Goal: Information Seeking & Learning: Learn about a topic

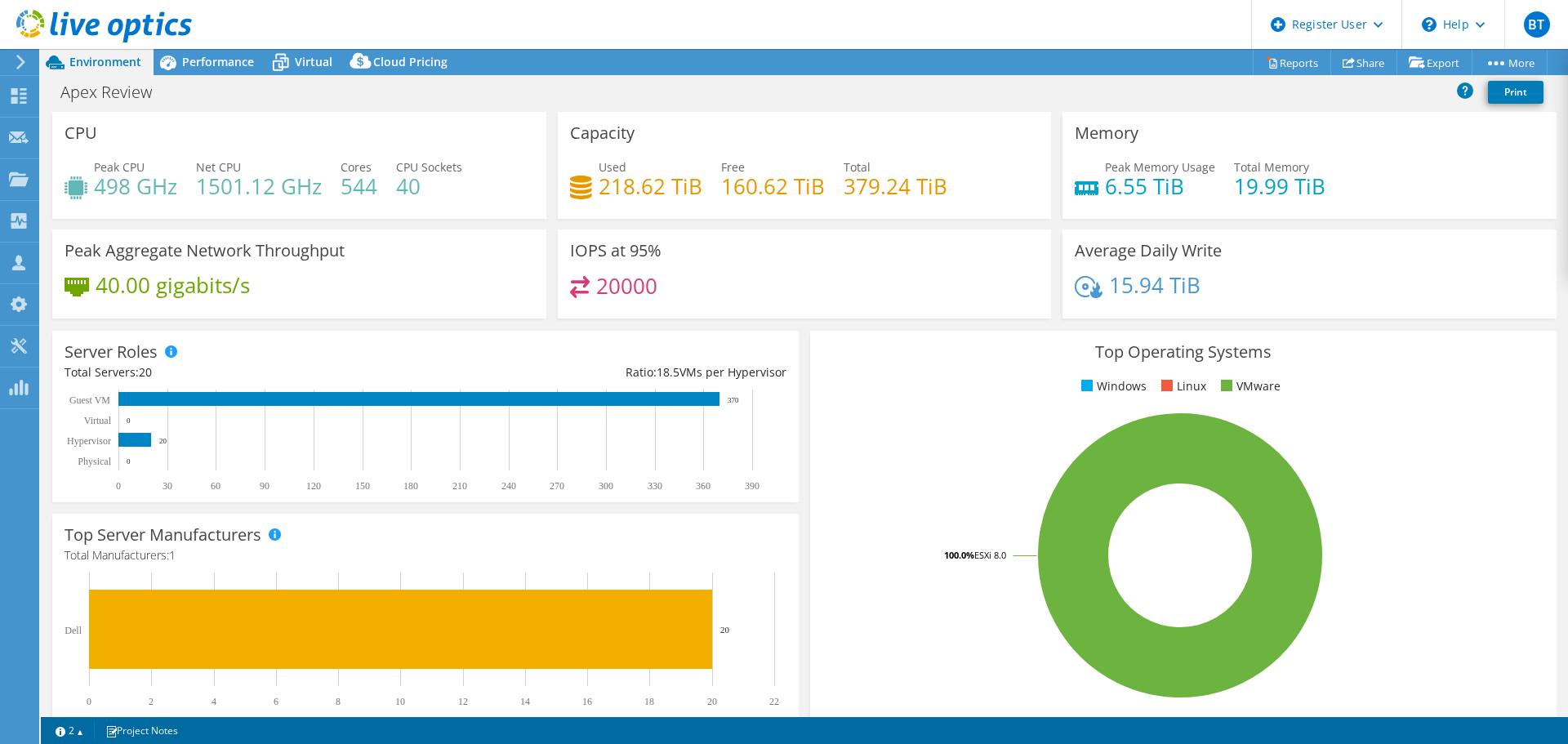
select select "USD"
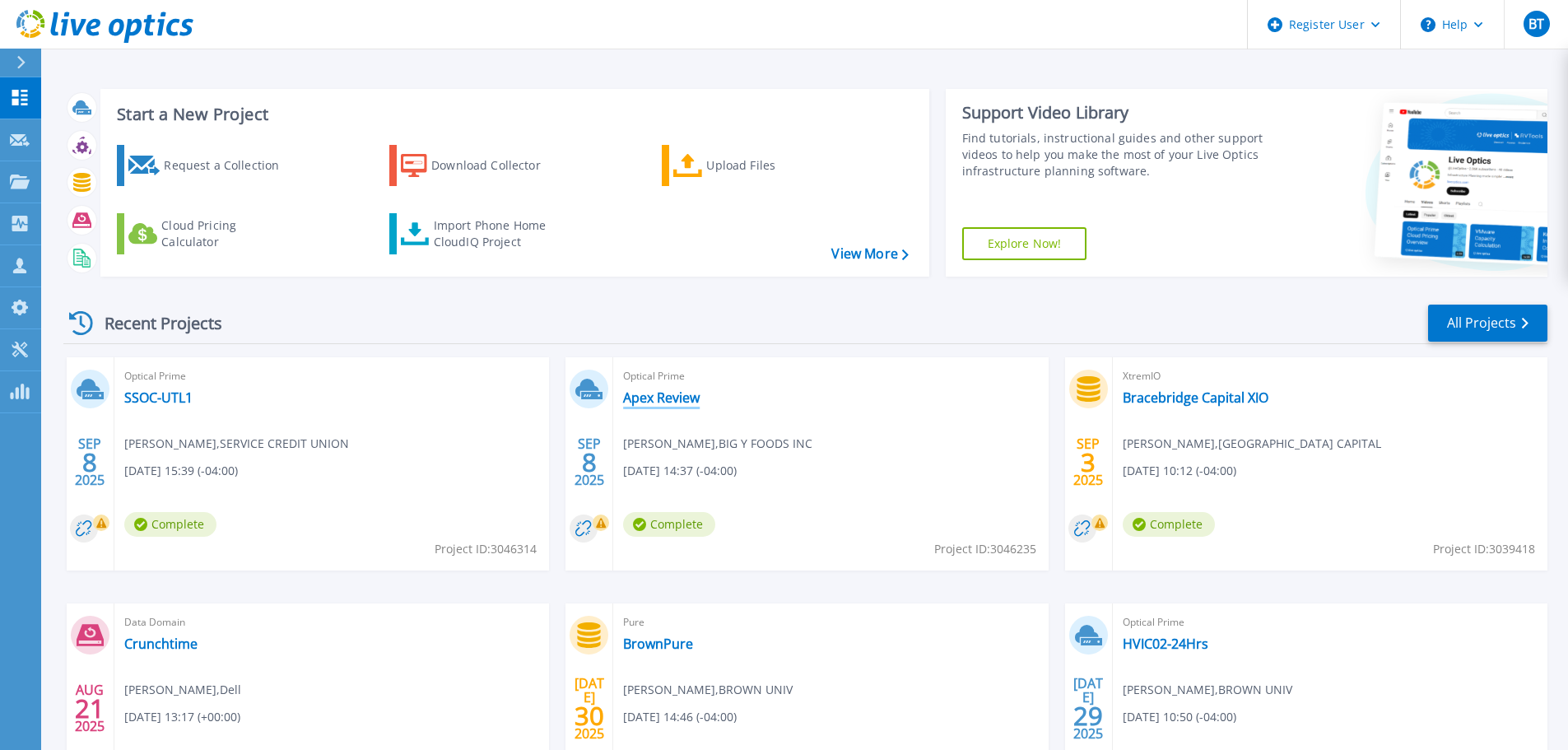
click at [640, 405] on link "Apex Review" at bounding box center [662, 397] width 76 height 17
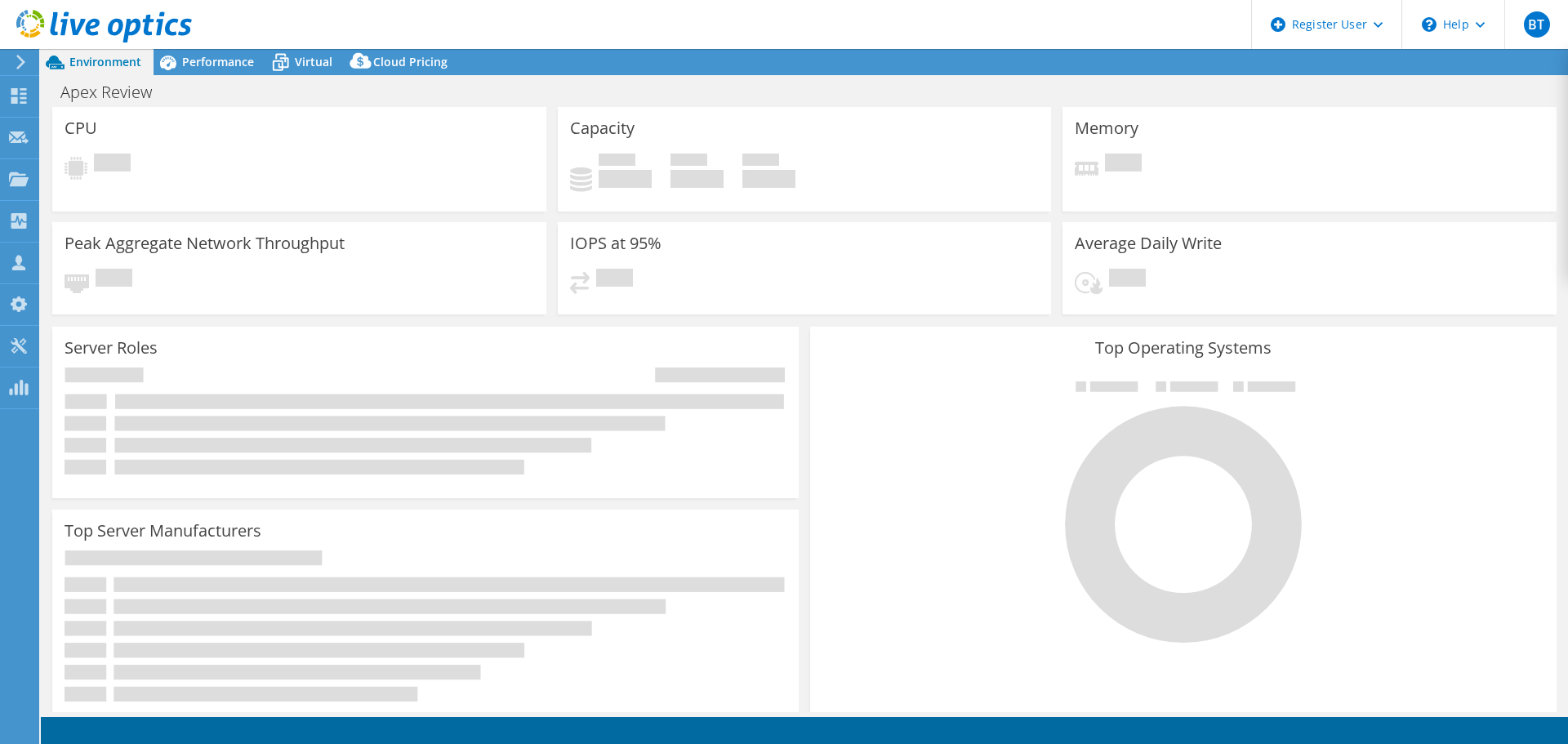
select select "USD"
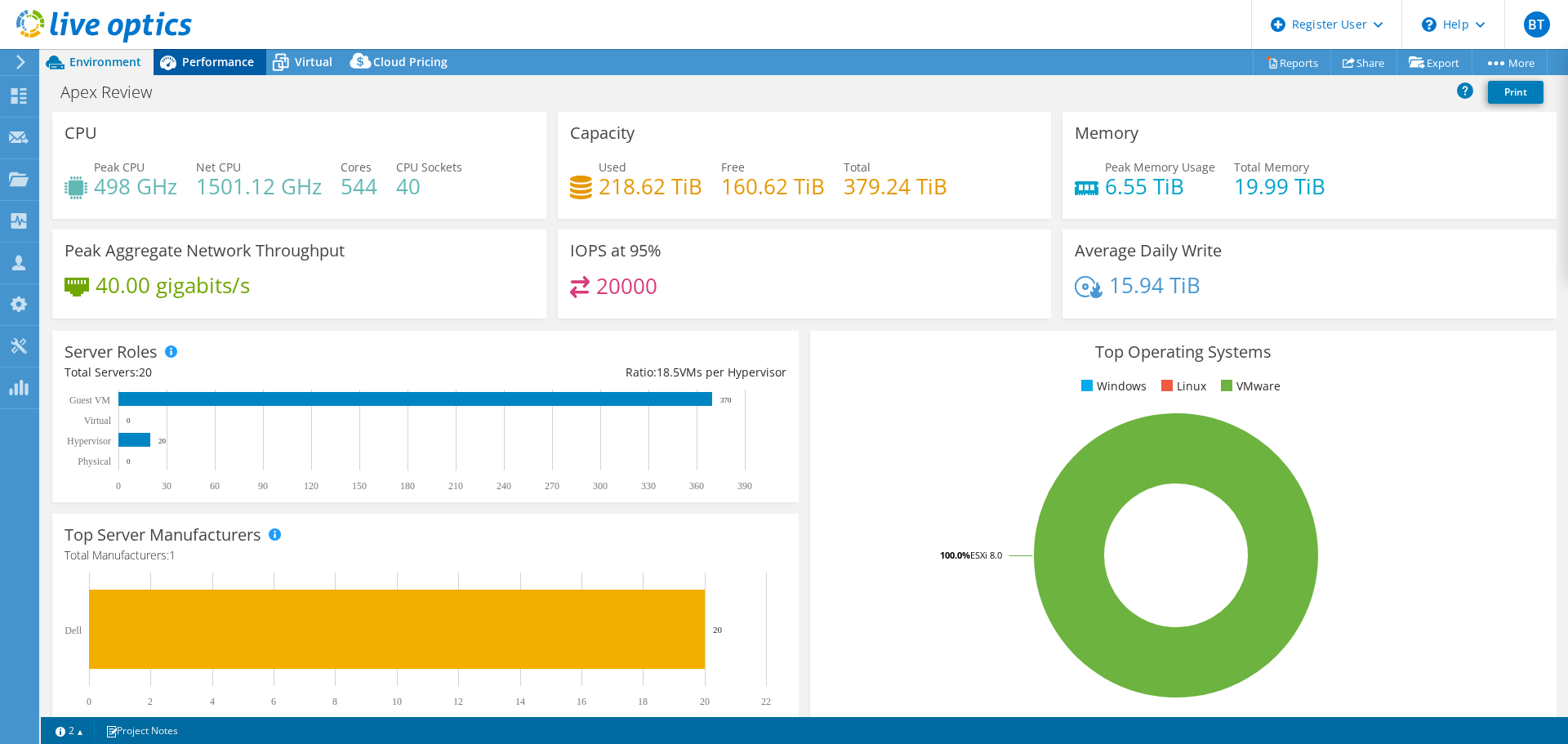
click at [224, 64] on span "Performance" at bounding box center [218, 61] width 72 height 16
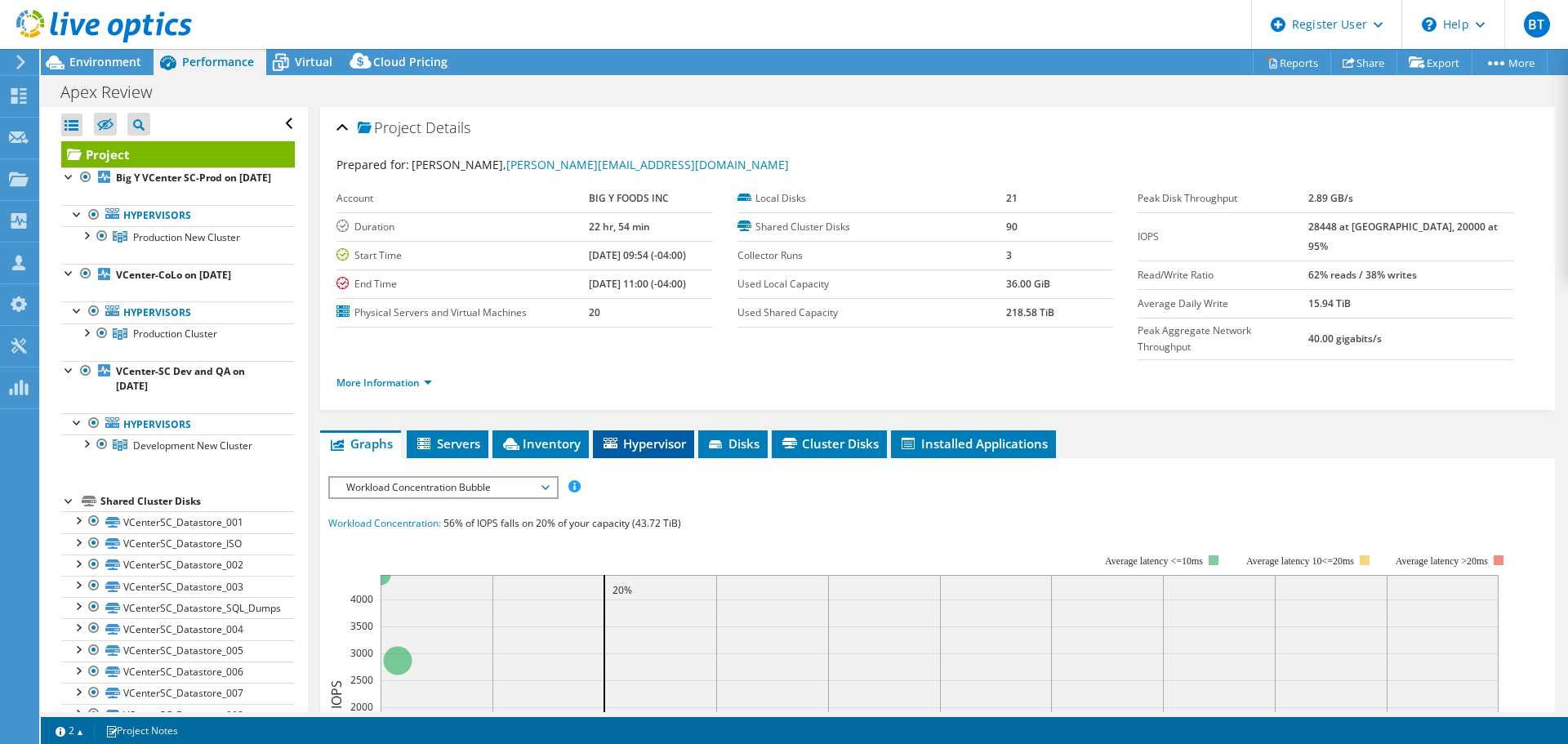
click at [629, 431] on li "Hypervisor" at bounding box center [644, 444] width 101 height 28
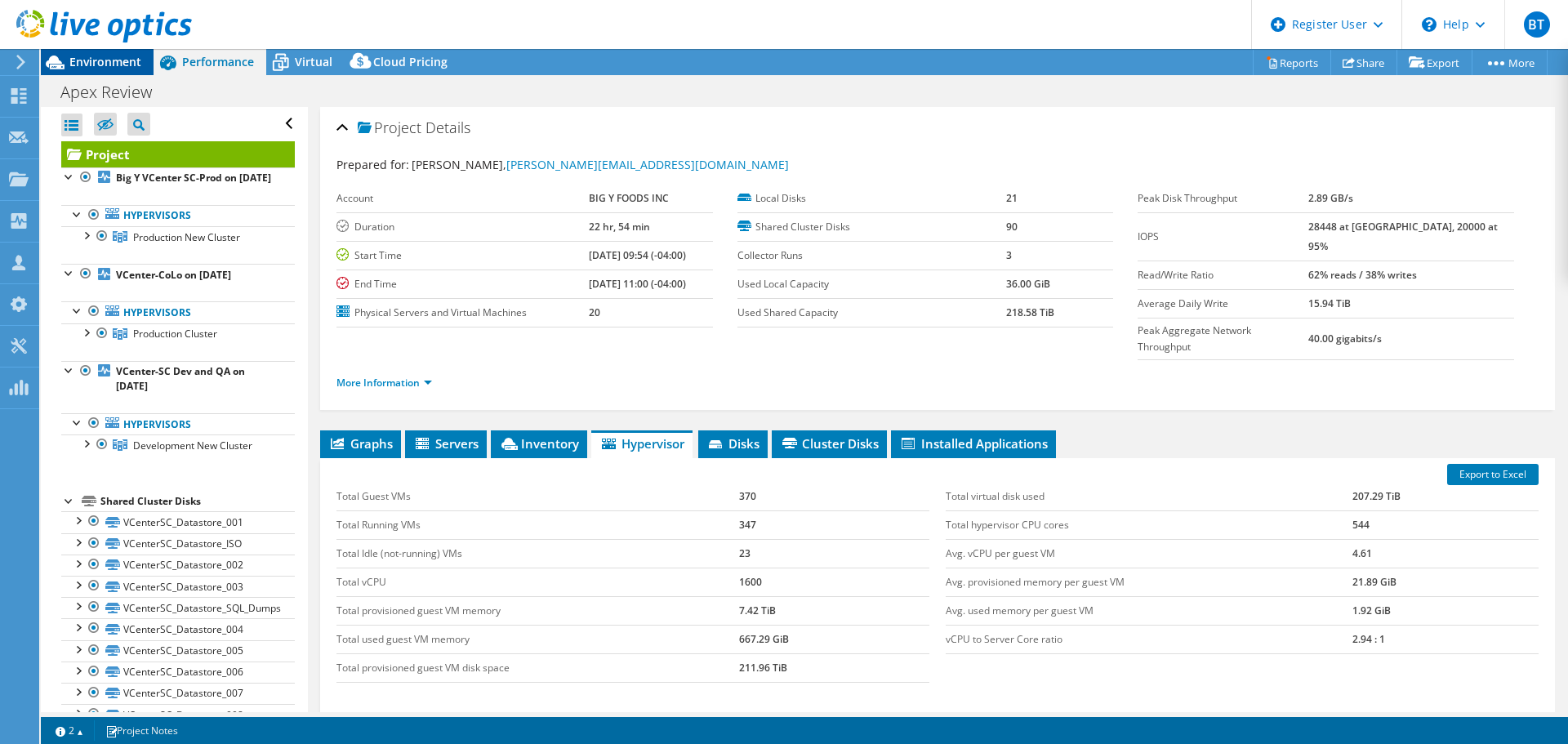
click at [99, 68] on span "Environment" at bounding box center [105, 61] width 72 height 16
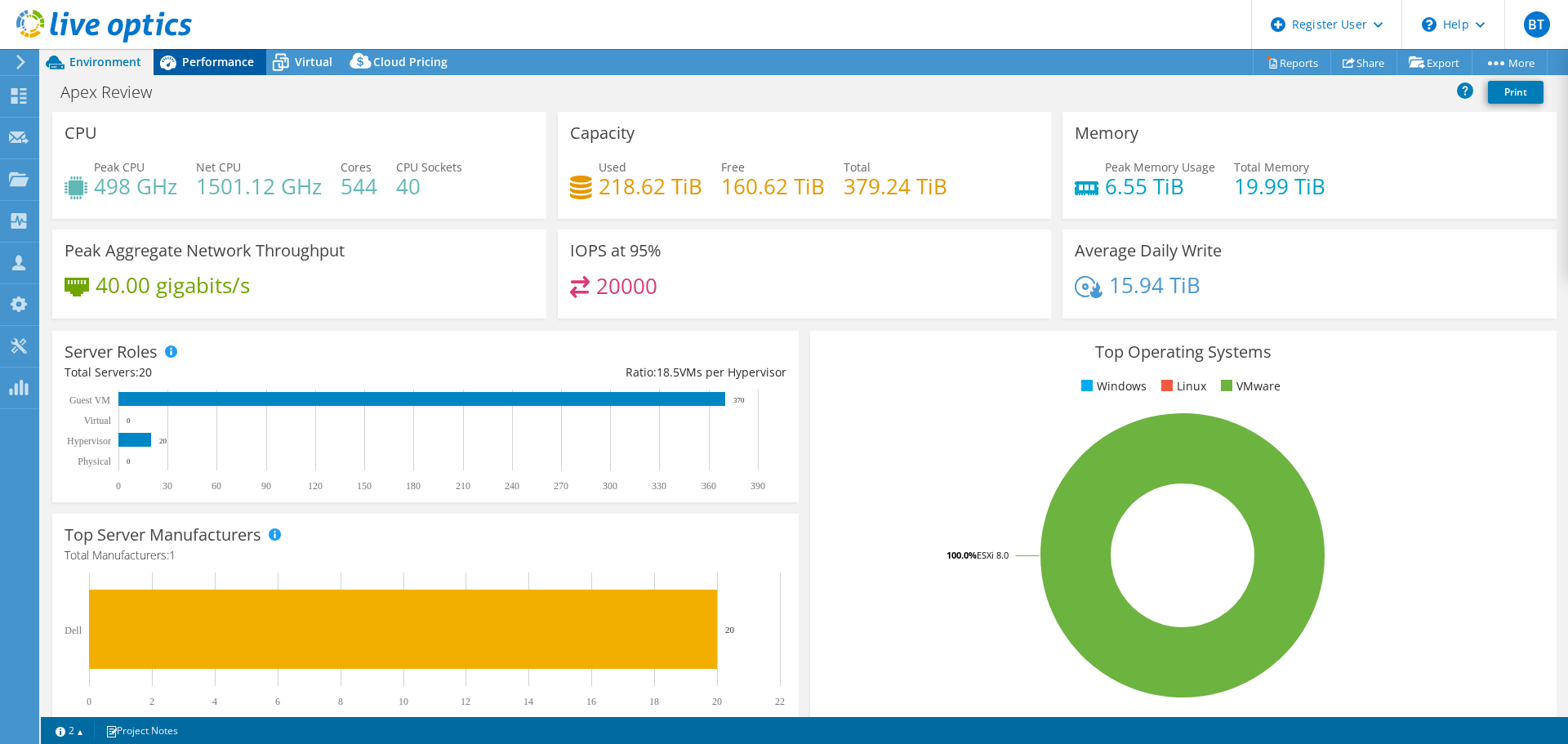
click at [237, 59] on span "Performance" at bounding box center [218, 61] width 72 height 16
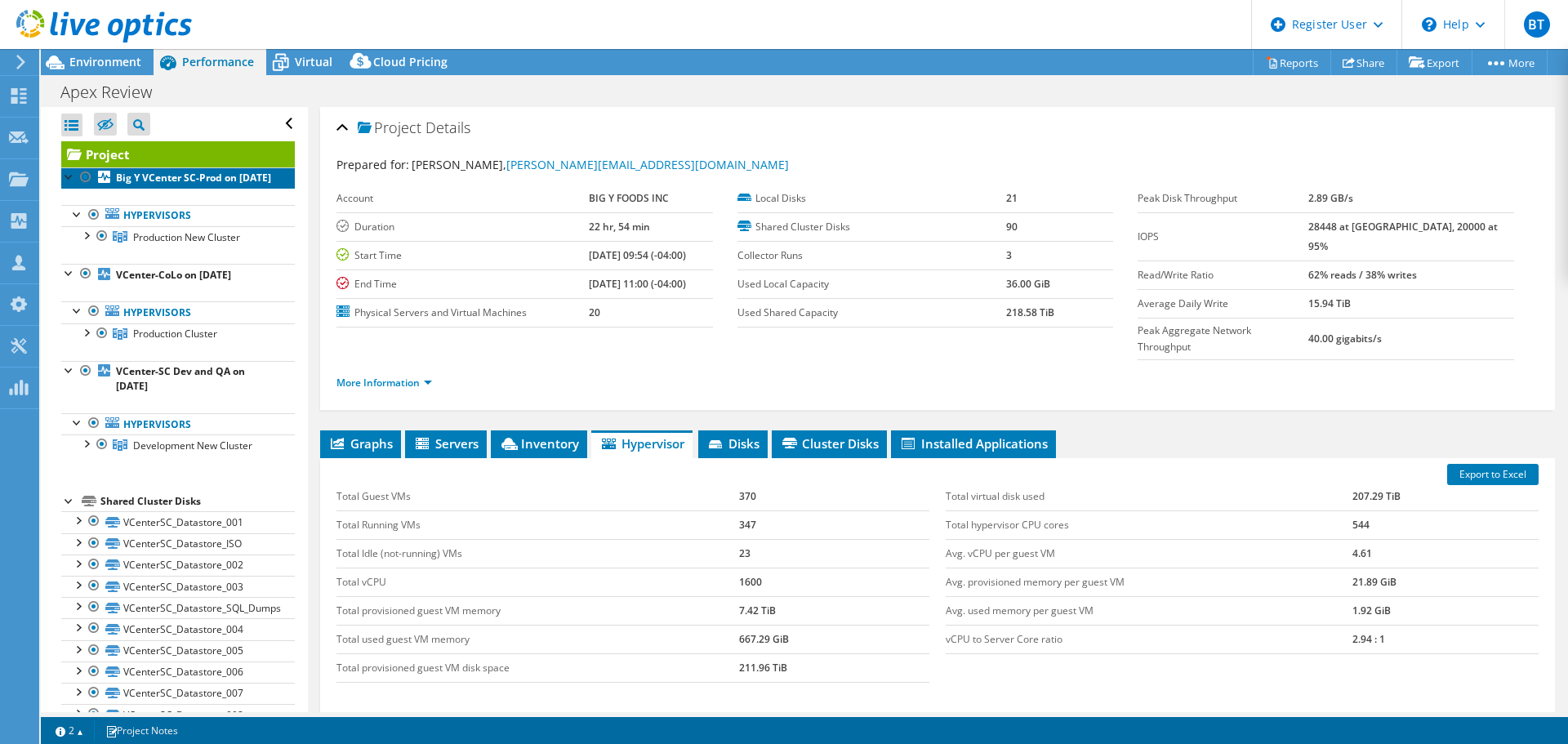
click at [176, 186] on link "Big Y VCenter SC-Prod on [DATE]" at bounding box center [178, 178] width 233 height 21
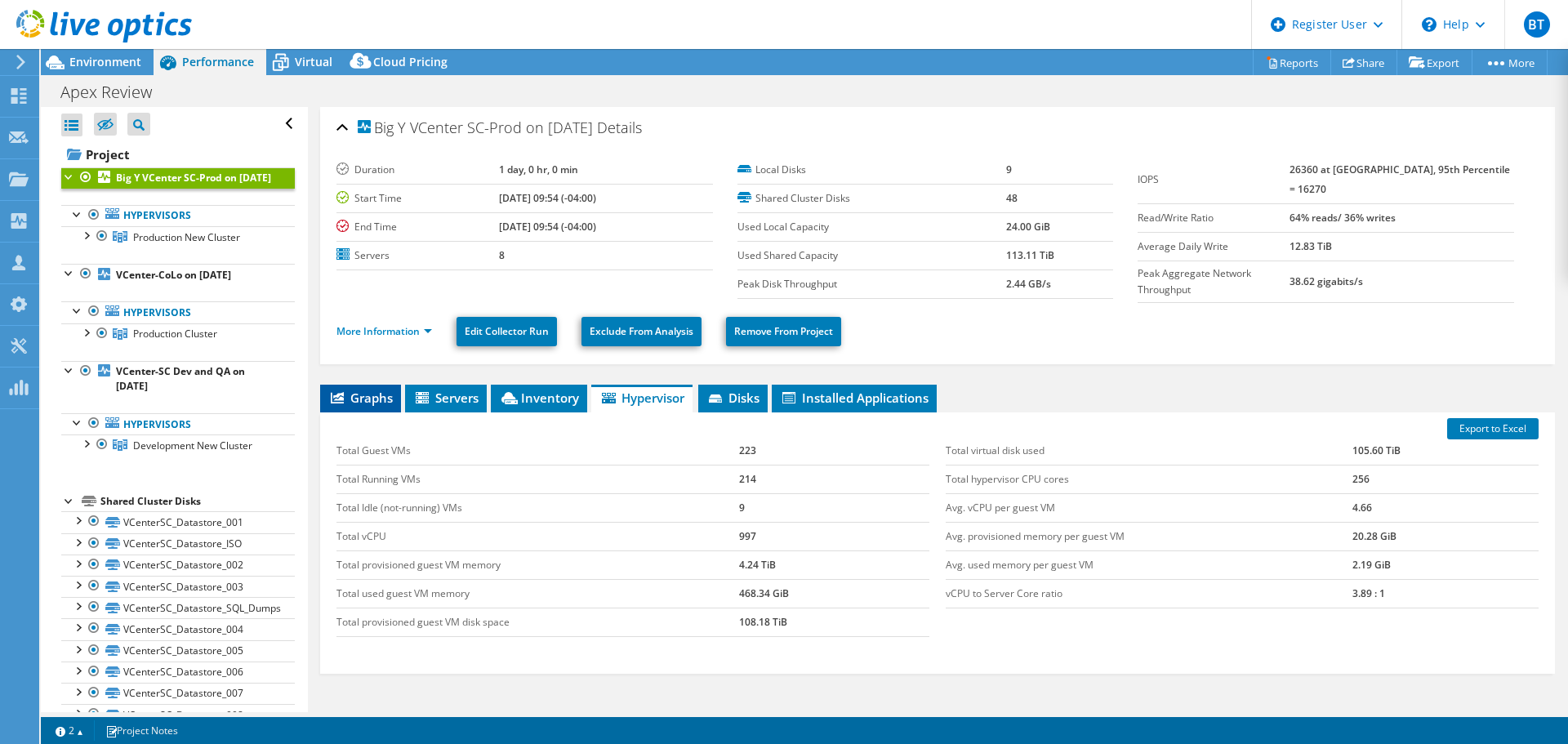
click at [371, 390] on span "Graphs" at bounding box center [361, 398] width 64 height 17
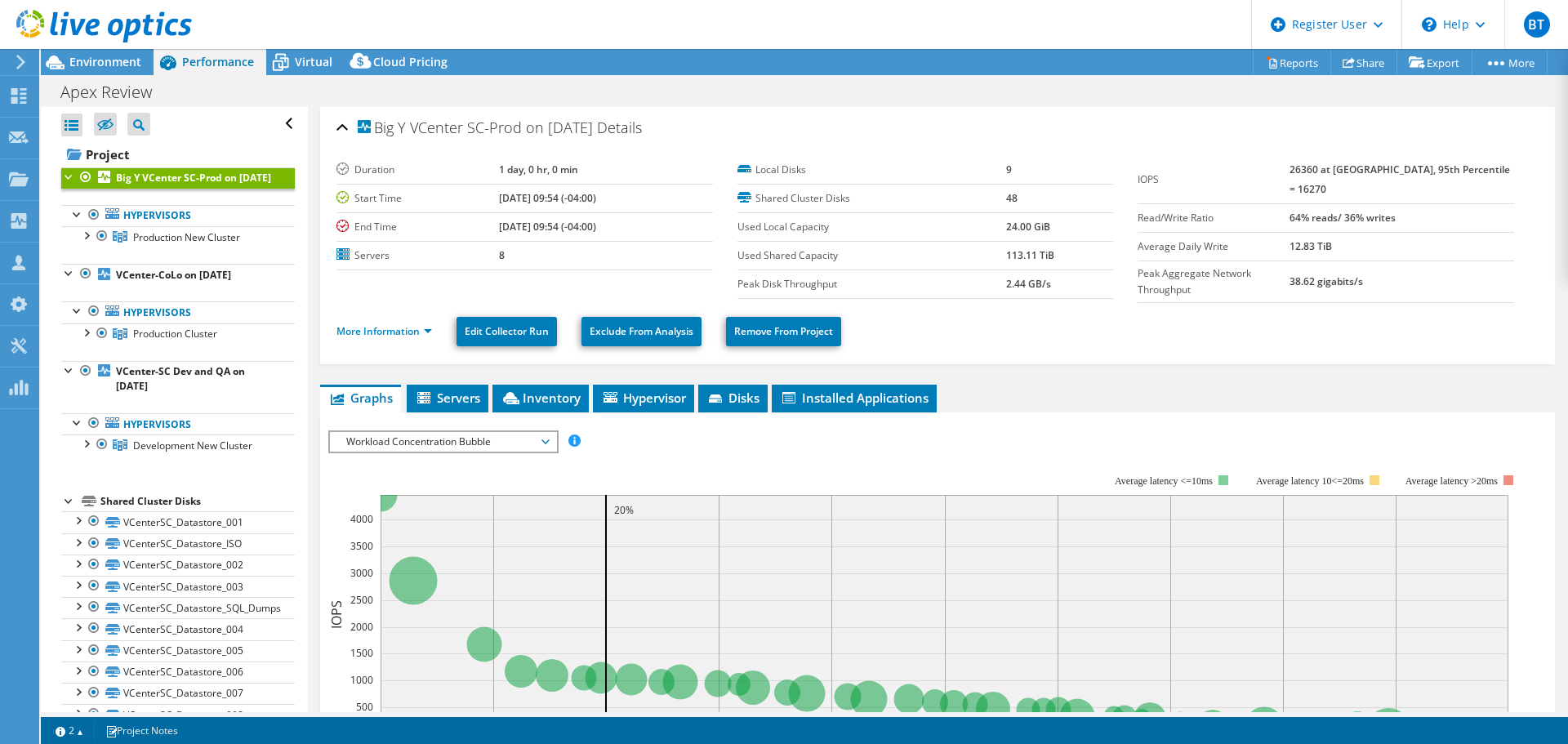
click at [410, 443] on span "Workload Concentration Bubble" at bounding box center [444, 442] width 210 height 19
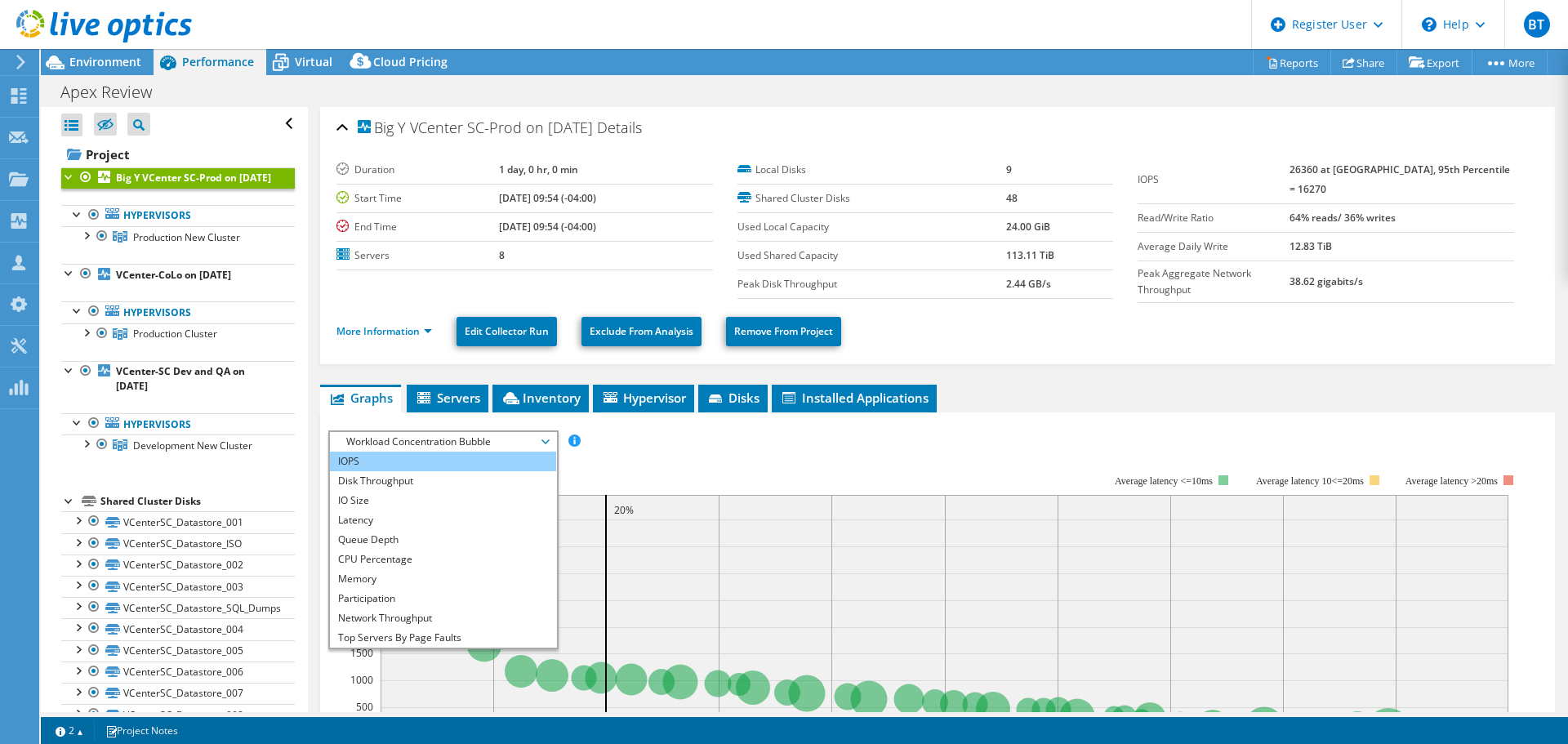
click at [403, 460] on li "IOPS" at bounding box center [443, 461] width 227 height 19
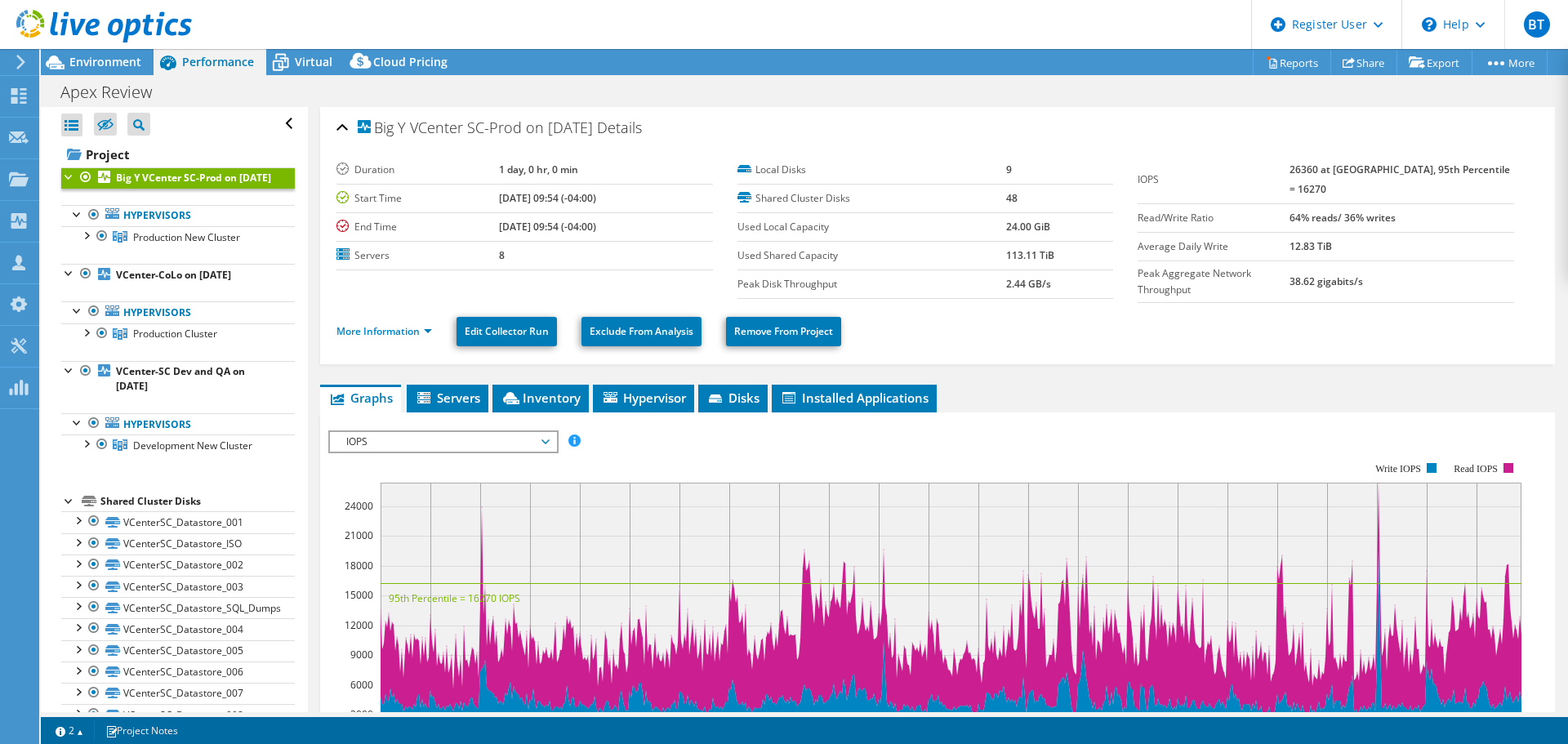
scroll to position [82, 0]
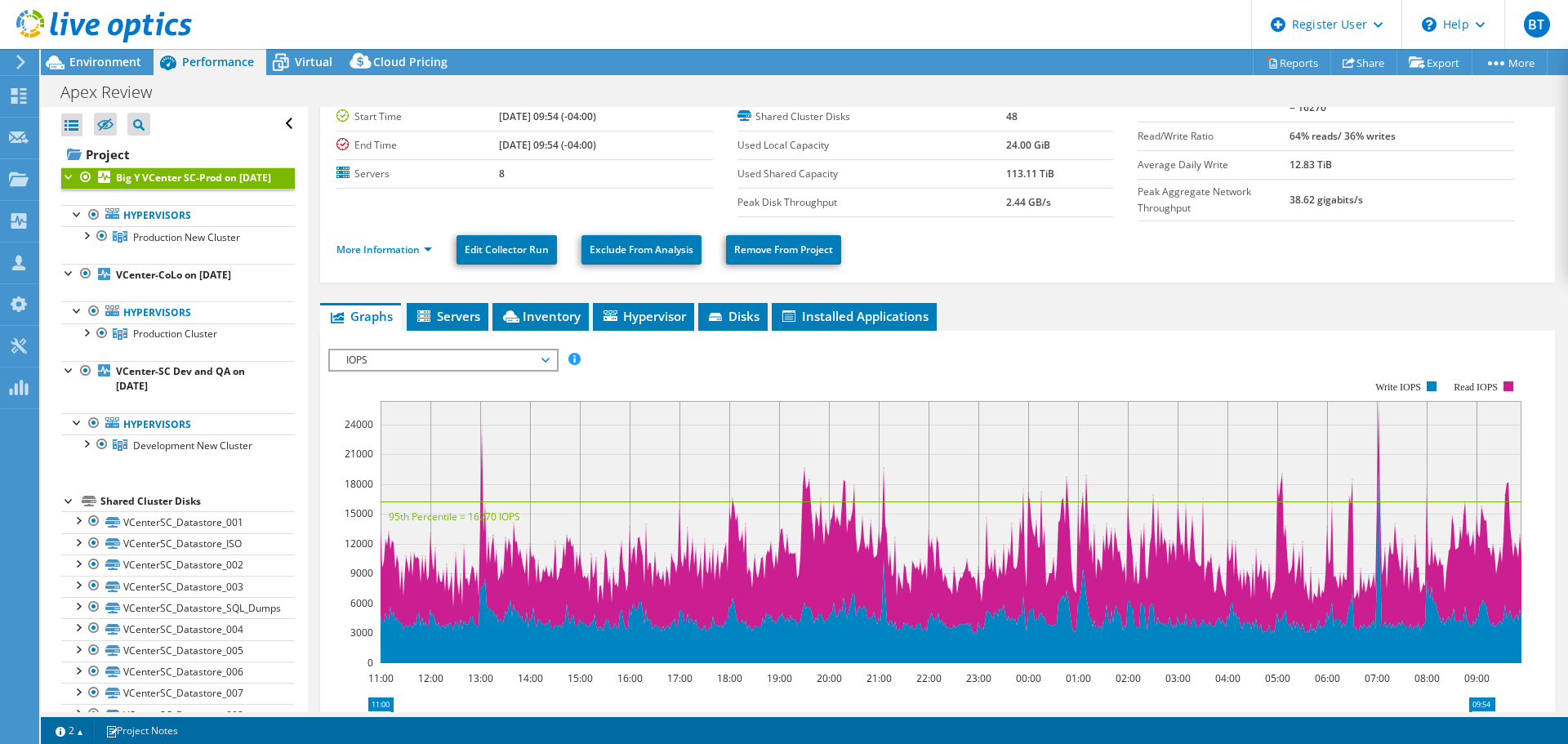
click at [373, 360] on span "IOPS" at bounding box center [444, 360] width 210 height 19
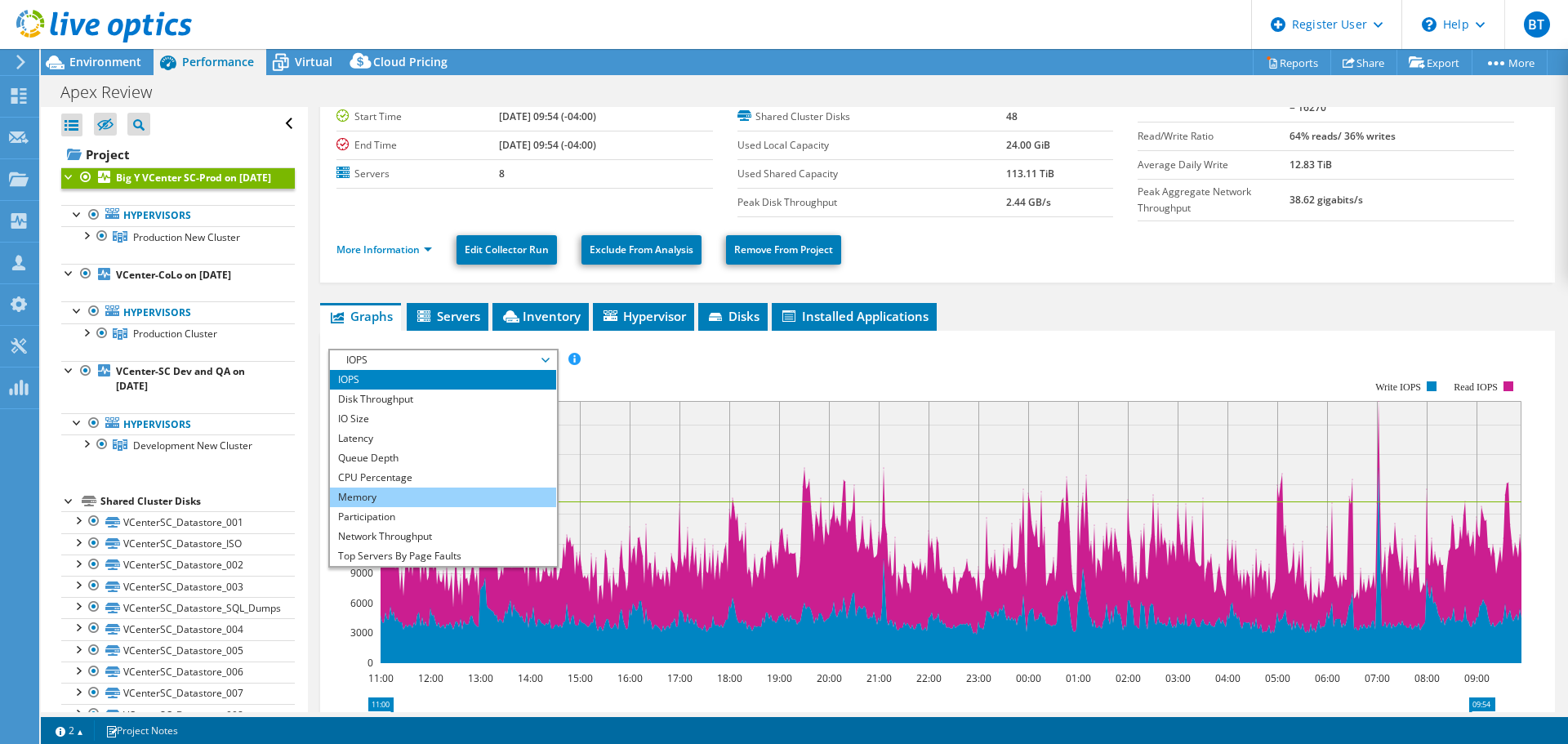
click at [392, 494] on li "Memory" at bounding box center [443, 497] width 227 height 19
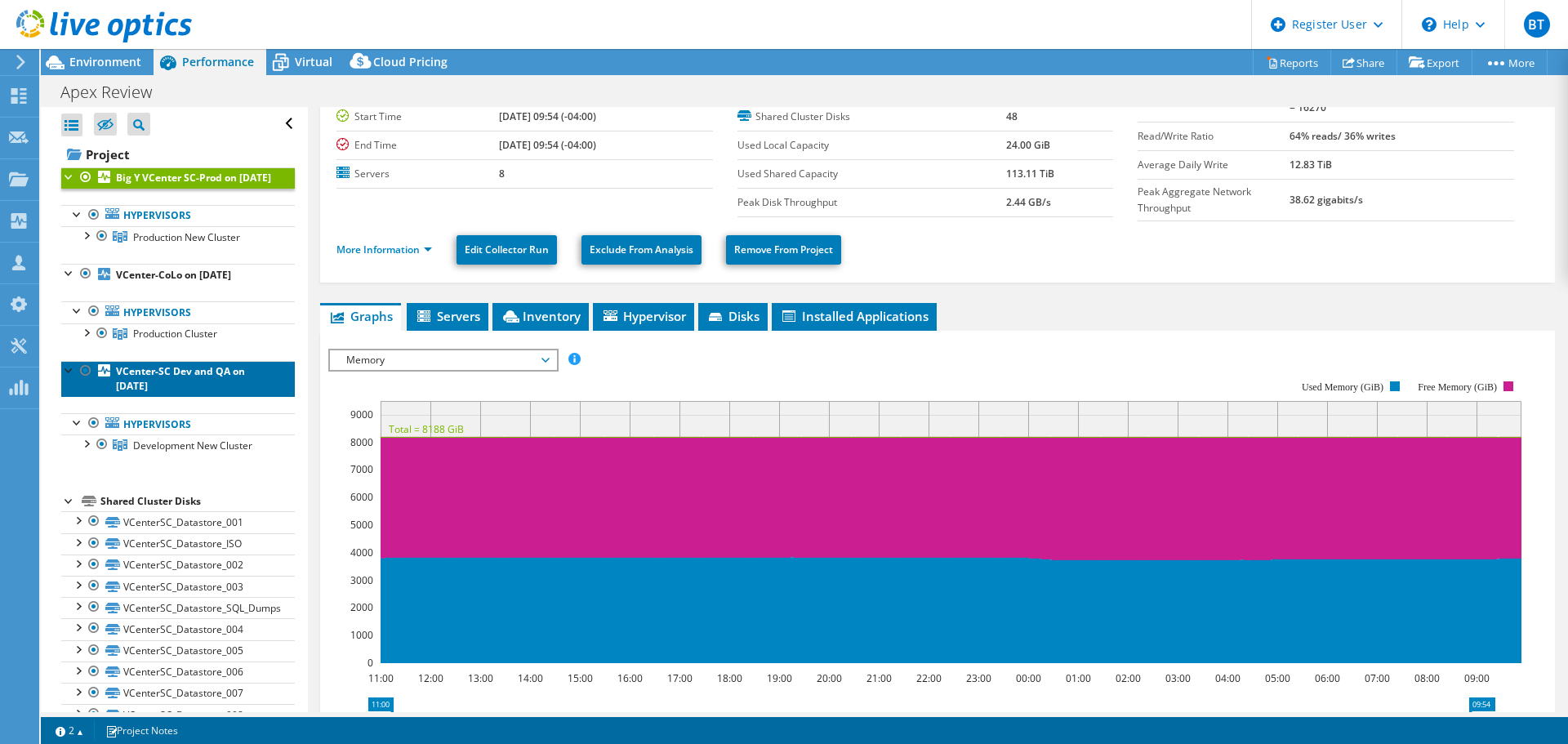
click at [194, 393] on b "VCenter-SC Dev and QA on [DATE]" at bounding box center [180, 377] width 129 height 28
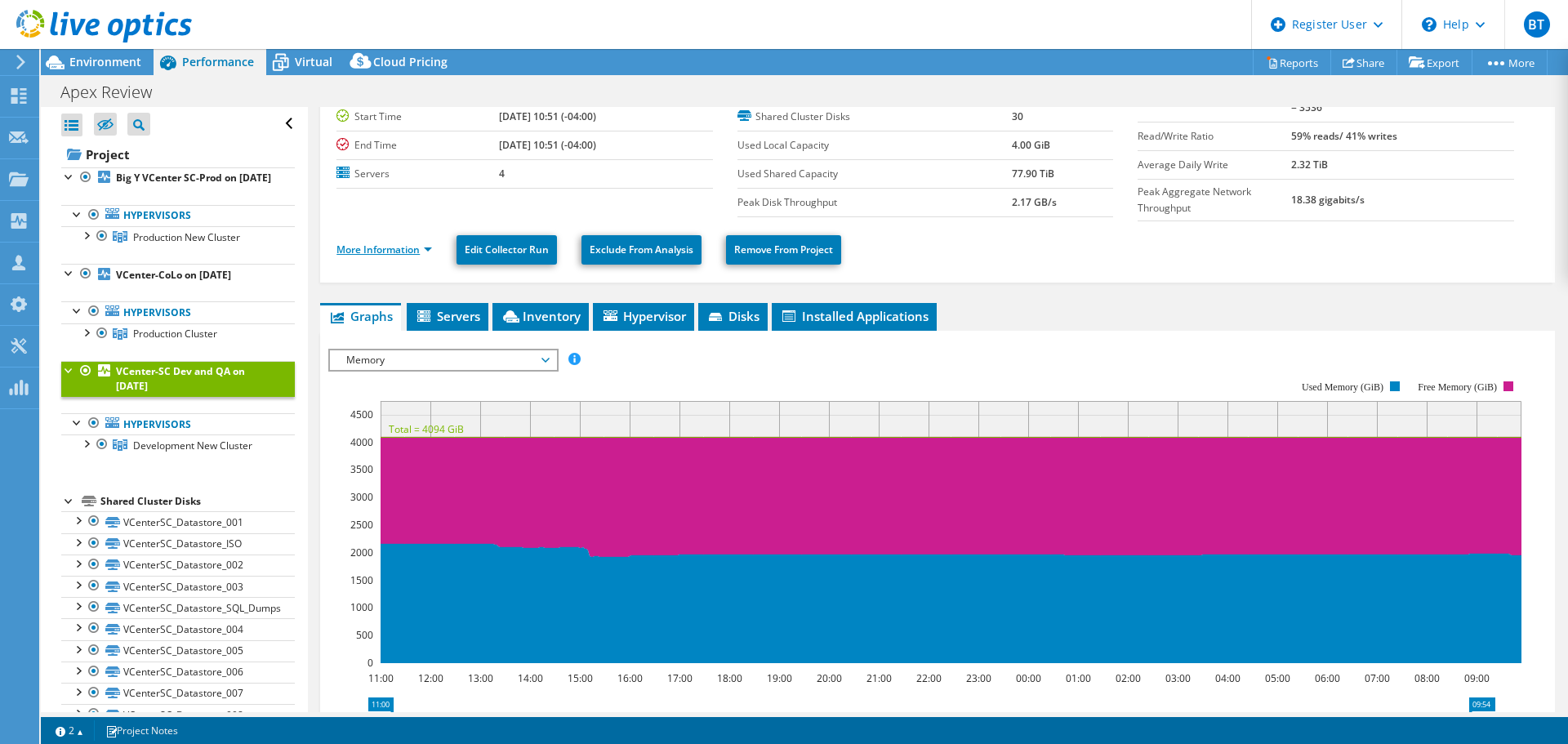
click at [385, 248] on link "More Information" at bounding box center [384, 249] width 95 height 14
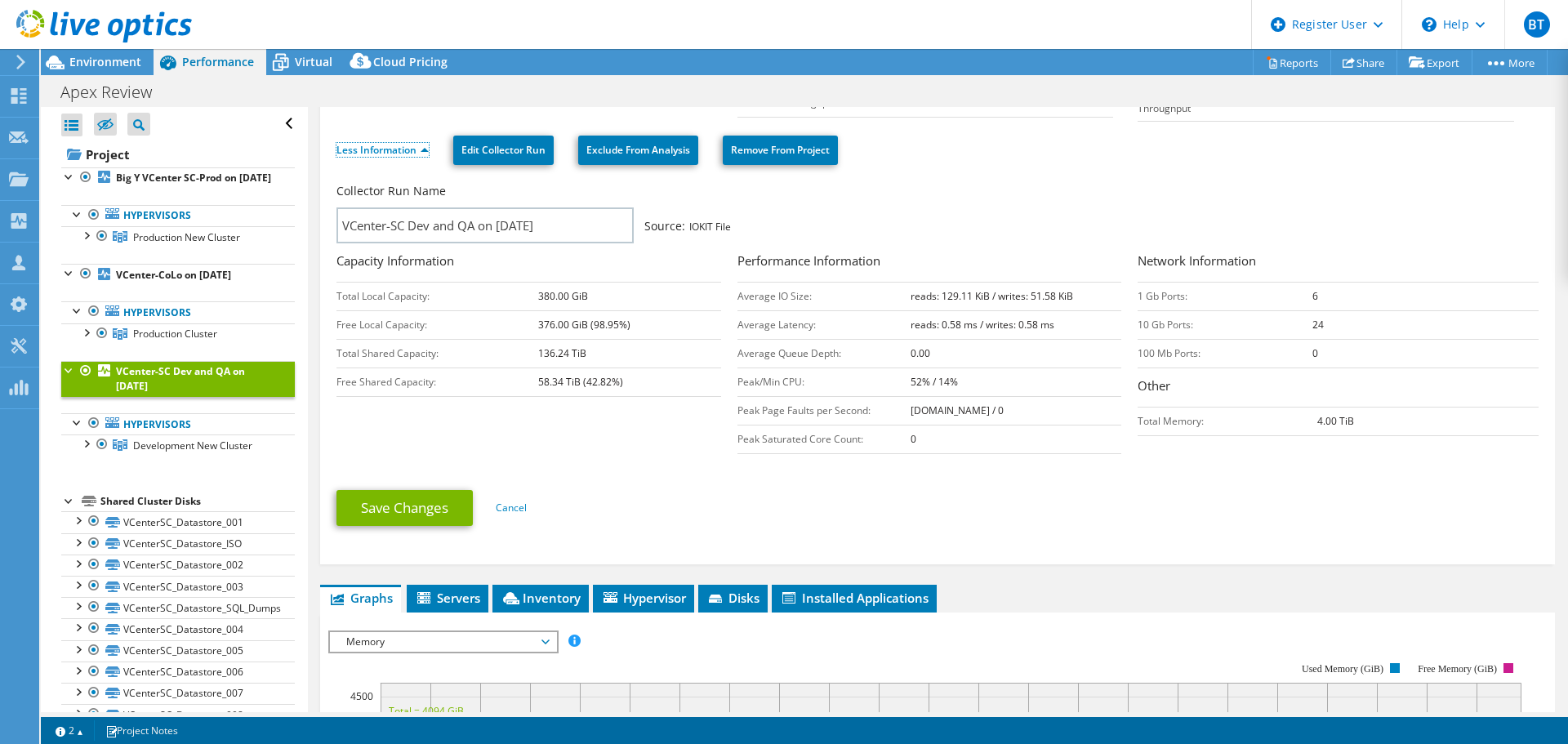
scroll to position [408, 0]
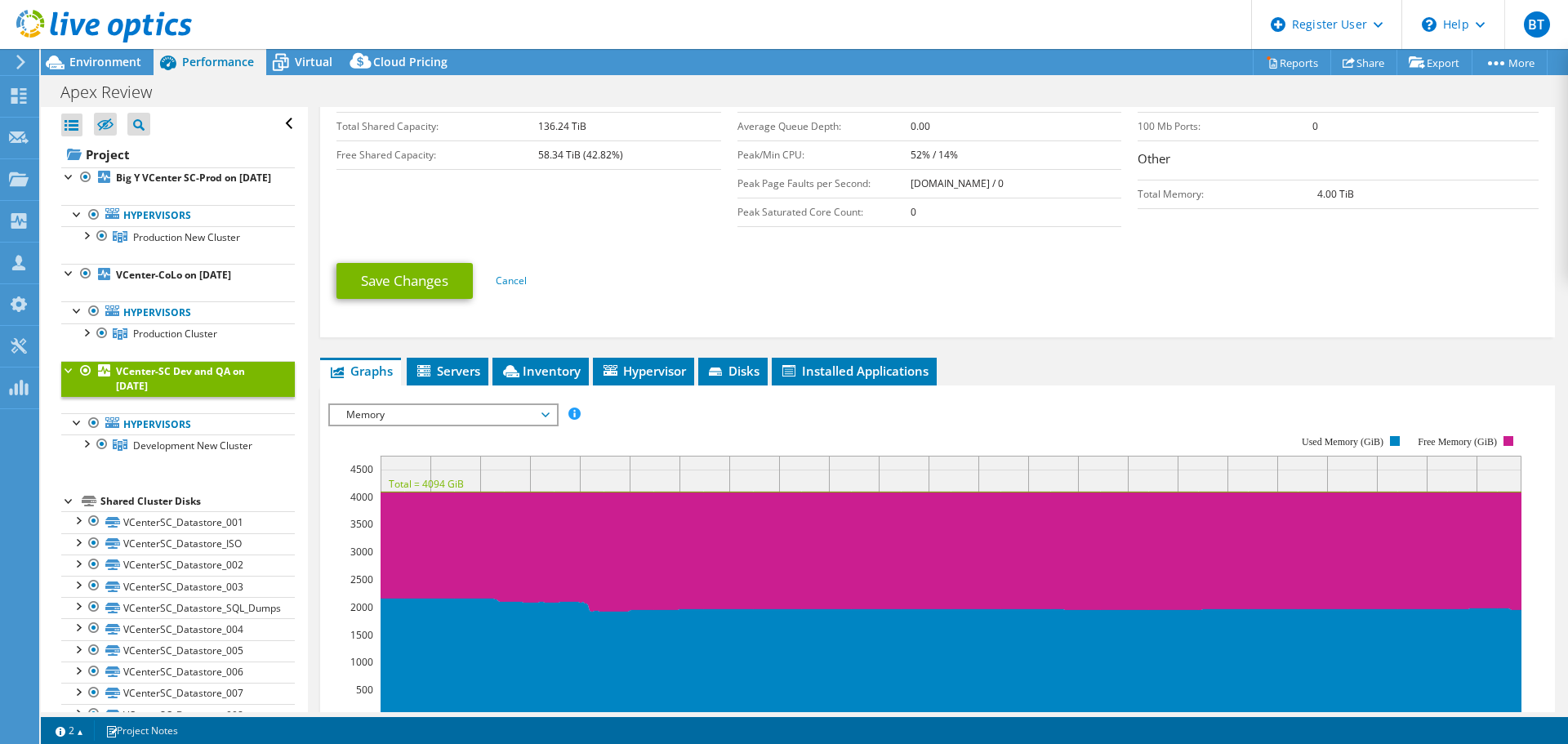
click at [432, 413] on span "Memory" at bounding box center [444, 414] width 210 height 19
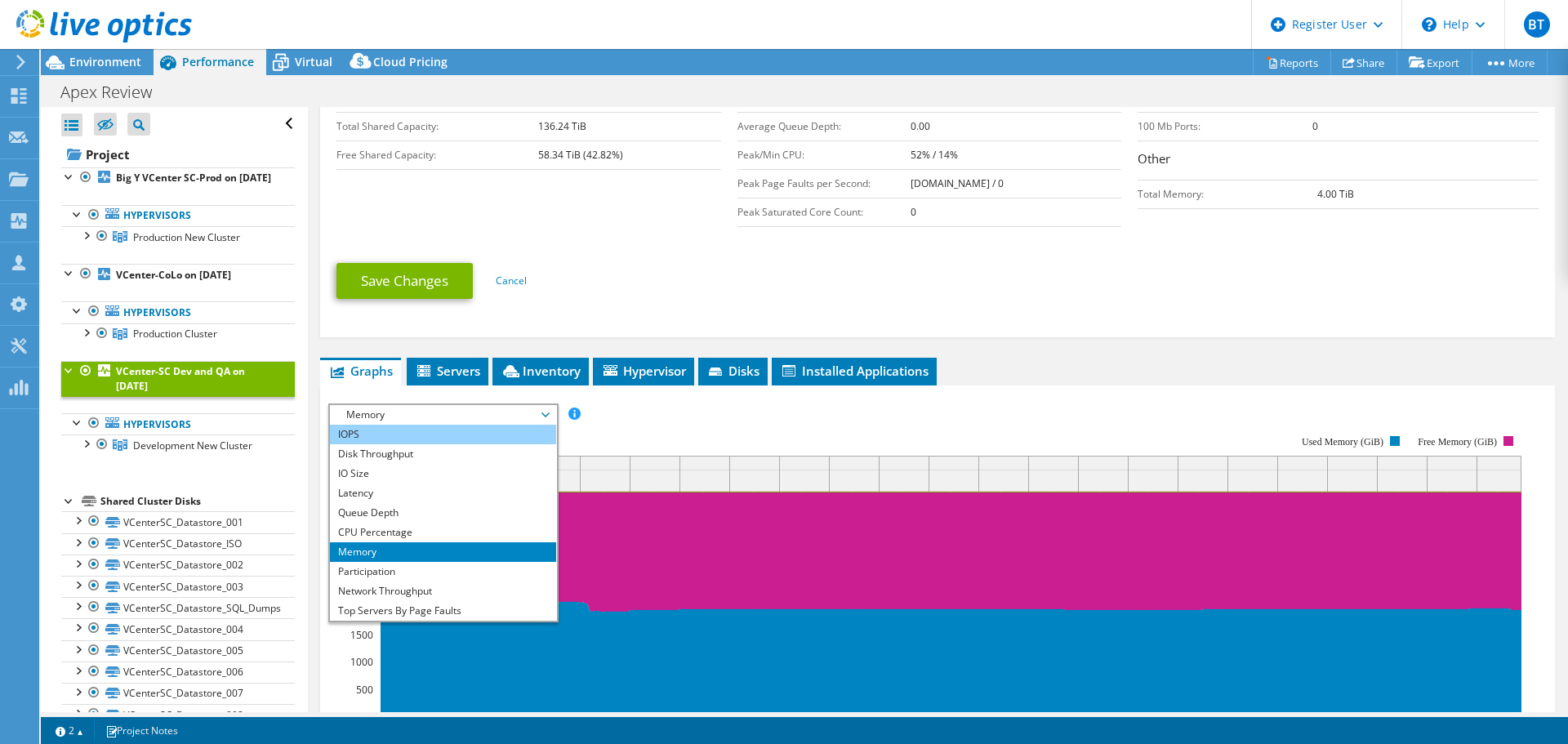
click at [371, 435] on li "IOPS" at bounding box center [443, 435] width 227 height 19
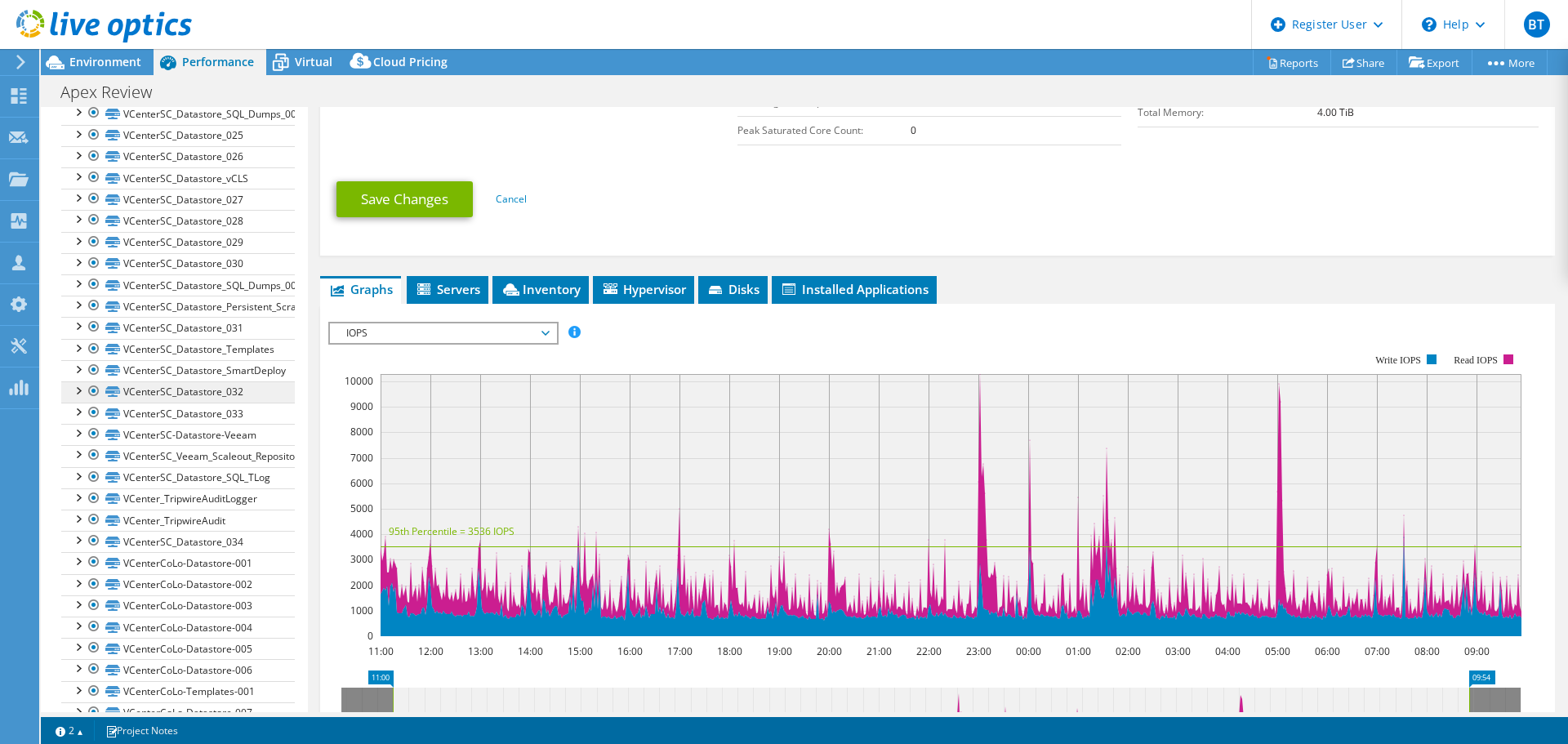
scroll to position [1144, 0]
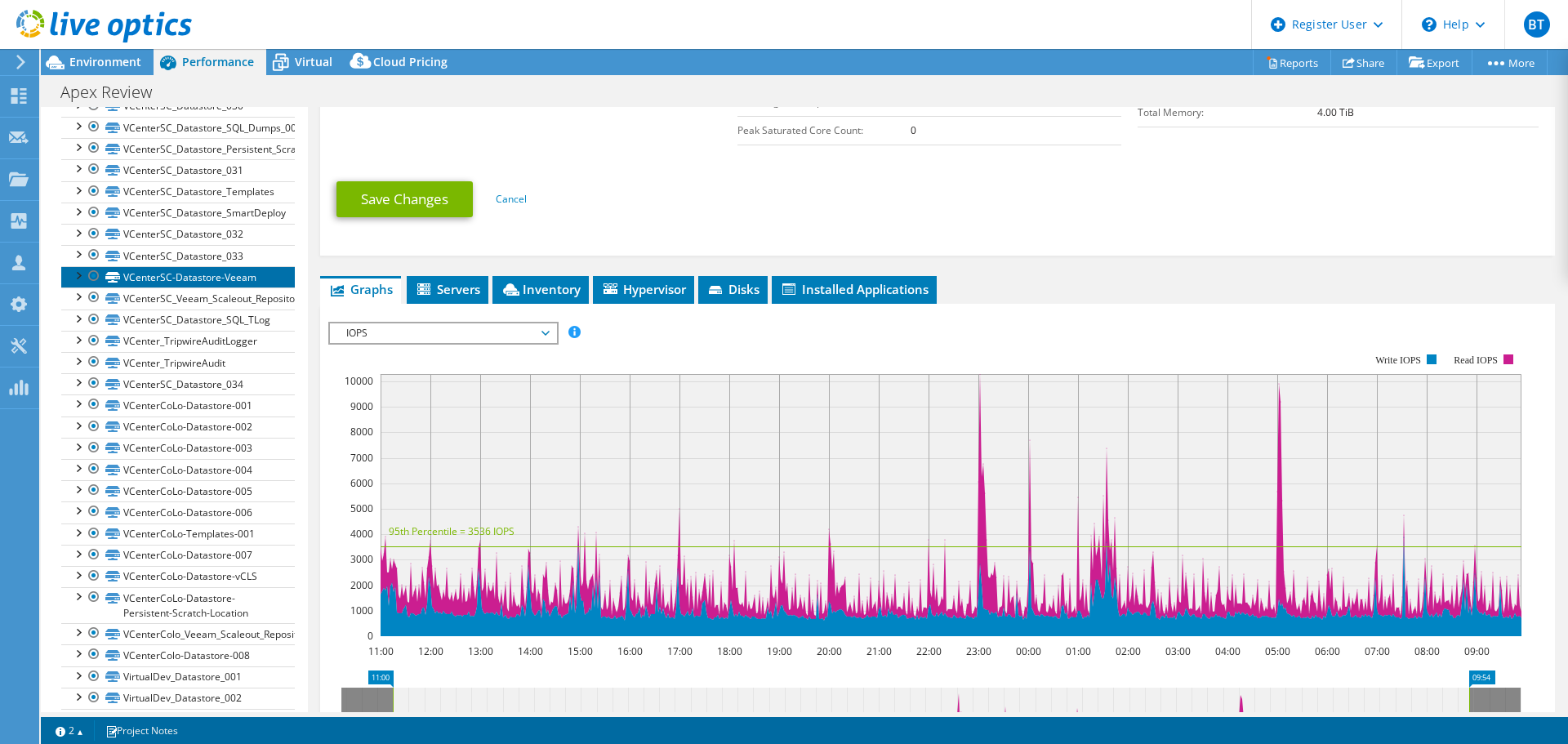
click at [214, 288] on link "VCenterSC-Datastore-Veeam" at bounding box center [178, 277] width 233 height 21
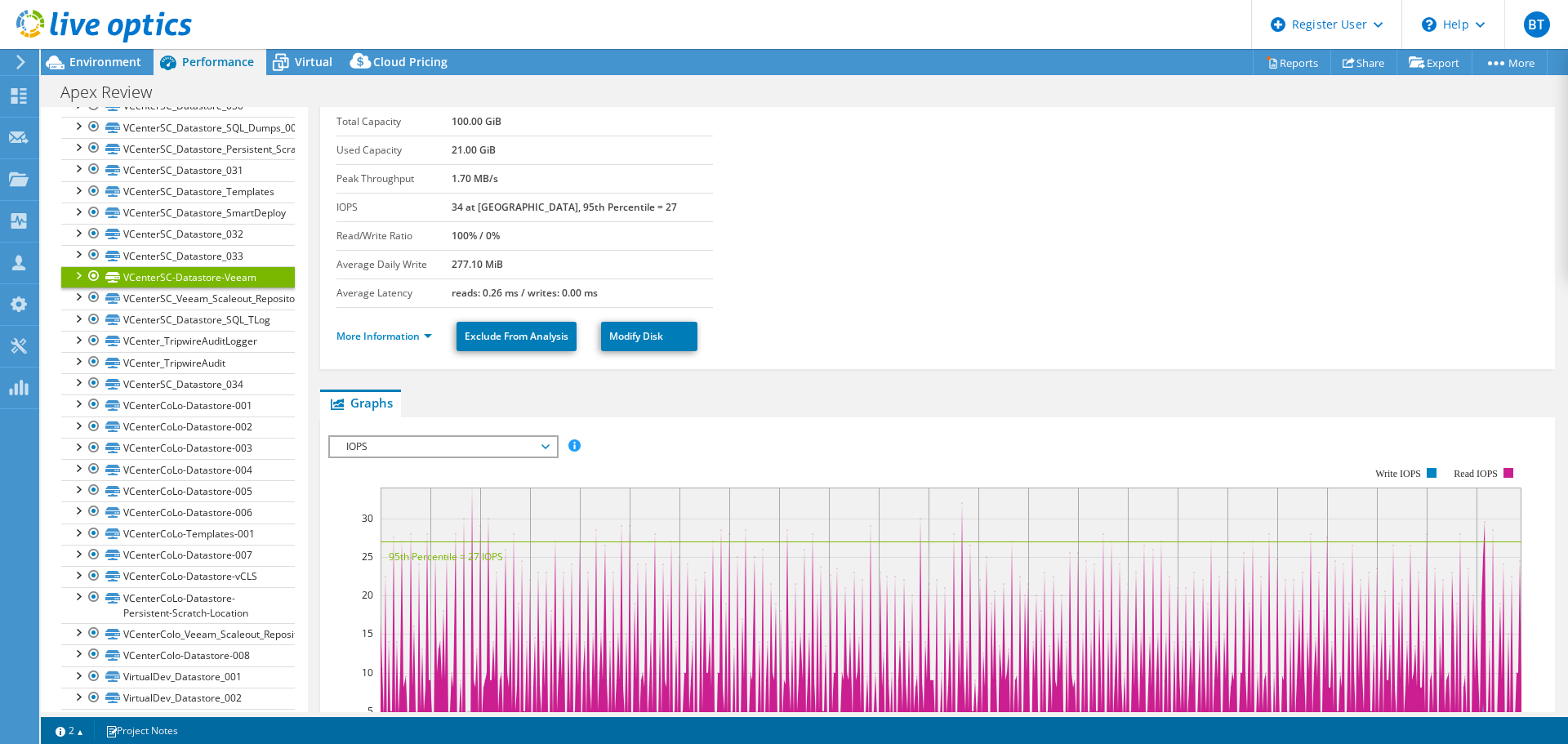
scroll to position [33, 0]
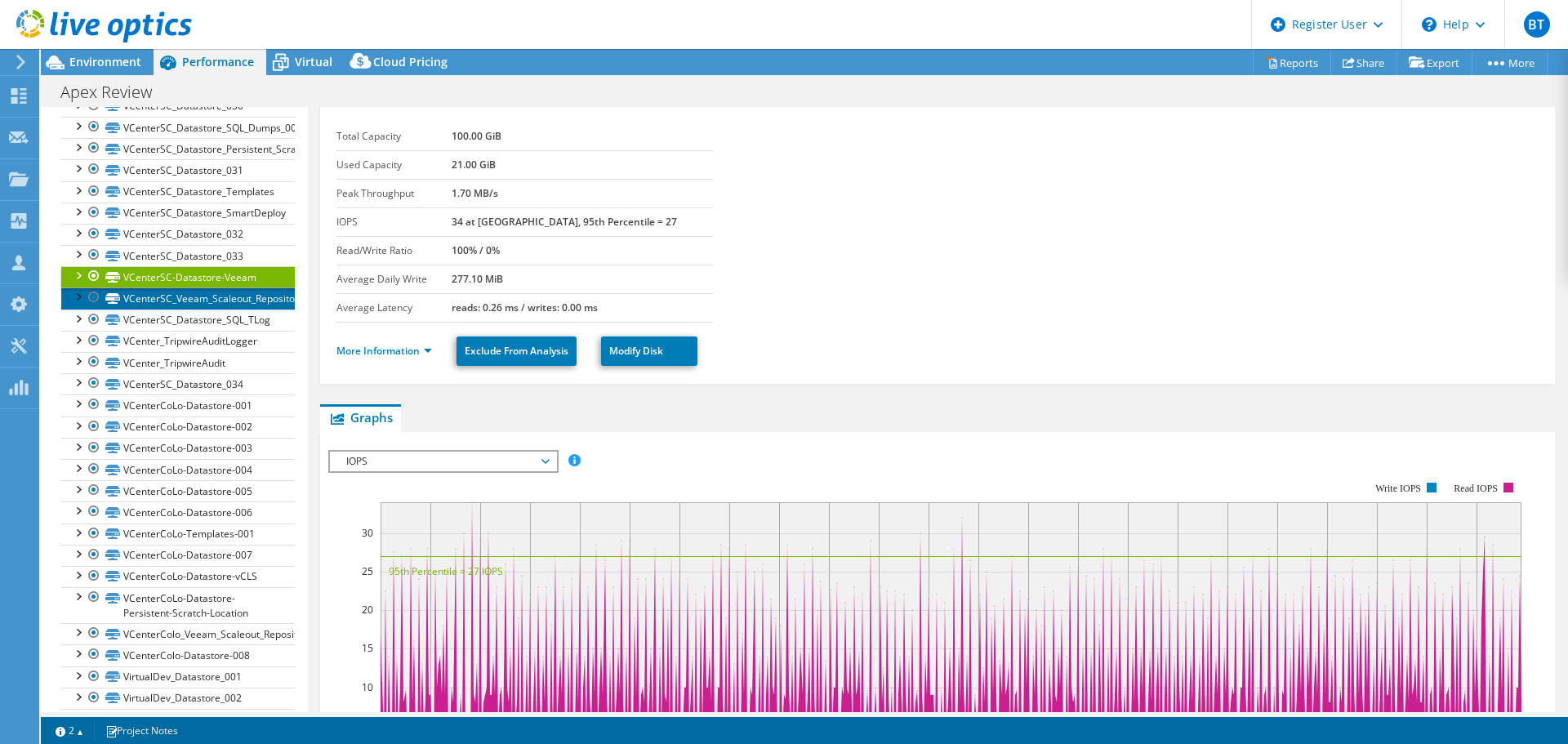
click at [193, 308] on link "VCenterSC_Veeam_Scaleout_Repository" at bounding box center [178, 299] width 233 height 21
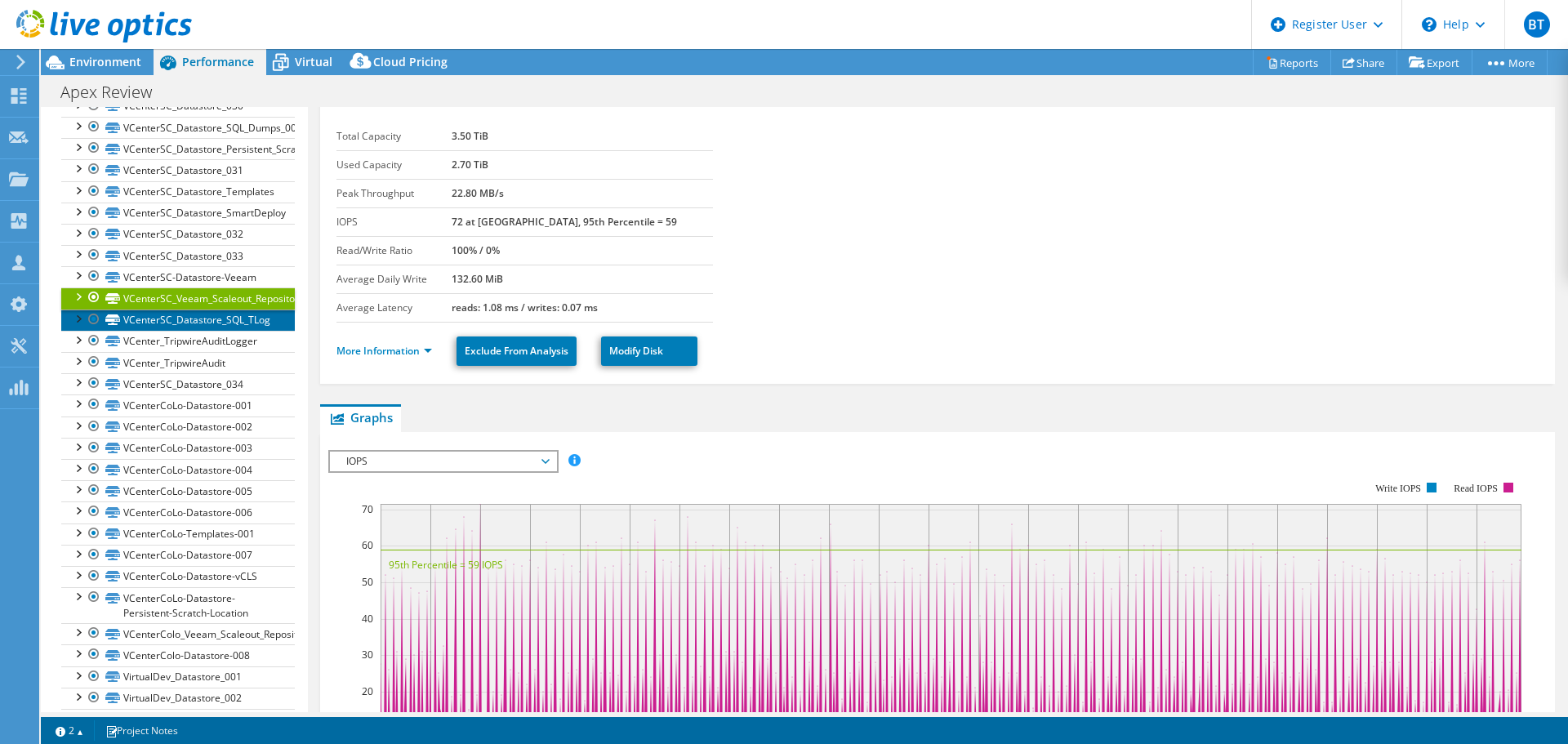
click at [188, 331] on link "VCenterSC_Datastore_SQL_TLog" at bounding box center [178, 320] width 233 height 21
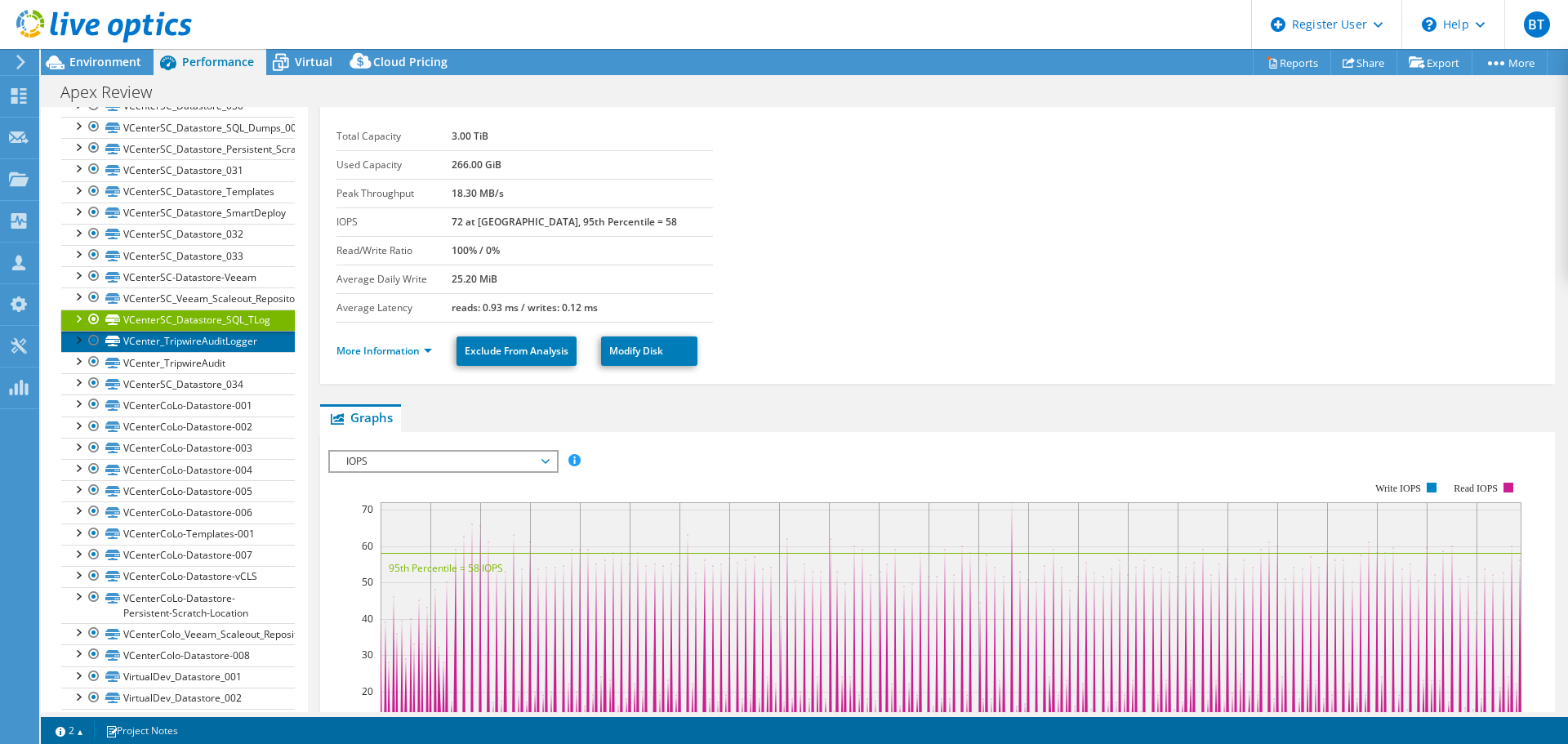
click at [187, 350] on link "VCenter_TripwireAuditLogger" at bounding box center [178, 341] width 233 height 21
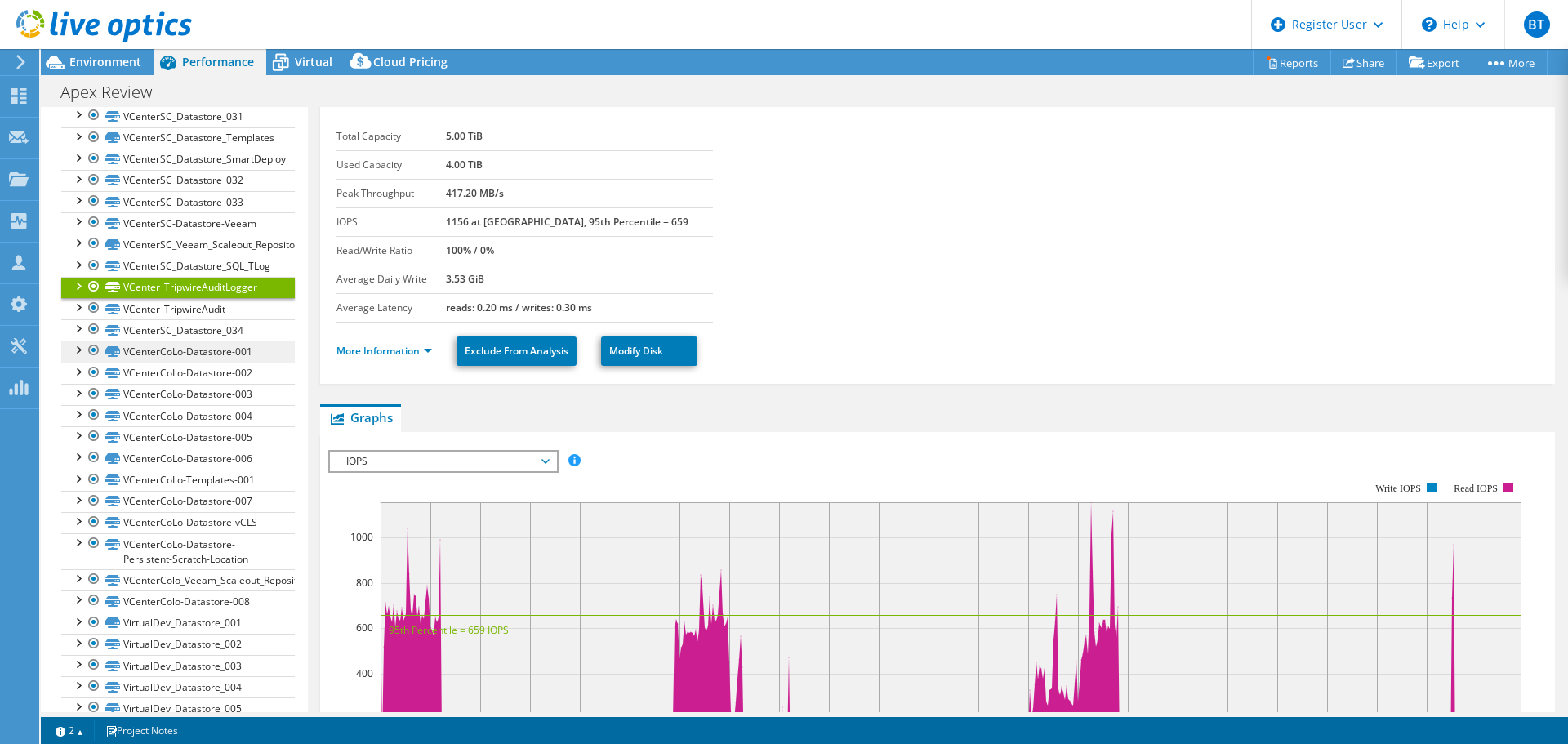
scroll to position [1225, 0]
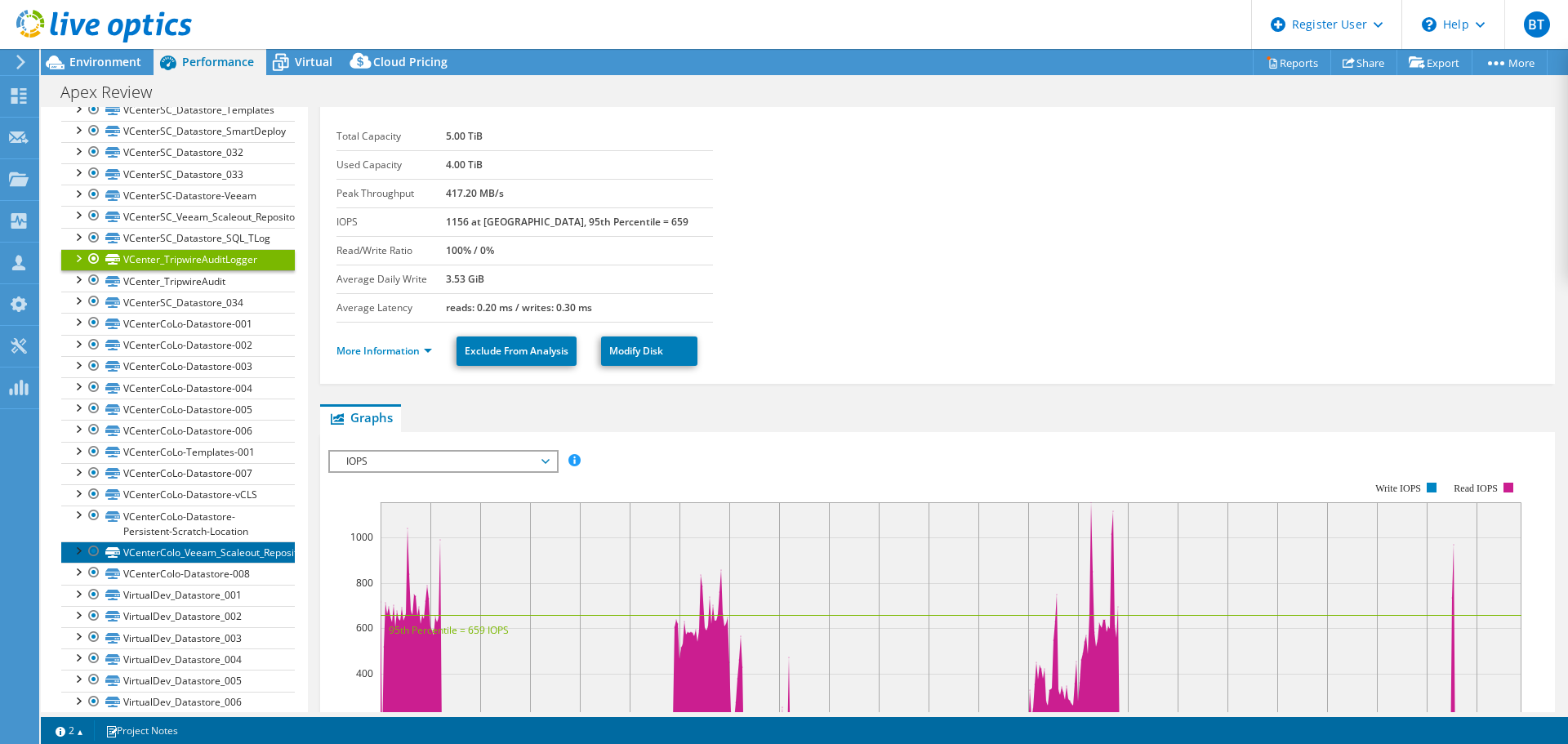
click at [219, 557] on link "VCenterColo_Veeam_Scaleout_Repository" at bounding box center [178, 552] width 233 height 21
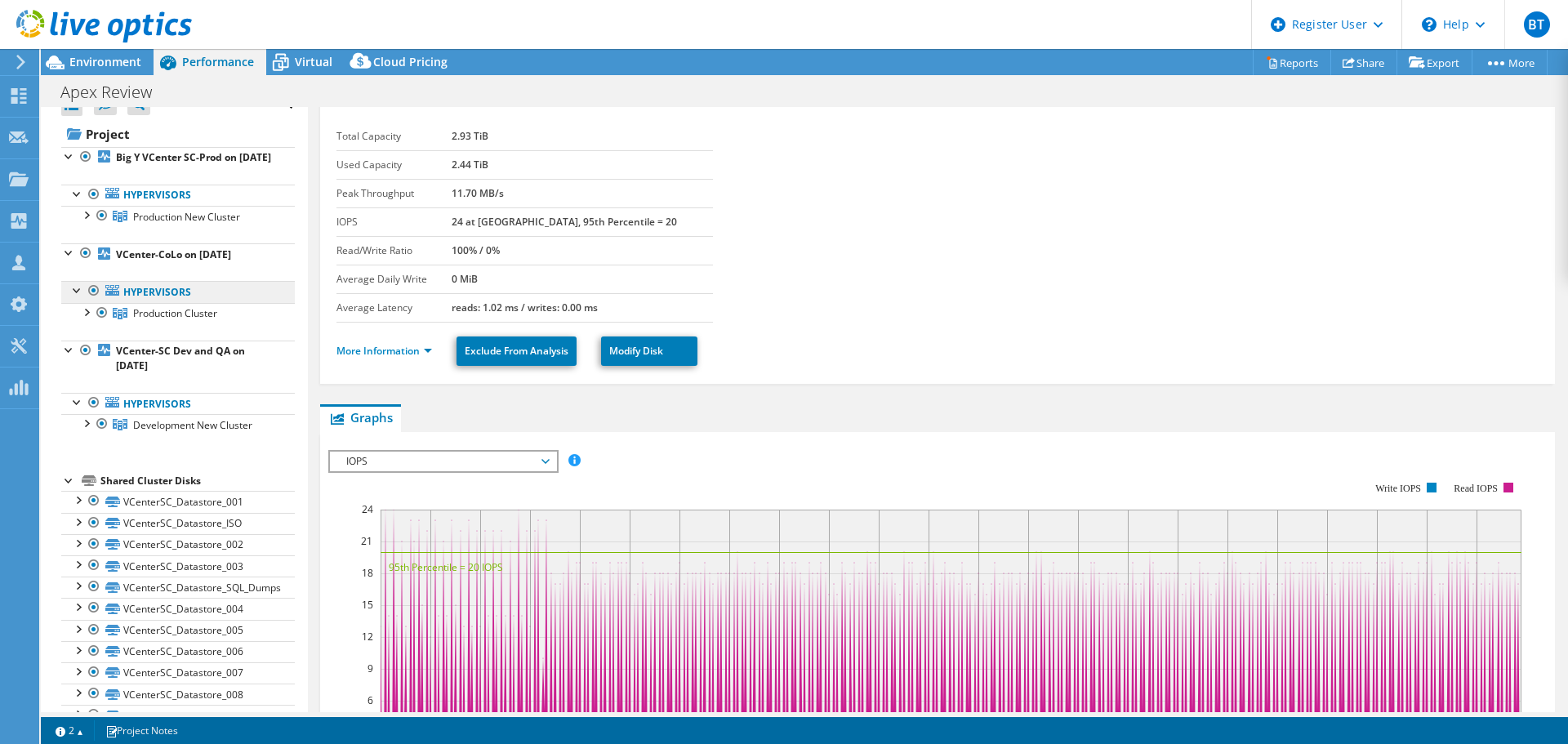
scroll to position [0, 0]
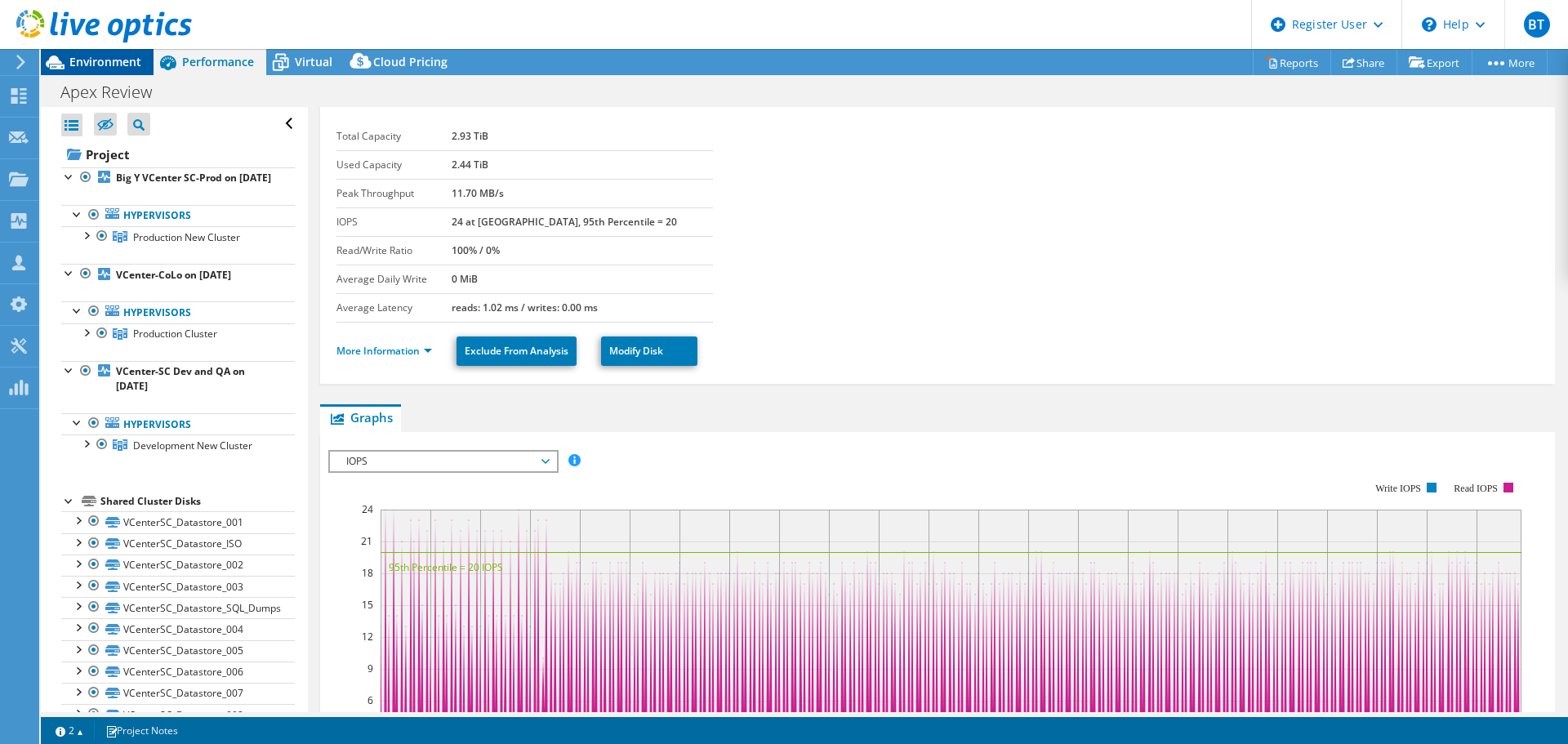
click at [102, 64] on span "Environment" at bounding box center [105, 61] width 72 height 16
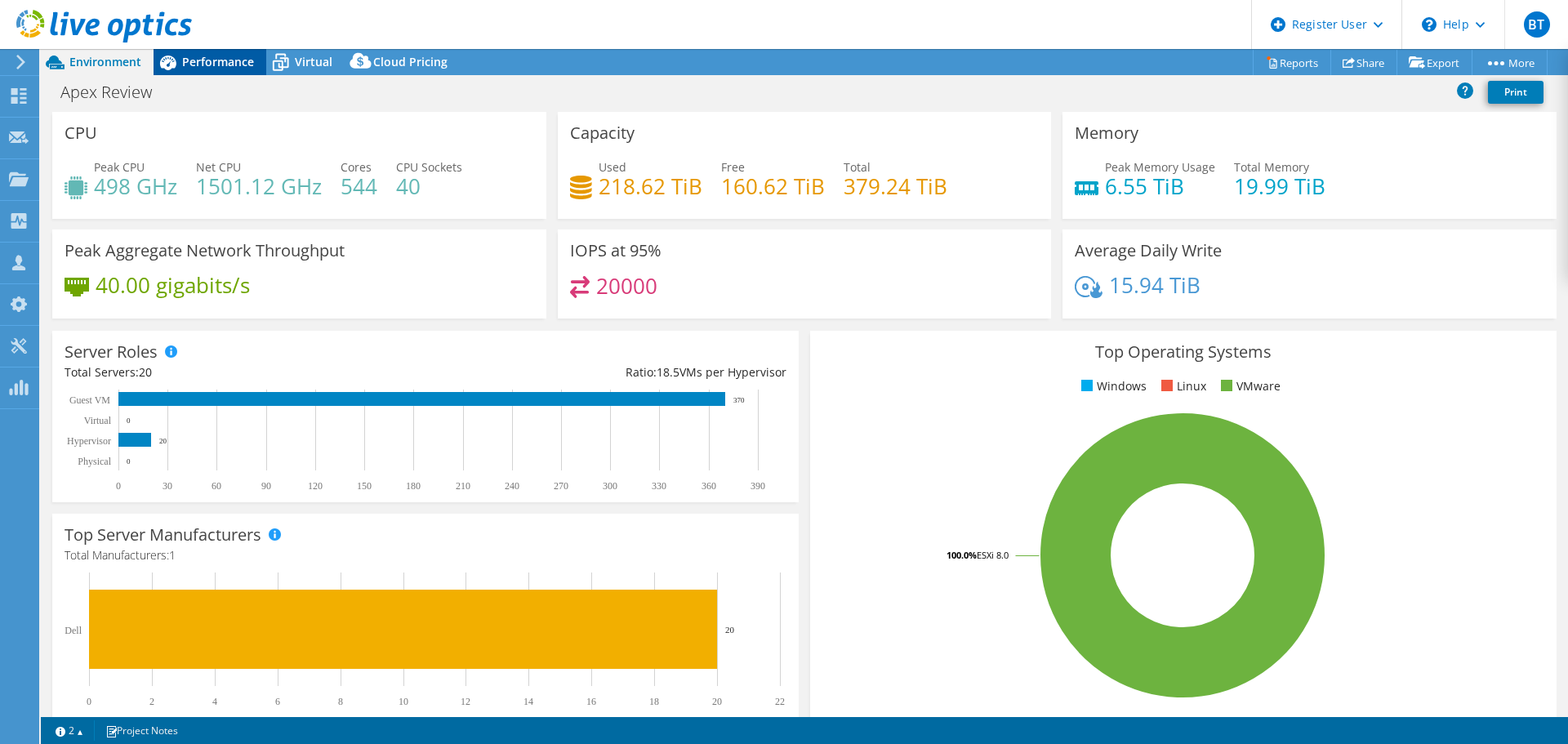
click at [196, 61] on span "Performance" at bounding box center [218, 61] width 72 height 16
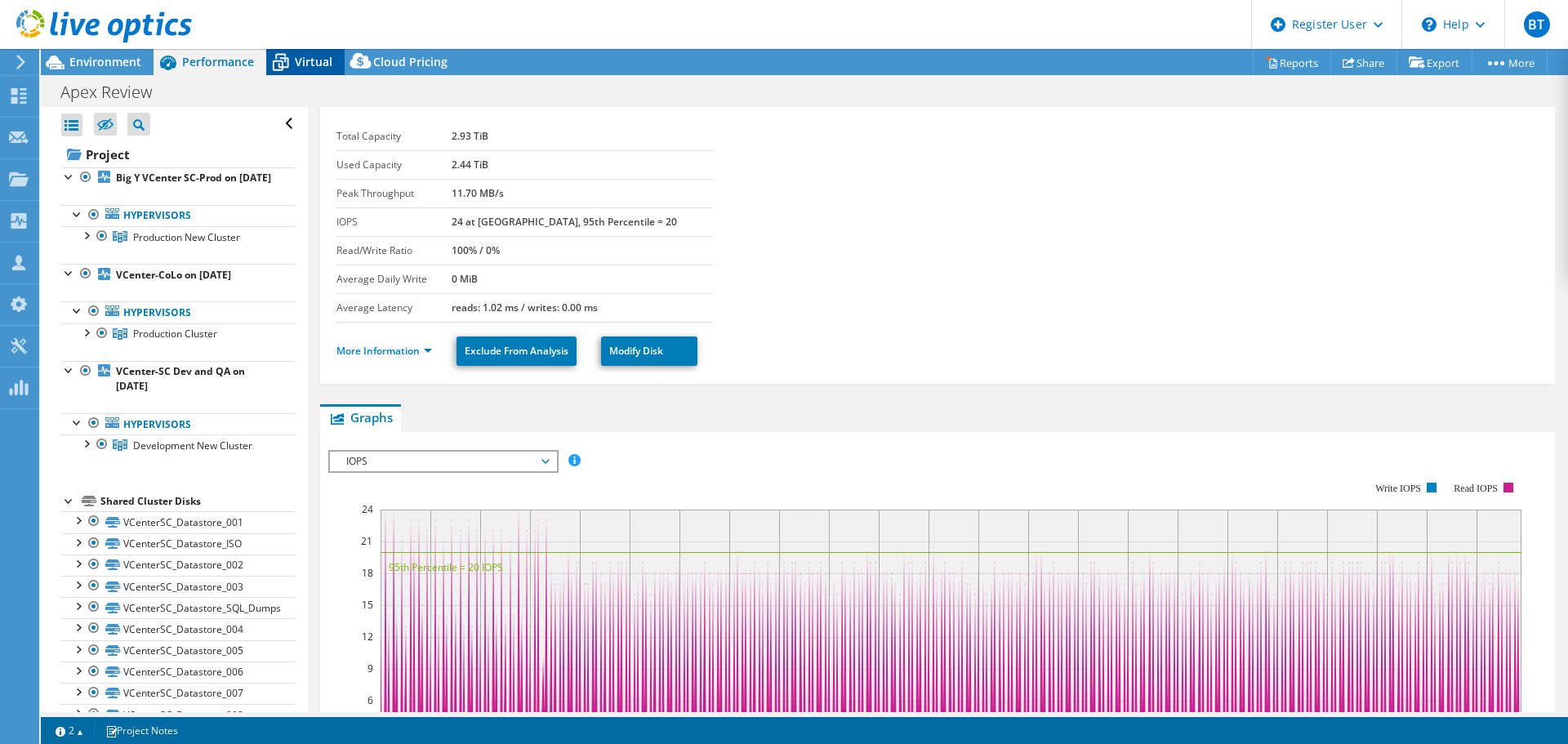
click at [303, 63] on span "Virtual" at bounding box center [313, 61] width 38 height 16
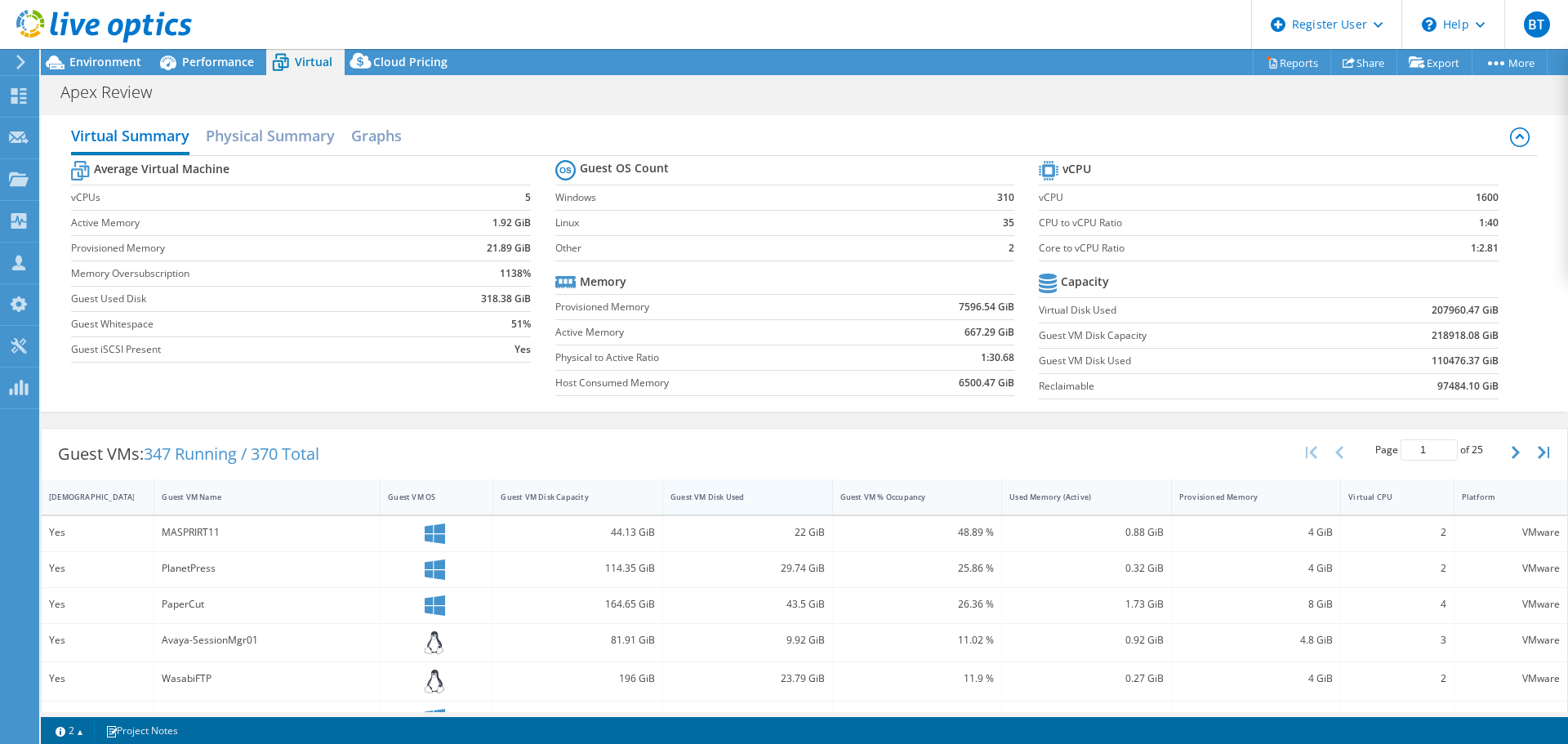
click at [776, 504] on div "Guest VM Disk Used" at bounding box center [738, 497] width 150 height 25
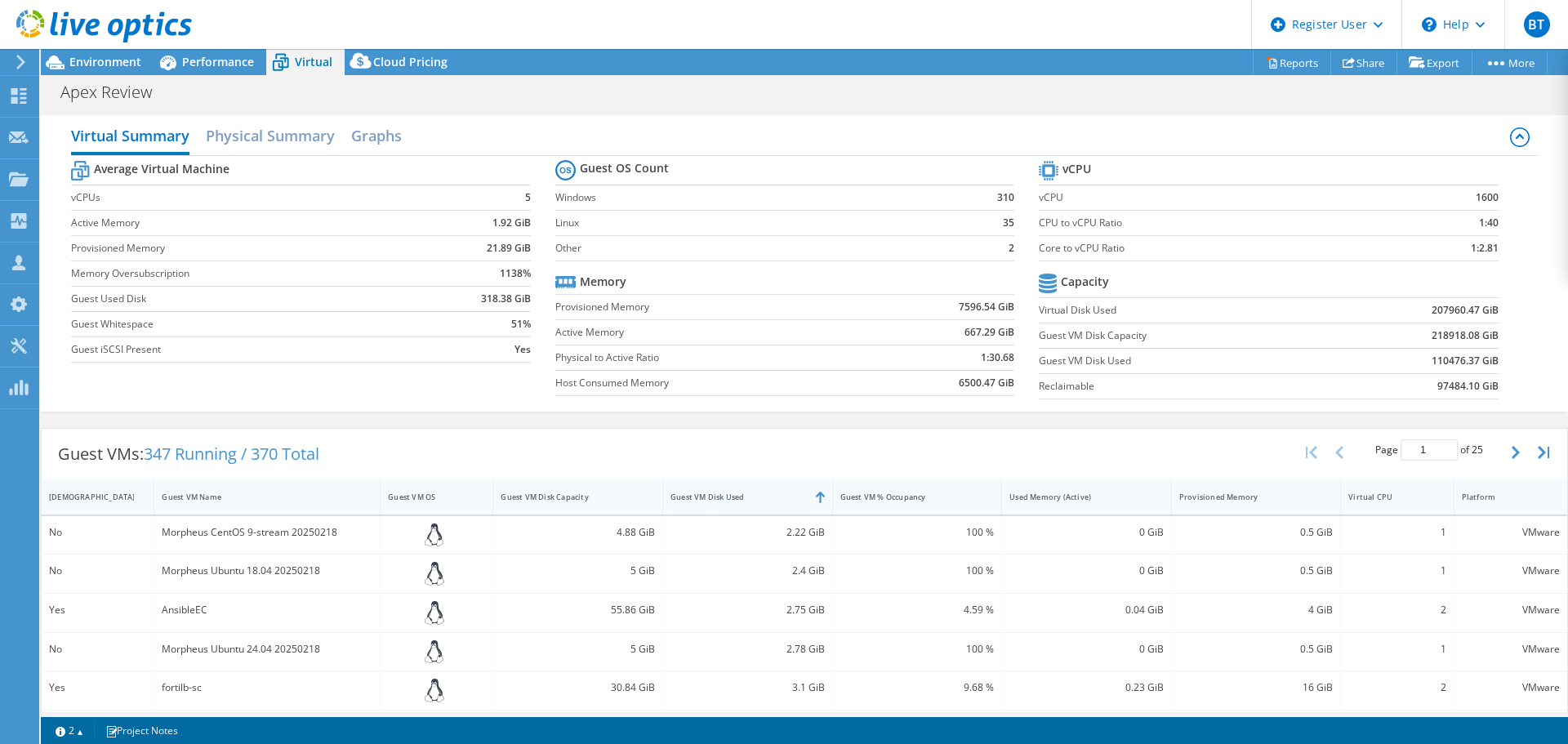
click at [776, 504] on div "Guest VM Disk Used" at bounding box center [738, 497] width 150 height 25
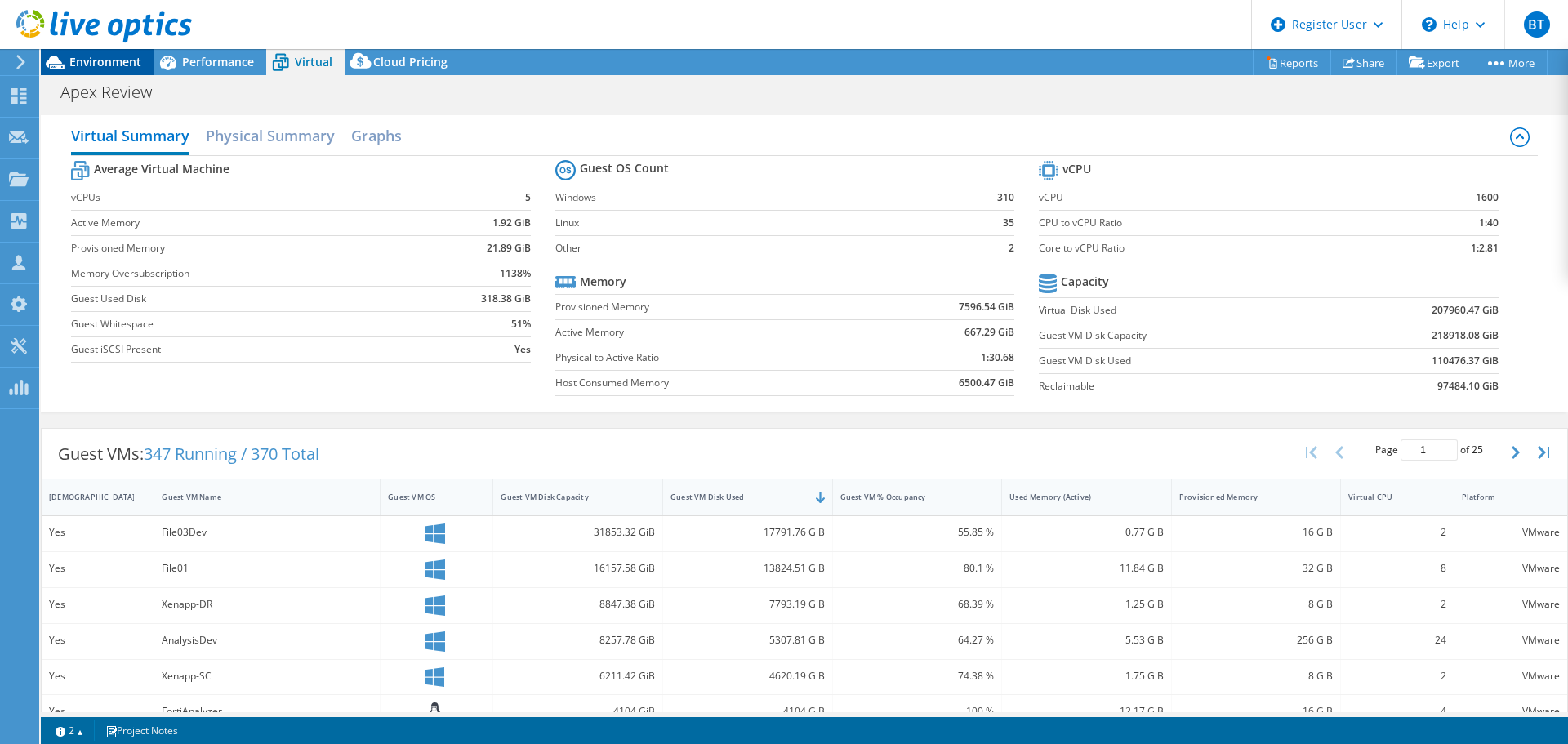
click at [113, 64] on span "Environment" at bounding box center [105, 61] width 72 height 16
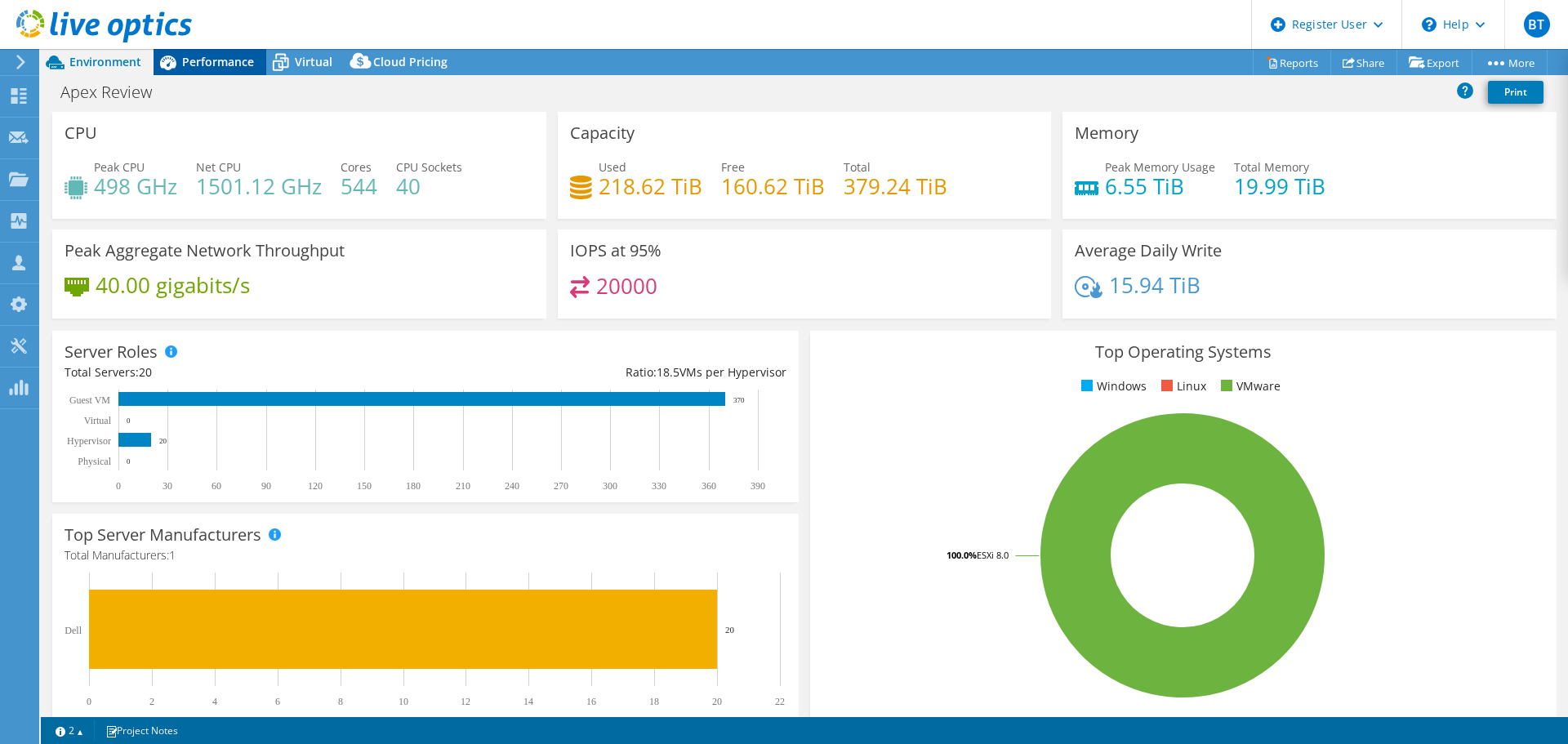
click at [217, 53] on div "Performance" at bounding box center [210, 61] width 113 height 26
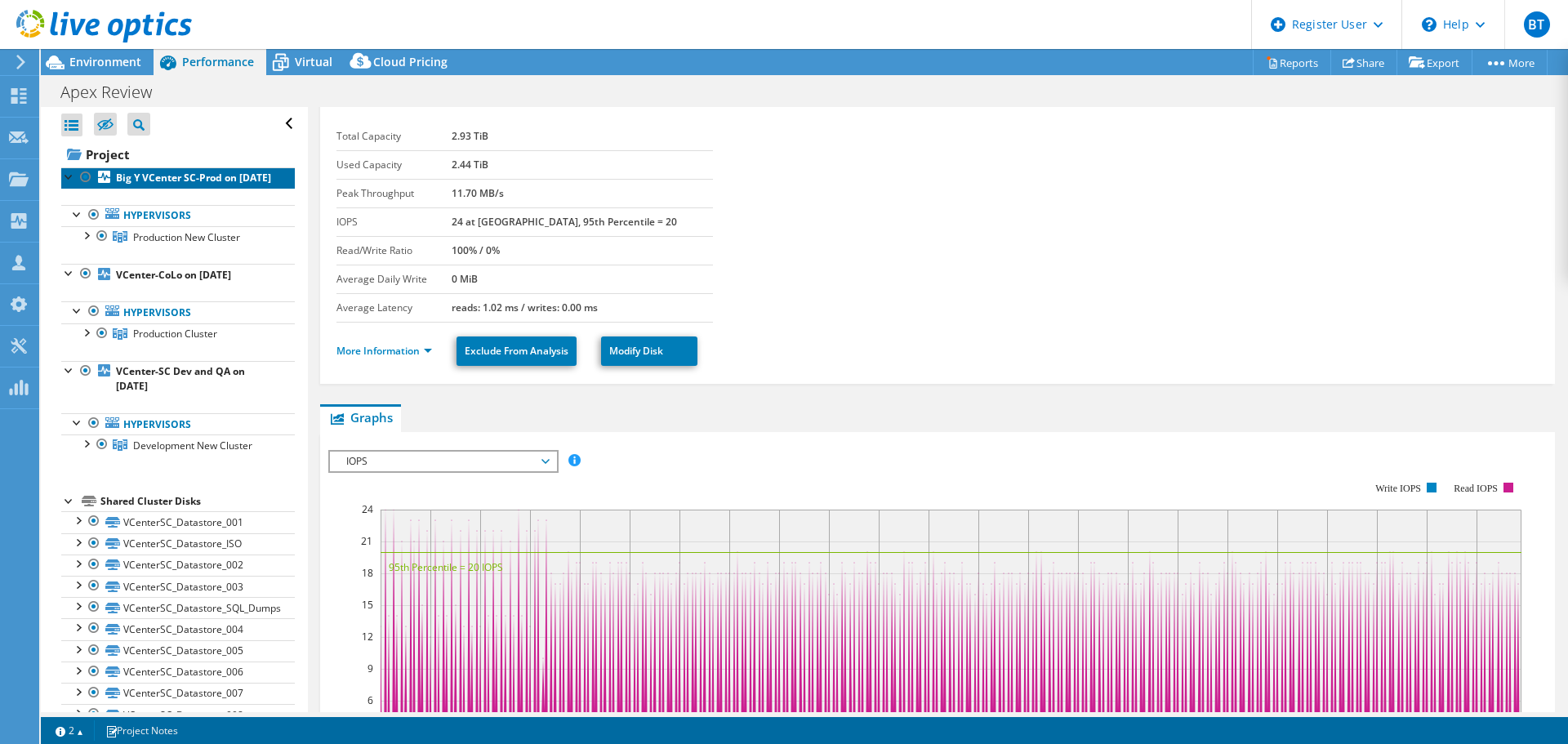
click at [195, 185] on b "Big Y VCenter SC-Prod on [DATE]" at bounding box center [194, 177] width 156 height 14
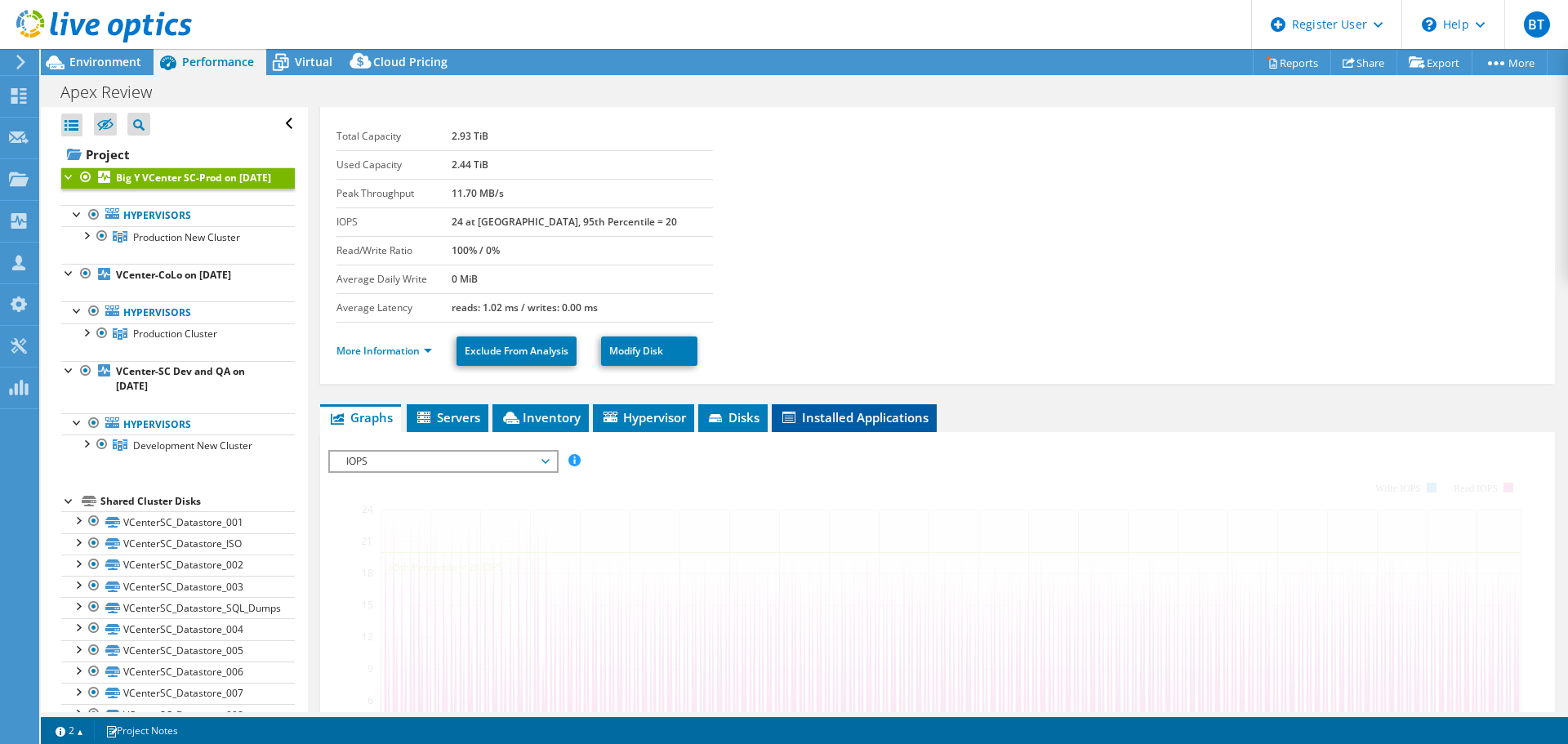
click at [813, 418] on span "Installed Applications" at bounding box center [854, 417] width 149 height 17
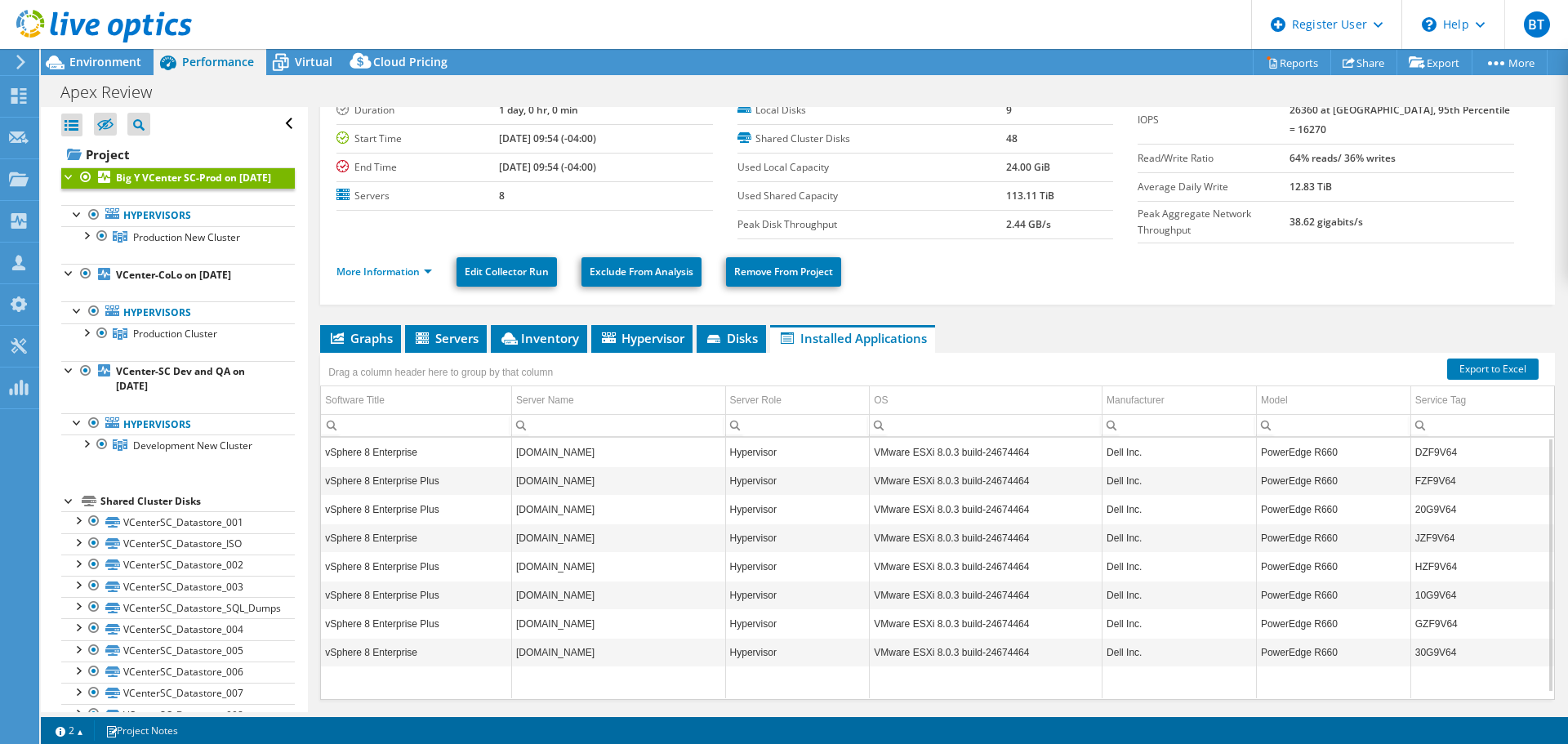
scroll to position [23, 0]
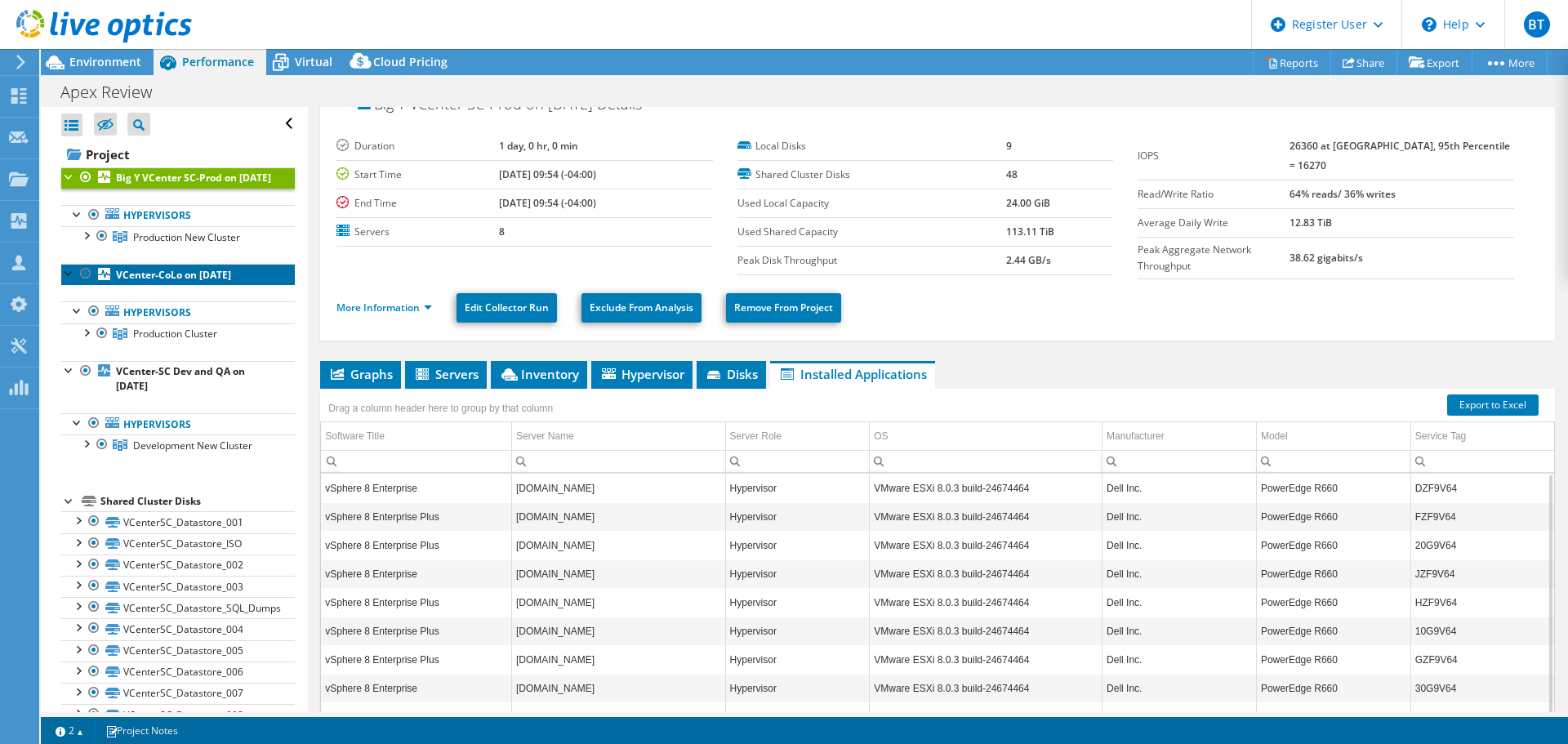
click at [210, 285] on link "VCenter-CoLo on [DATE]" at bounding box center [178, 274] width 233 height 21
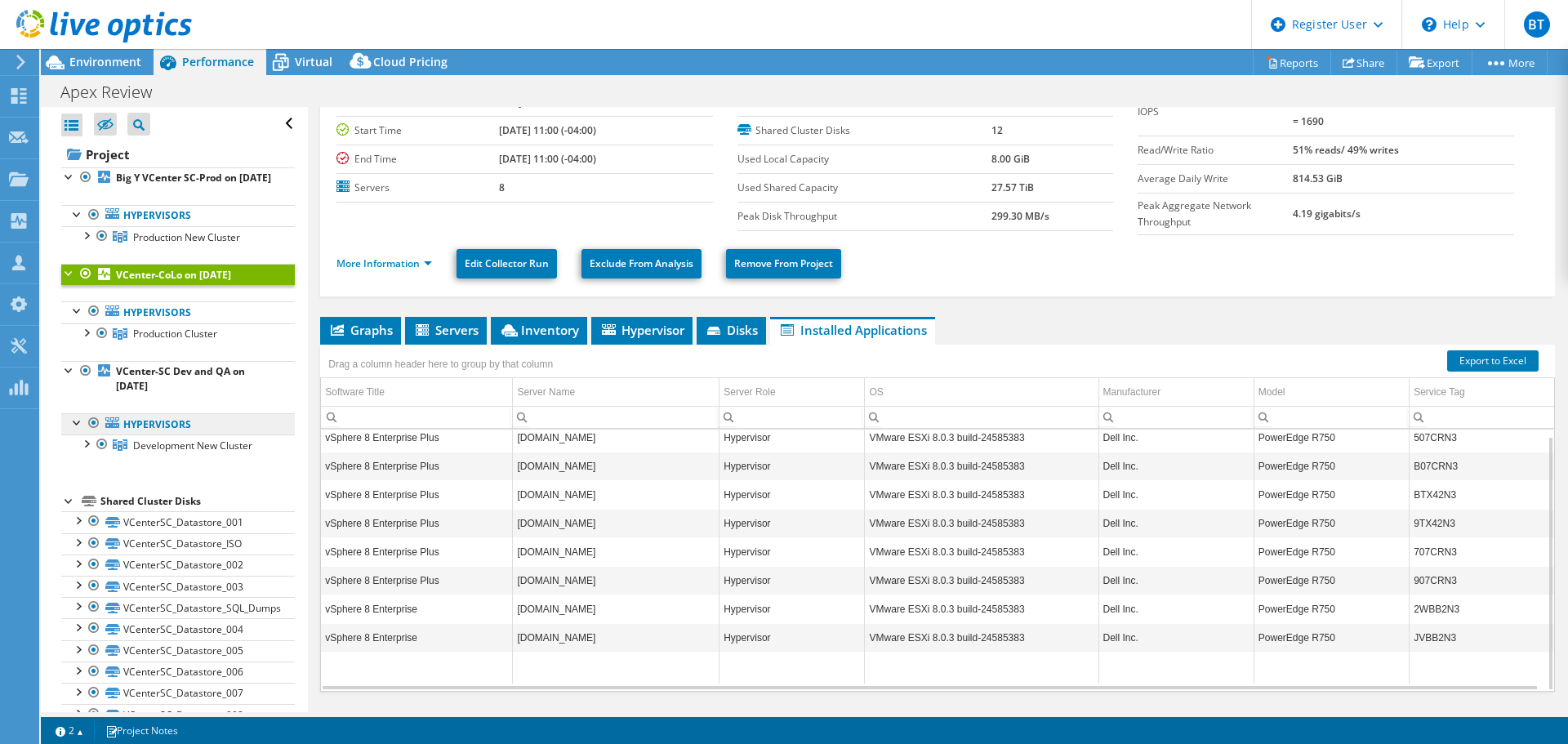
scroll to position [105, 0]
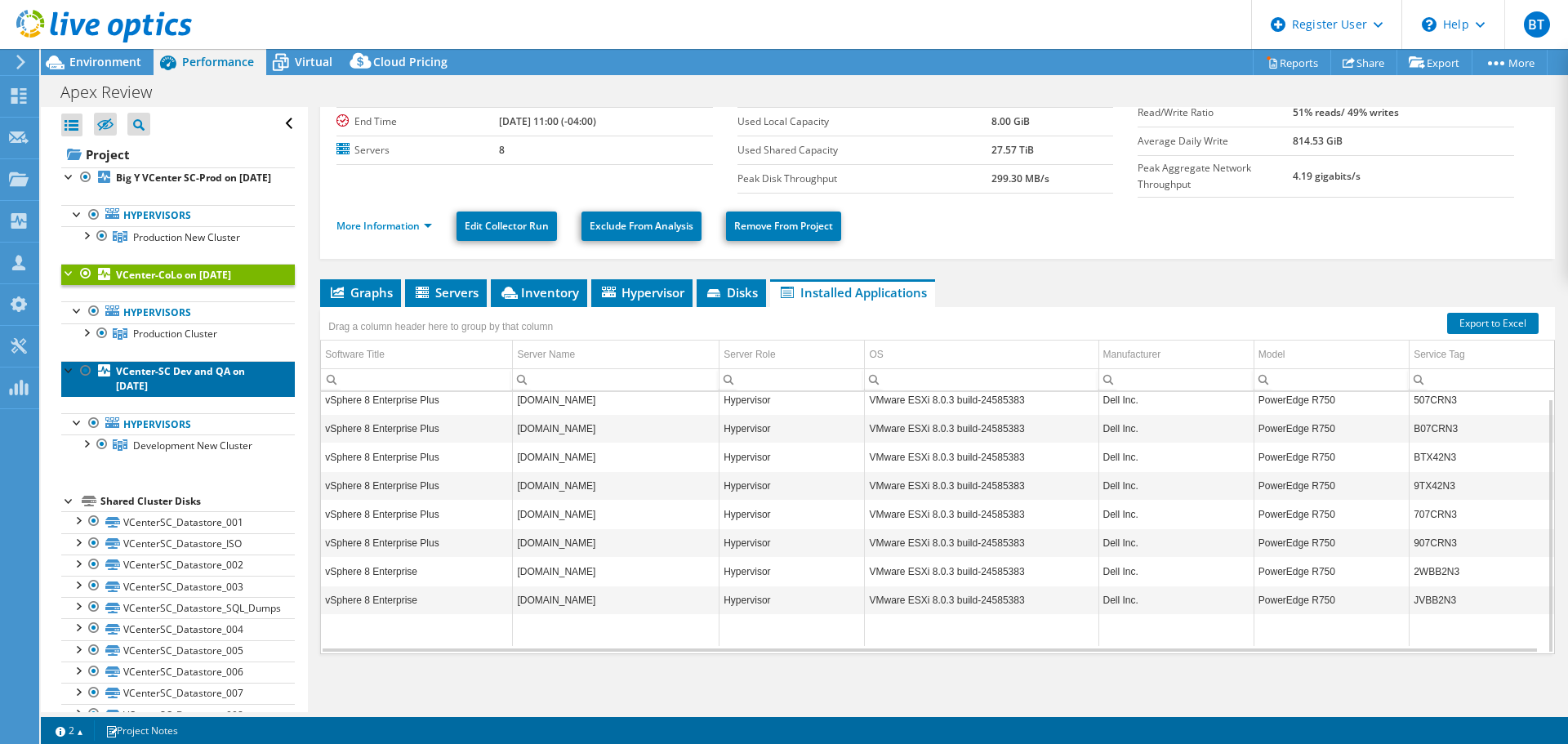
click at [217, 393] on b "VCenter-SC Dev and QA on [DATE]" at bounding box center [180, 377] width 129 height 28
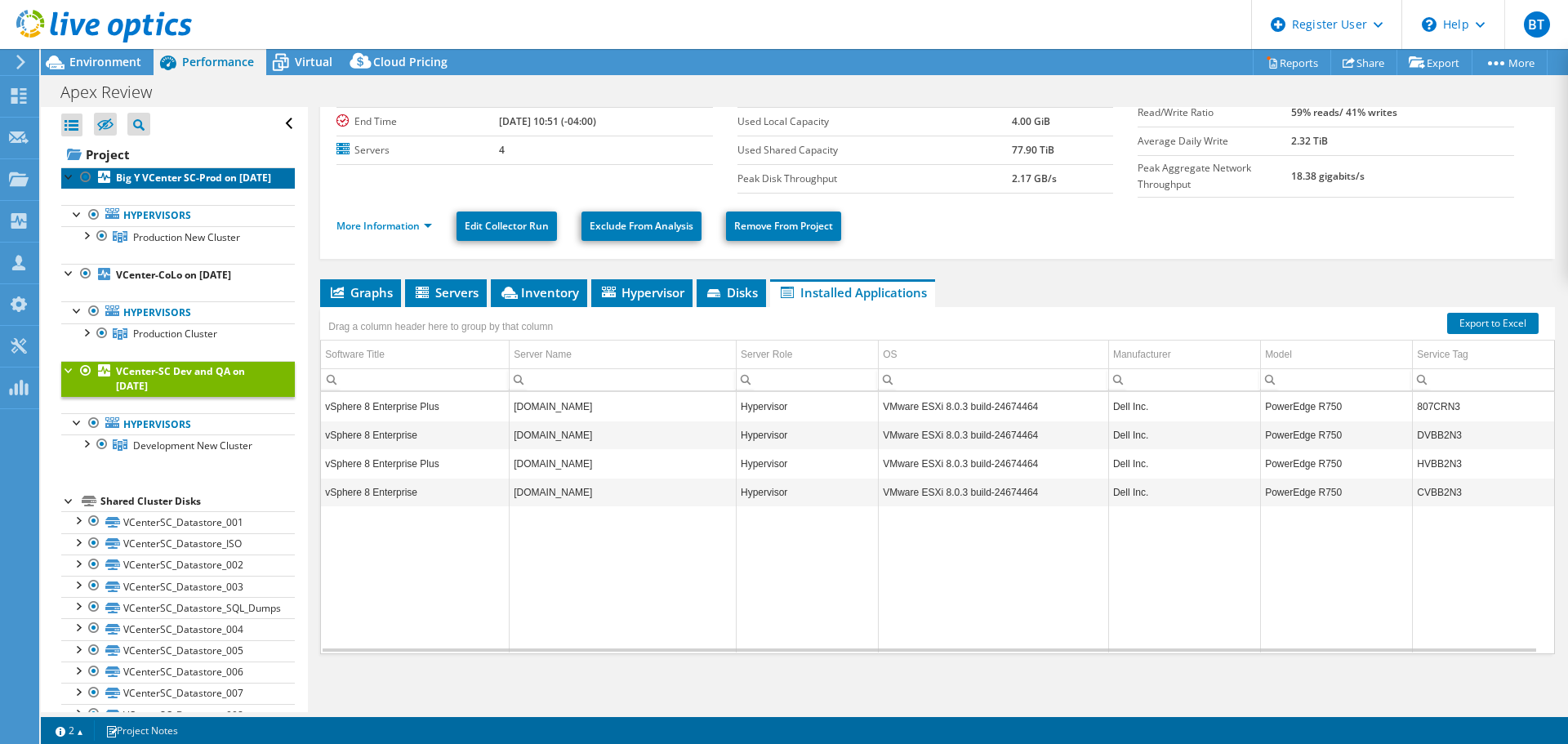
click at [196, 178] on b "Big Y VCenter SC-Prod on [DATE]" at bounding box center [194, 177] width 156 height 14
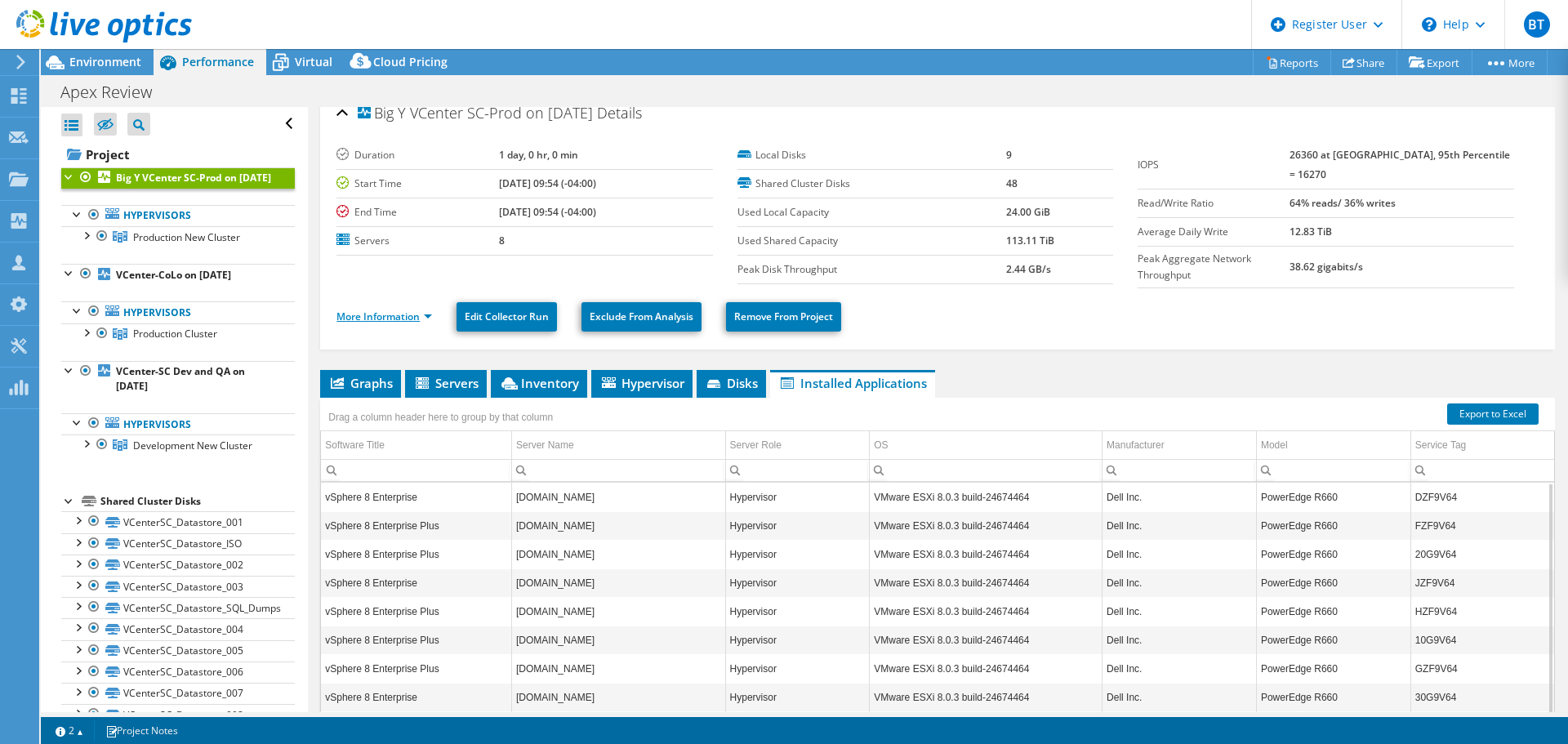
scroll to position [0, 0]
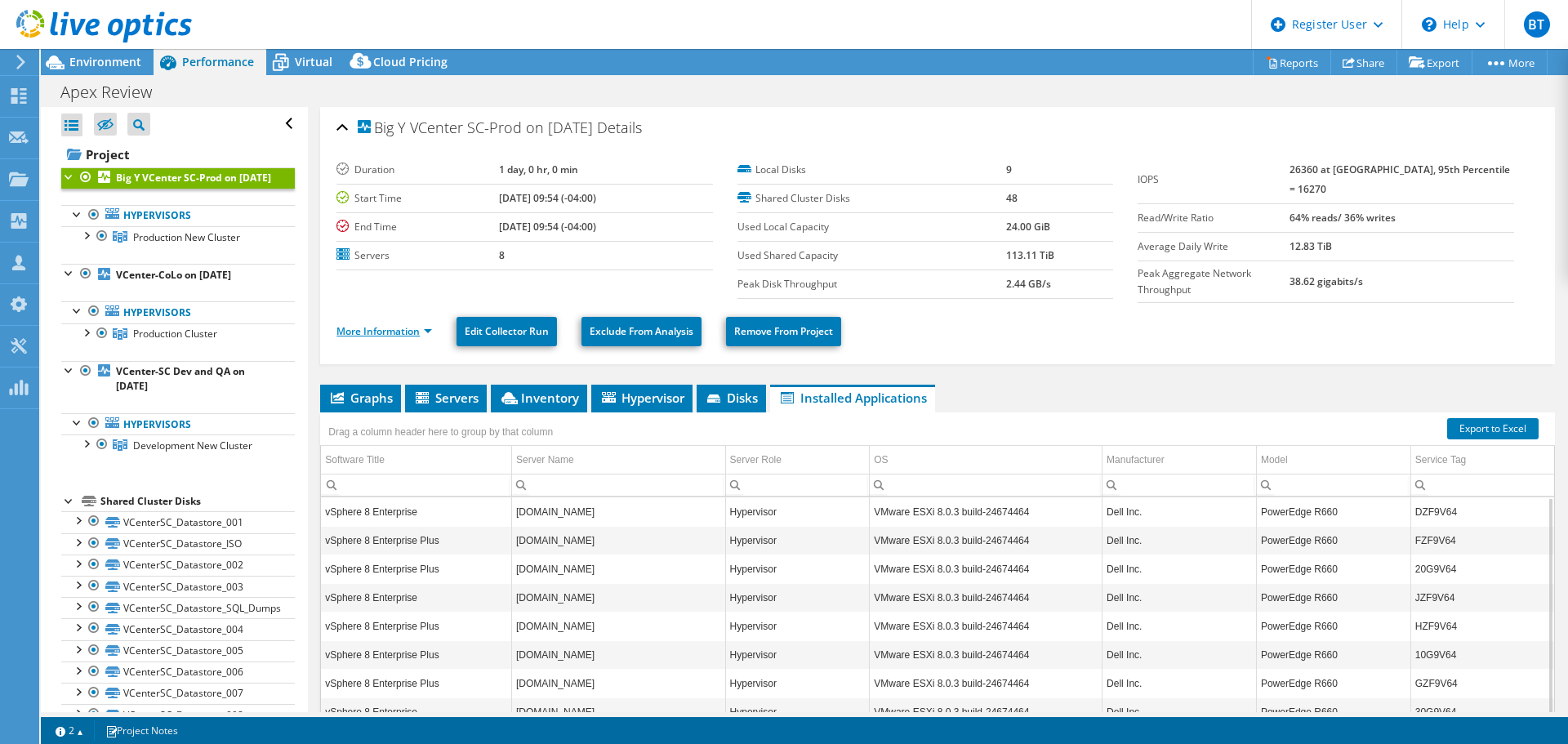
click at [379, 333] on link "More Information" at bounding box center [384, 331] width 95 height 14
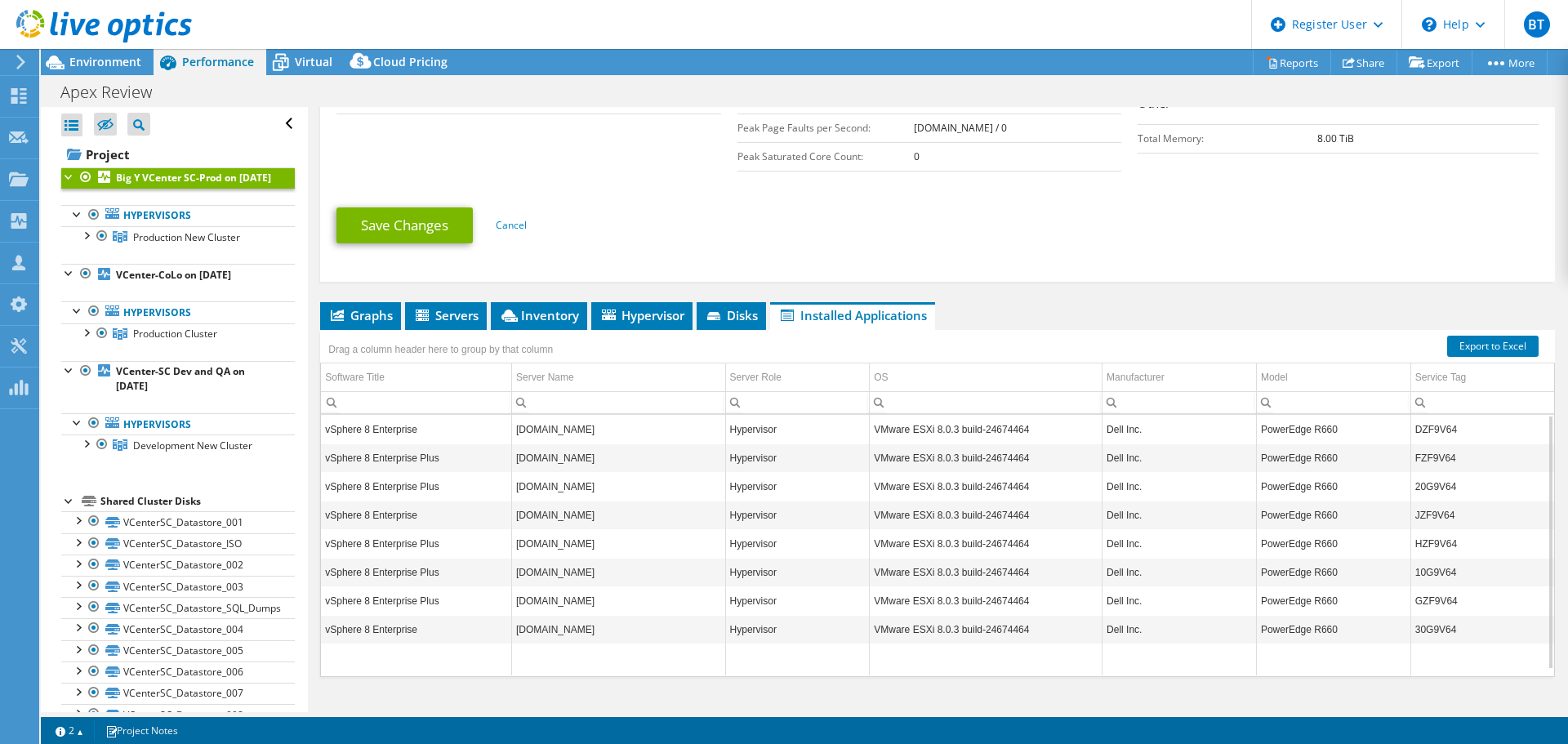
scroll to position [486, 0]
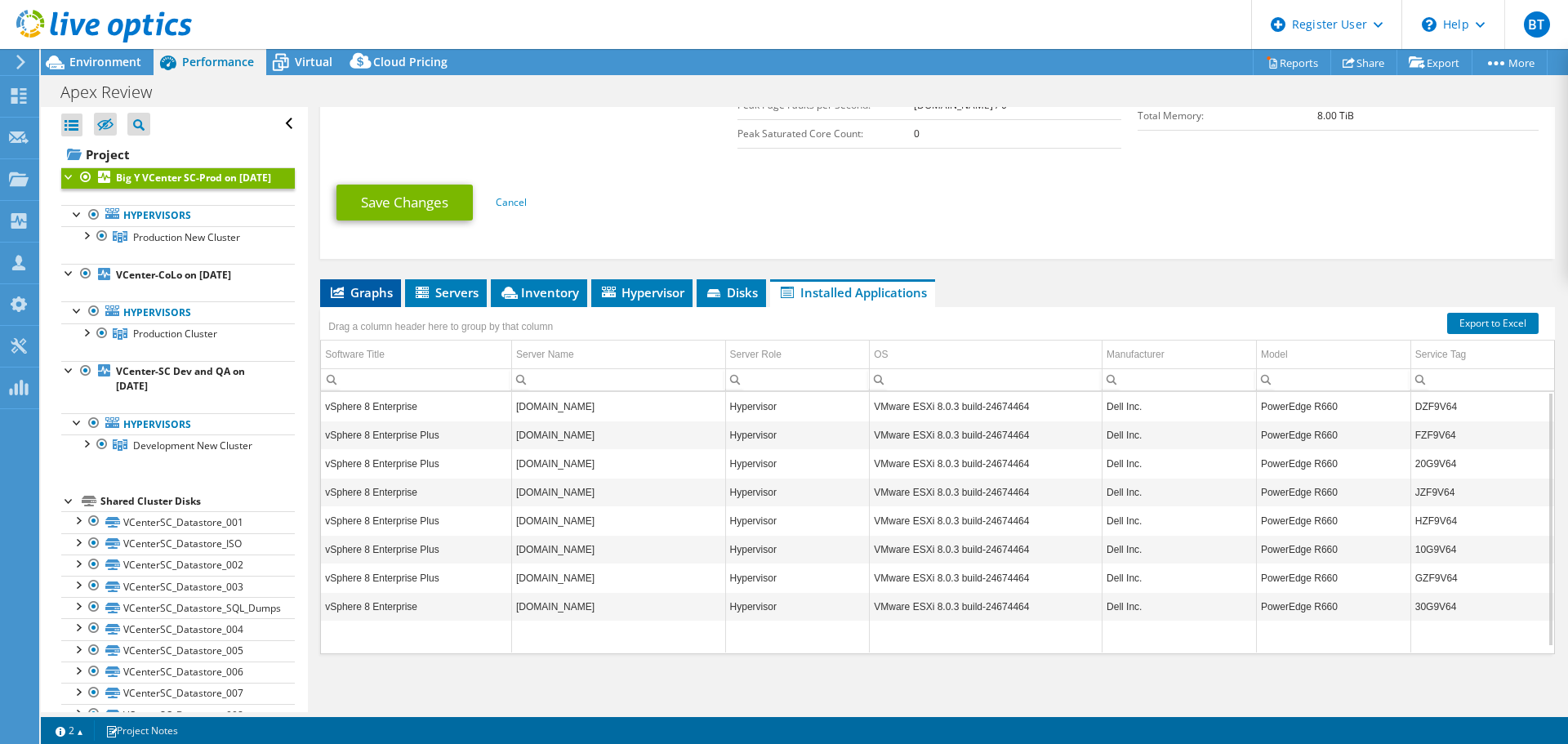
click at [368, 279] on li "Graphs" at bounding box center [360, 293] width 81 height 28
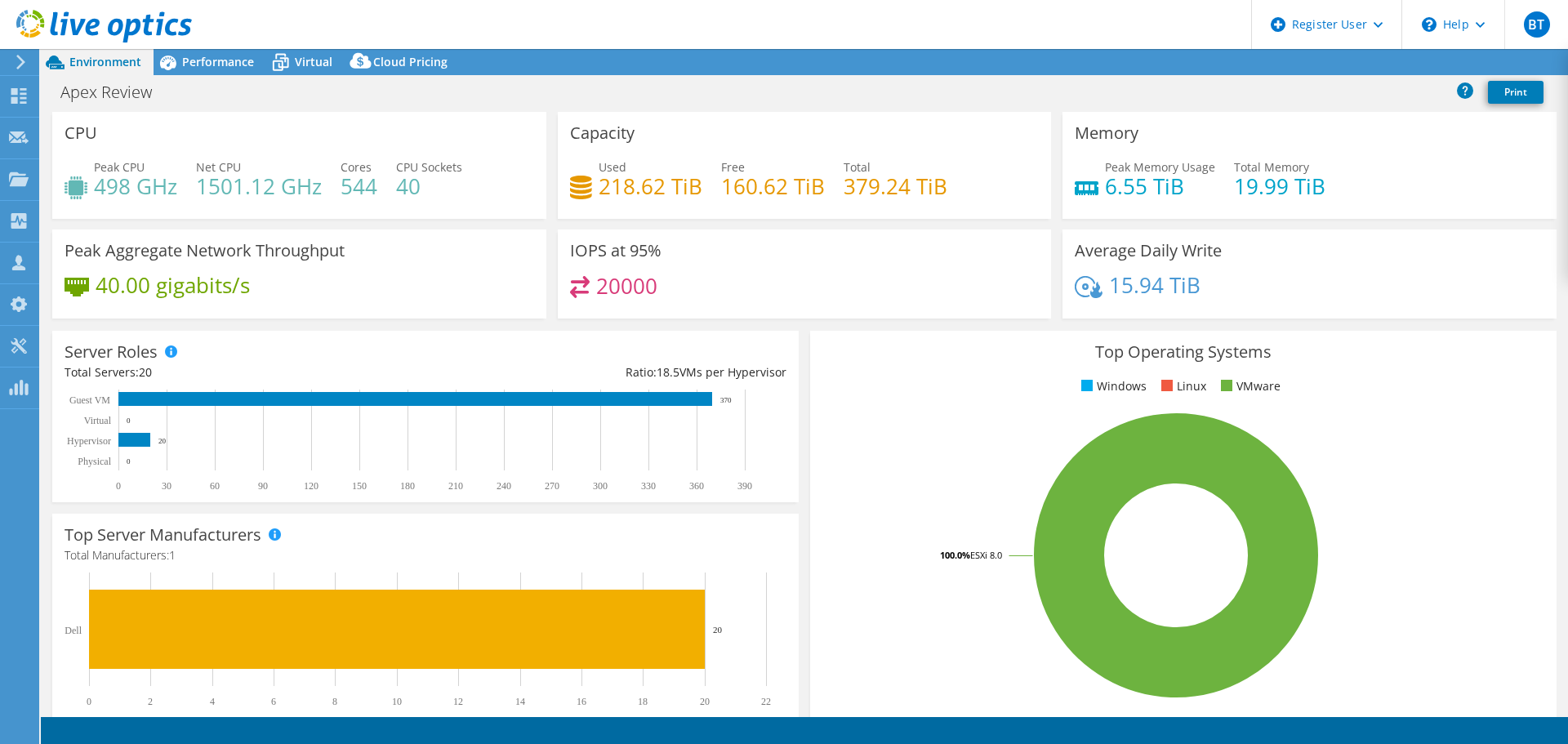
select select "USD"
click at [212, 57] on span "Performance" at bounding box center [218, 61] width 72 height 16
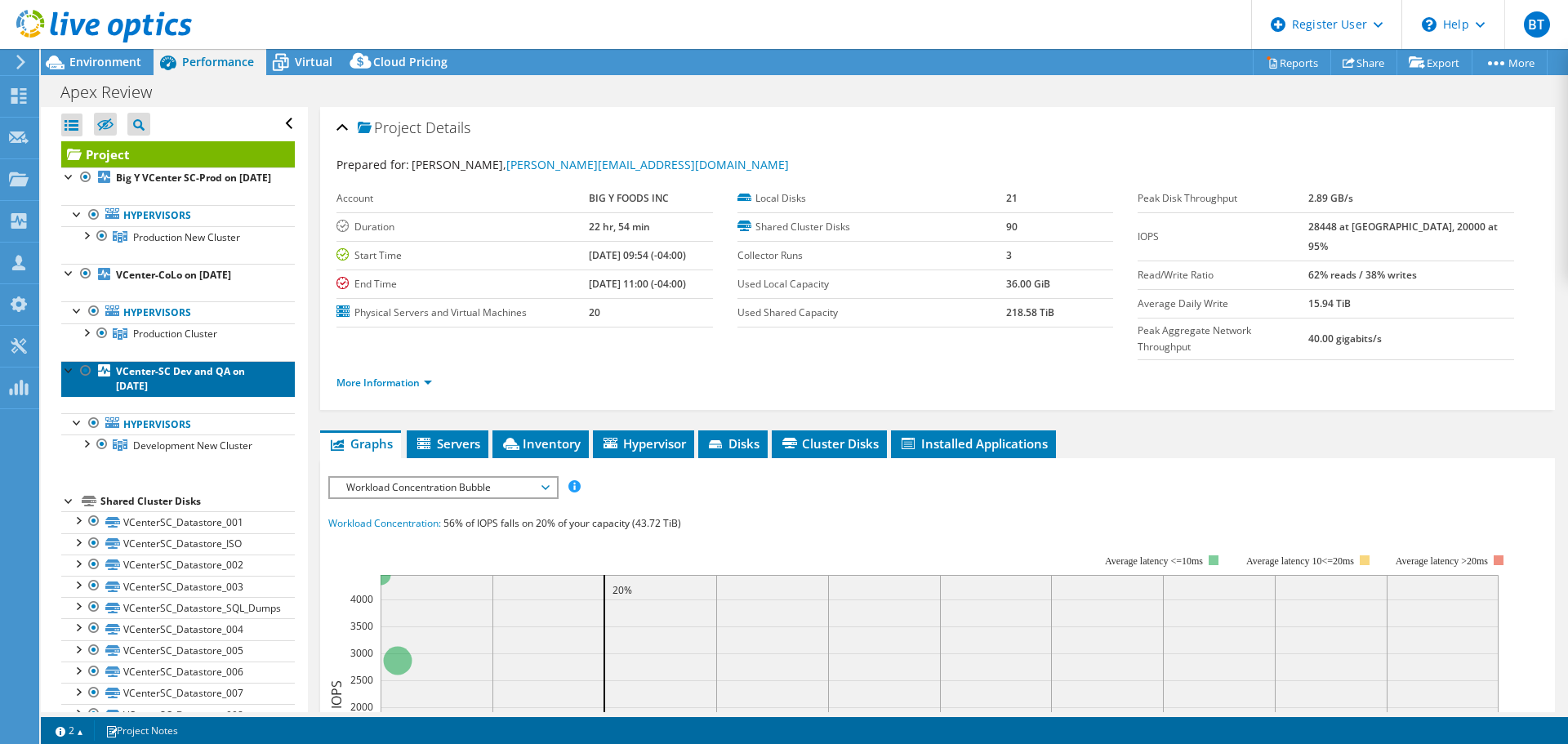
click at [215, 397] on link "VCenter-SC Dev and QA on [DATE]" at bounding box center [178, 378] width 233 height 36
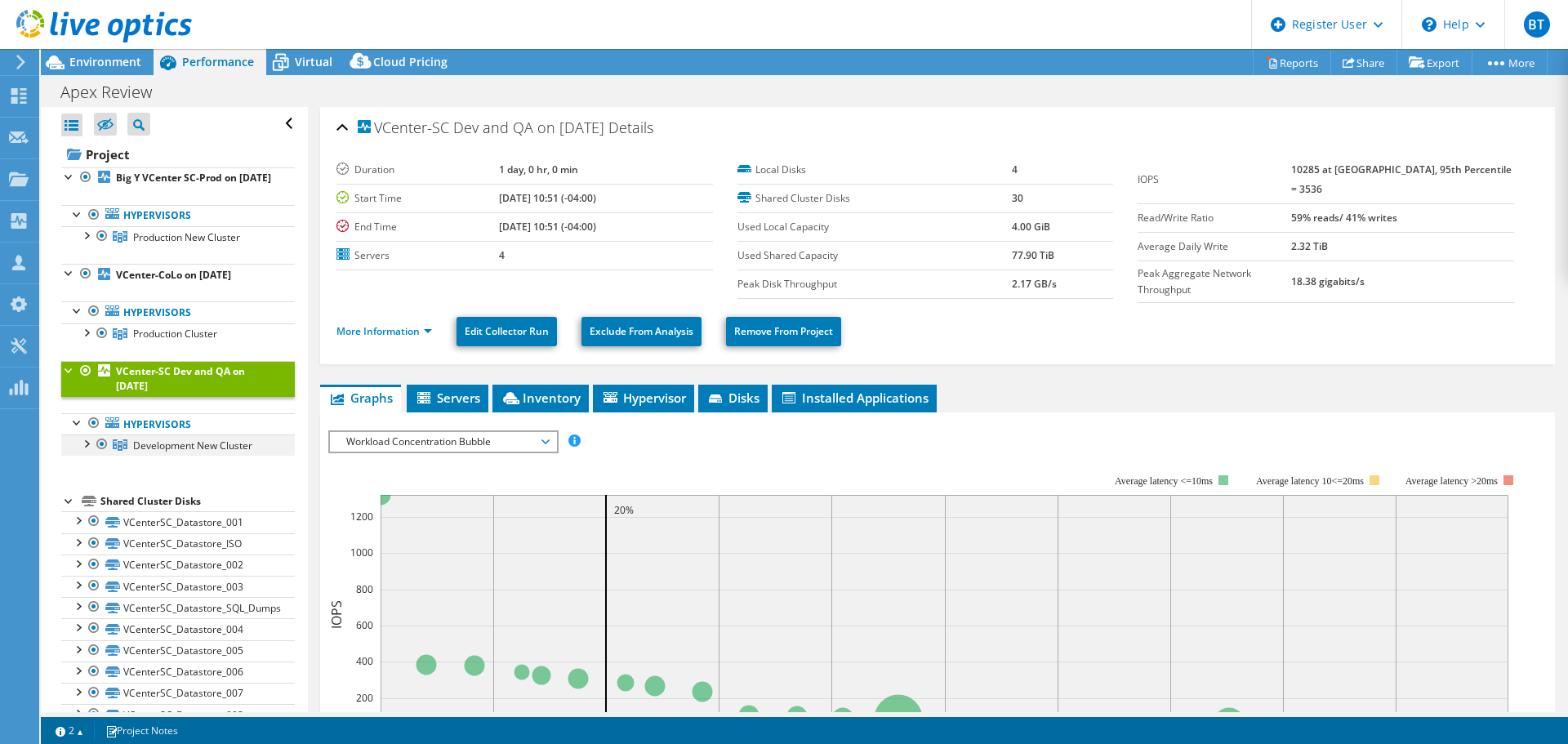
click at [85, 450] on div at bounding box center [86, 443] width 17 height 17
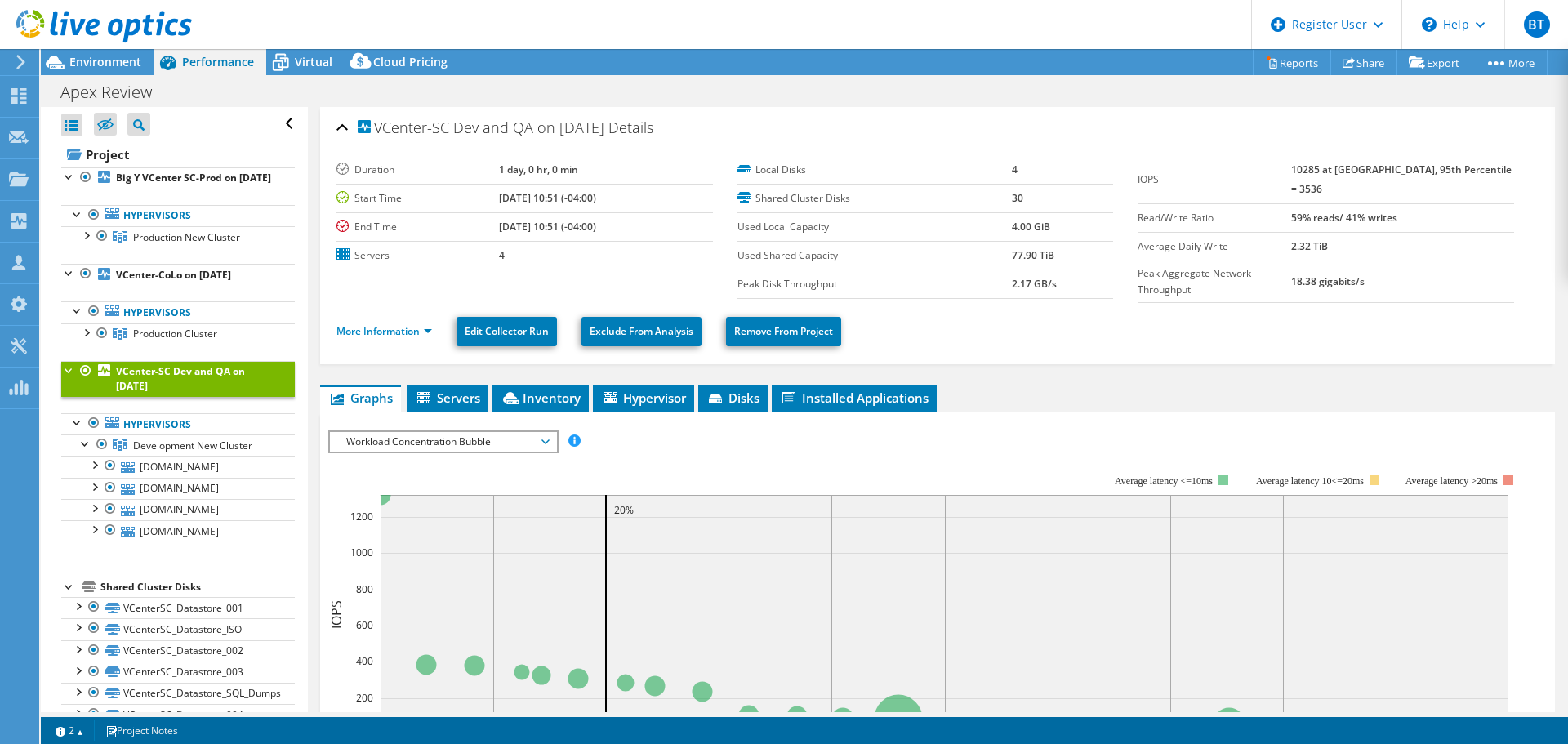
click at [396, 329] on link "More Information" at bounding box center [384, 331] width 95 height 14
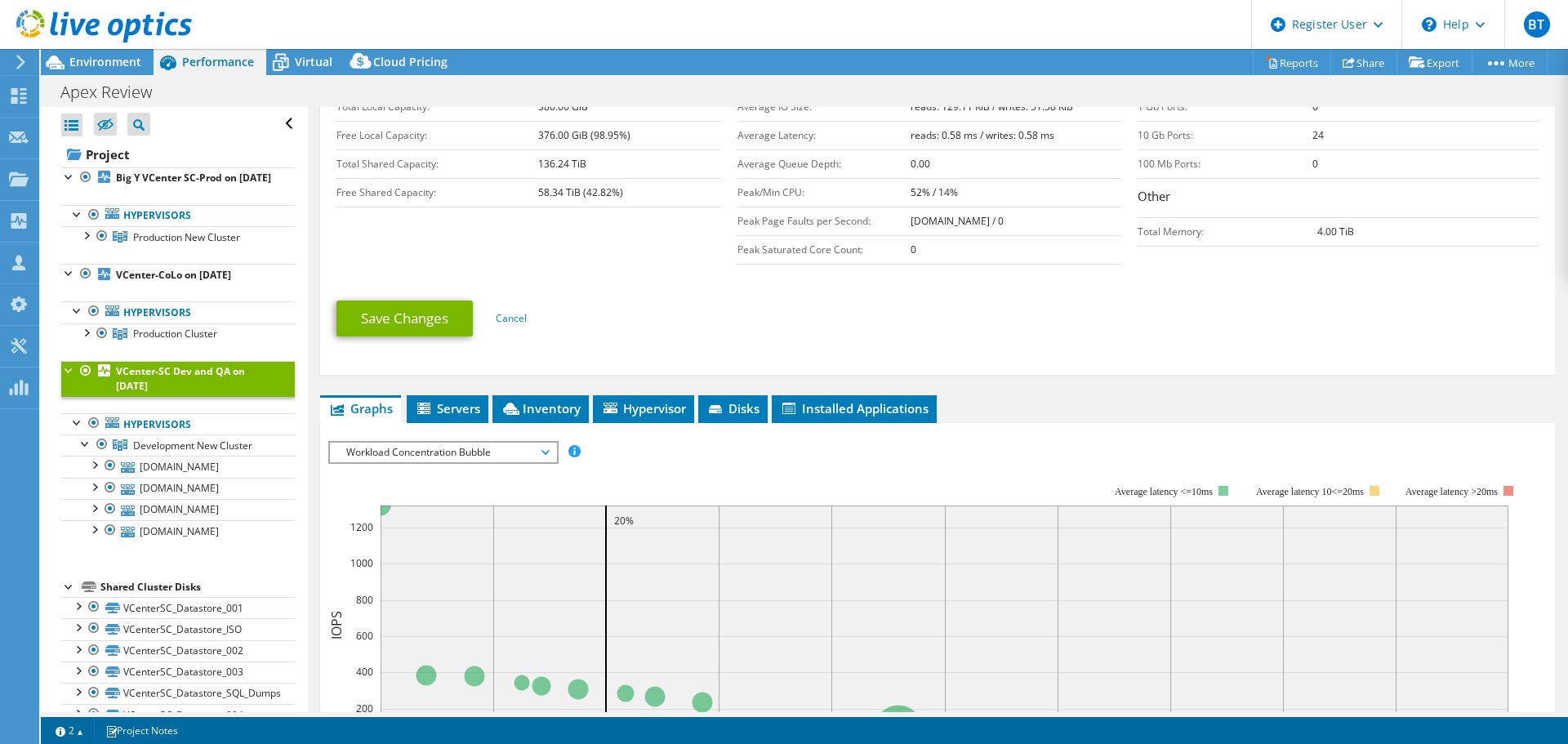
scroll to position [408, 0]
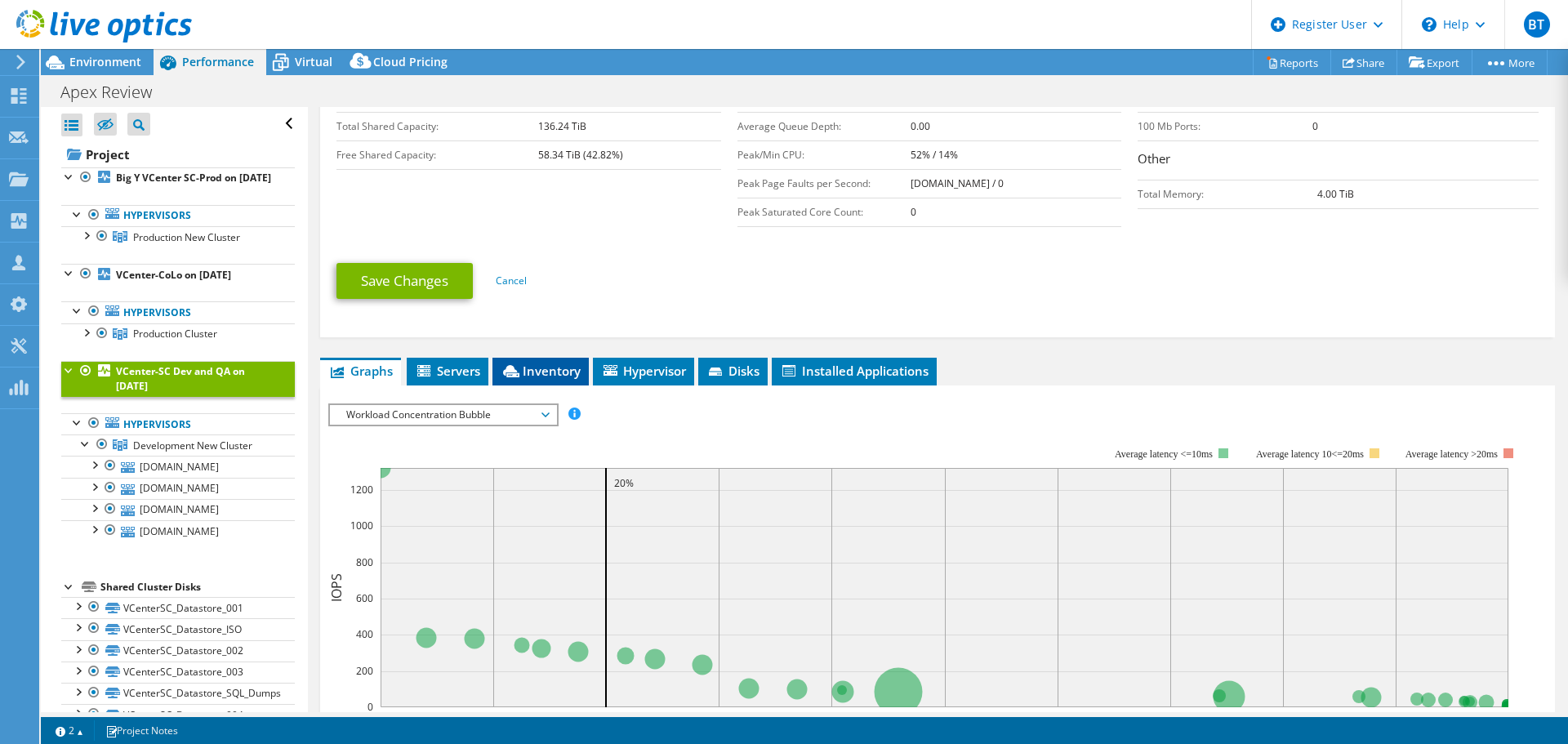
click at [511, 375] on li "Inventory" at bounding box center [540, 372] width 96 height 28
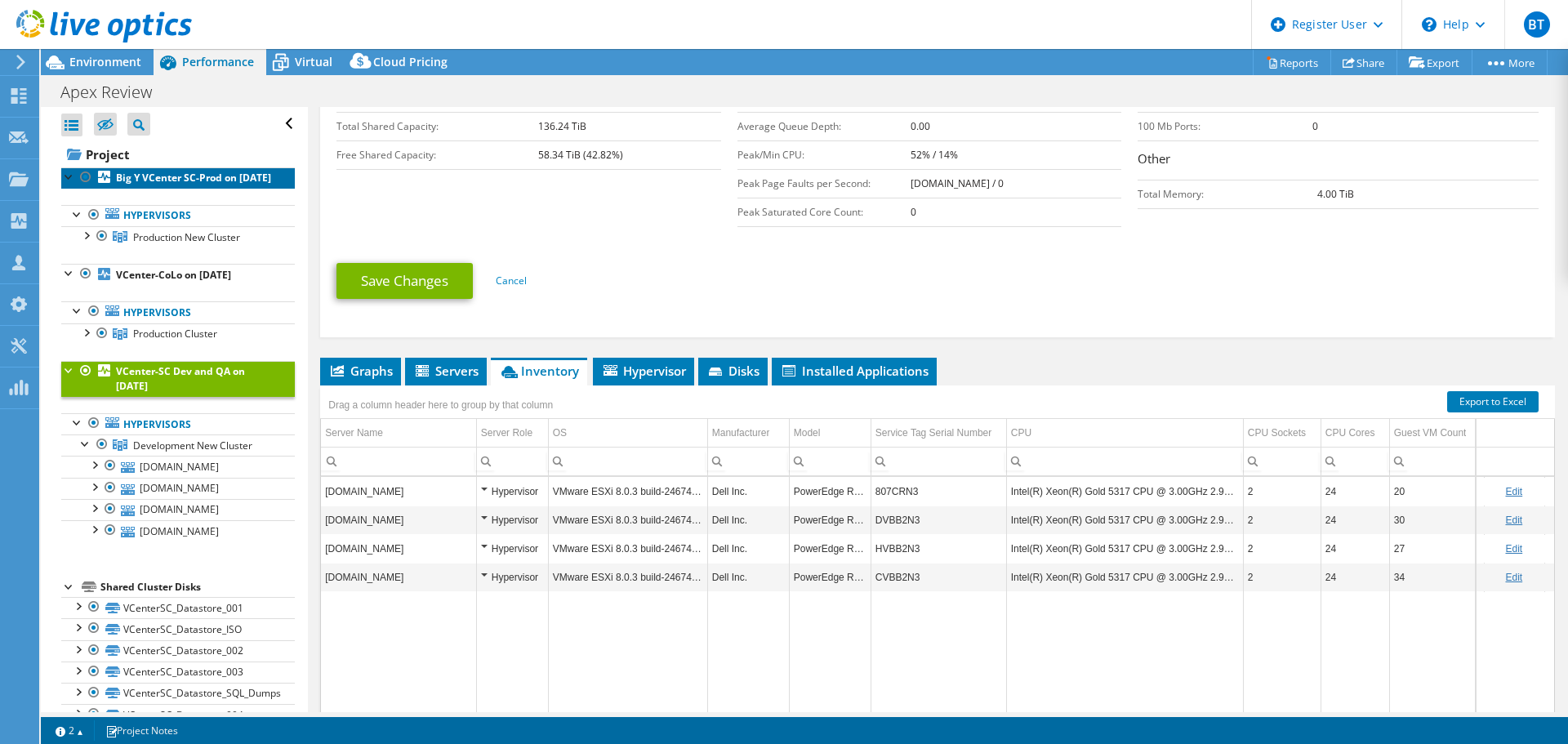
click at [180, 185] on b "Big Y VCenter SC-Prod on [DATE]" at bounding box center [194, 177] width 156 height 14
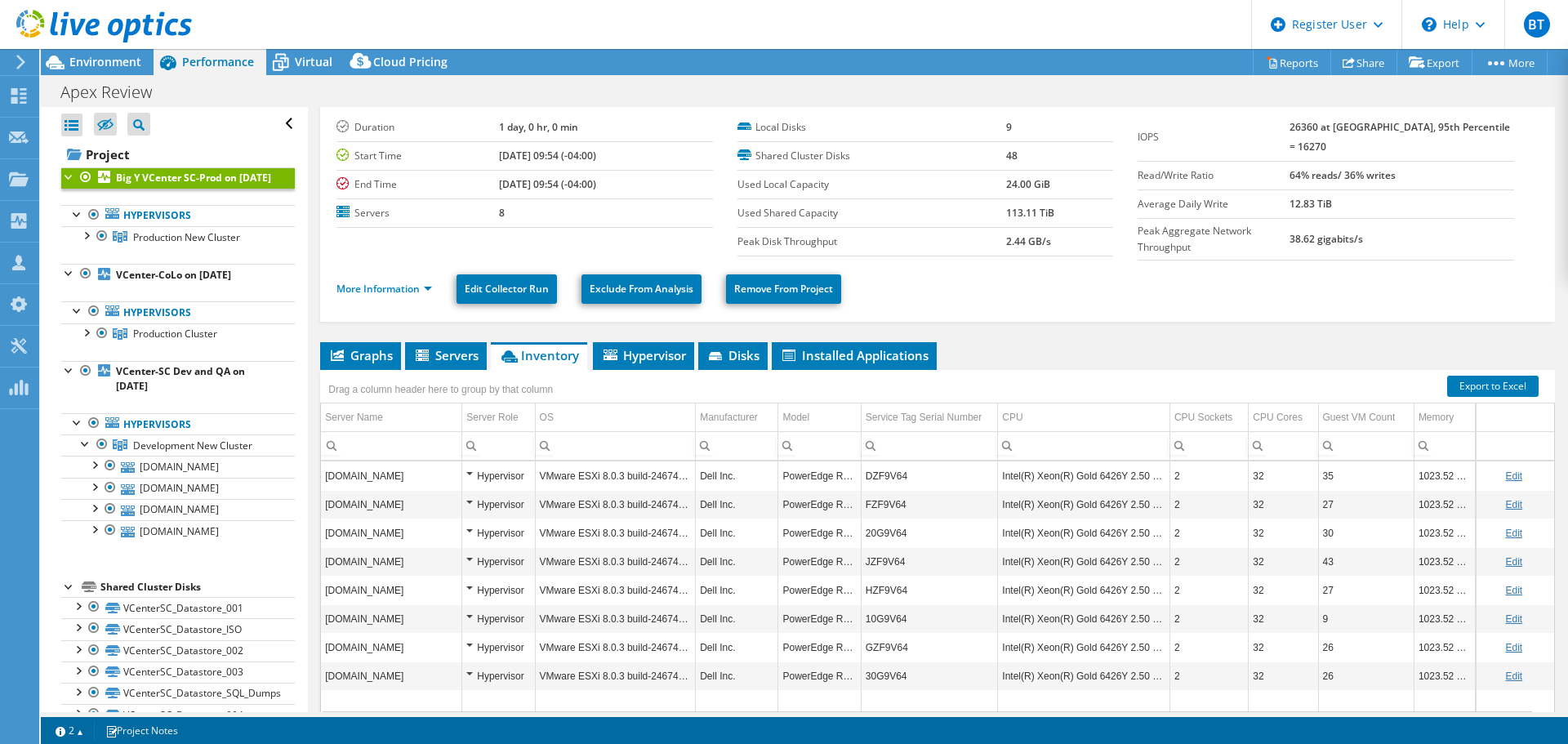
scroll to position [0, 0]
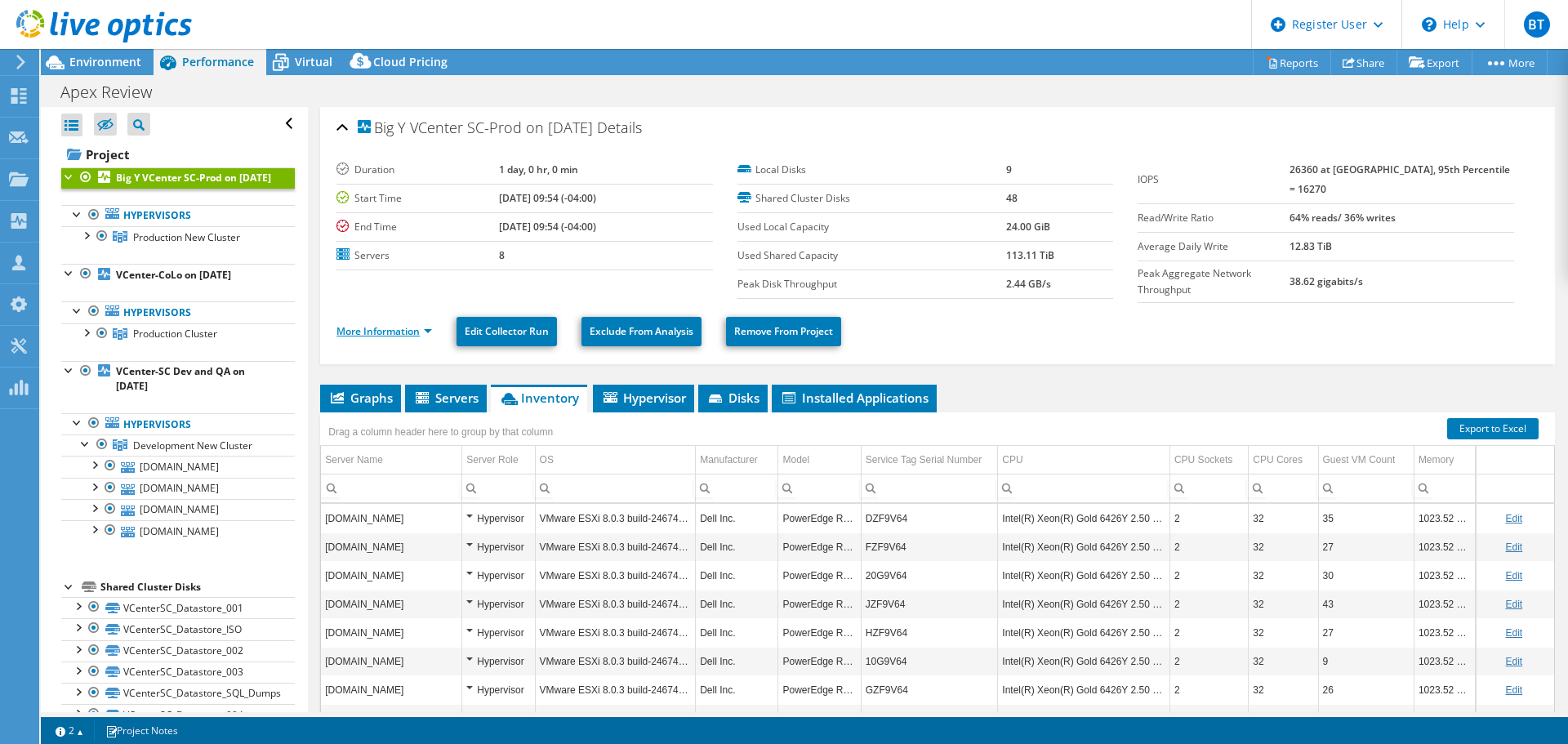
click at [380, 330] on link "More Information" at bounding box center [384, 331] width 95 height 14
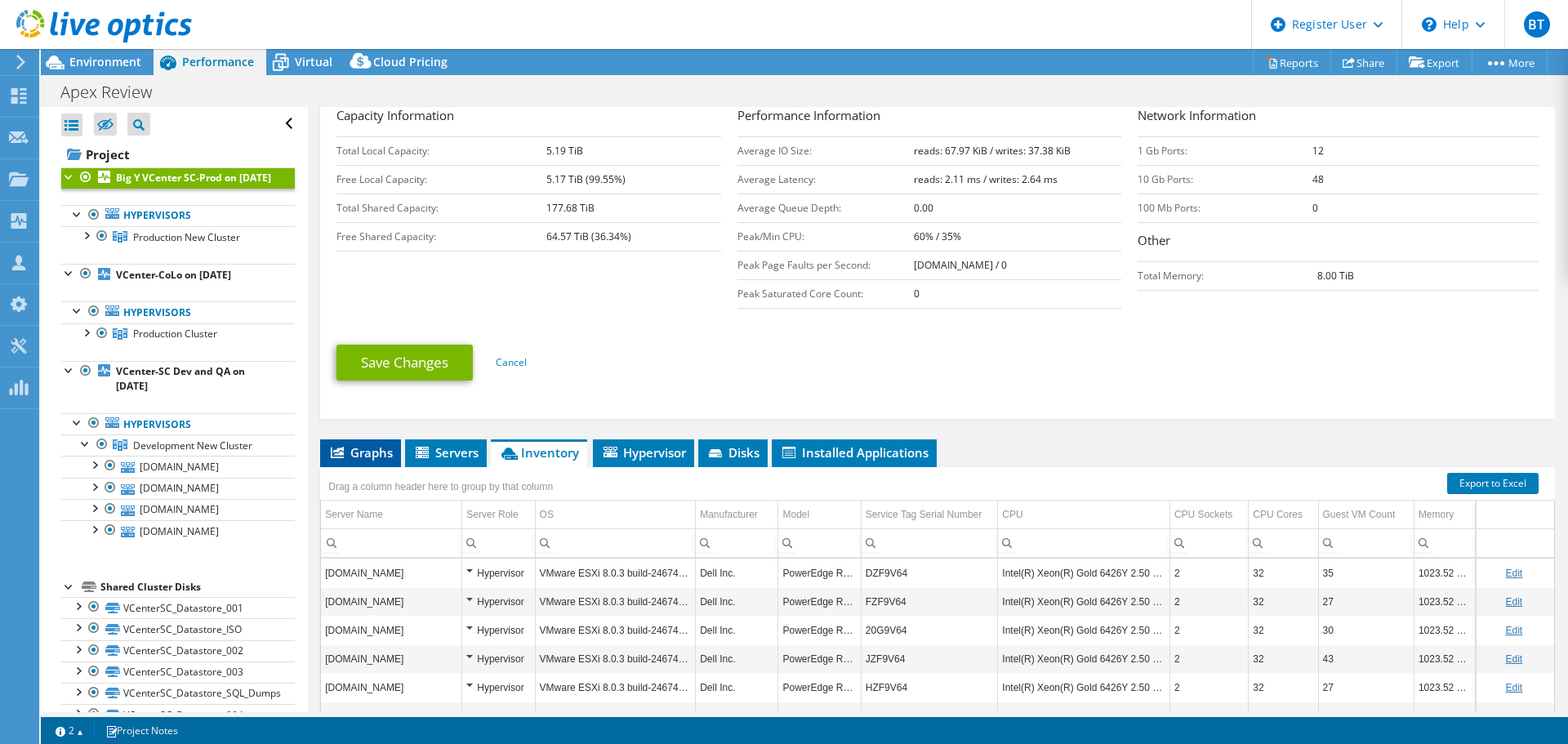
scroll to position [408, 0]
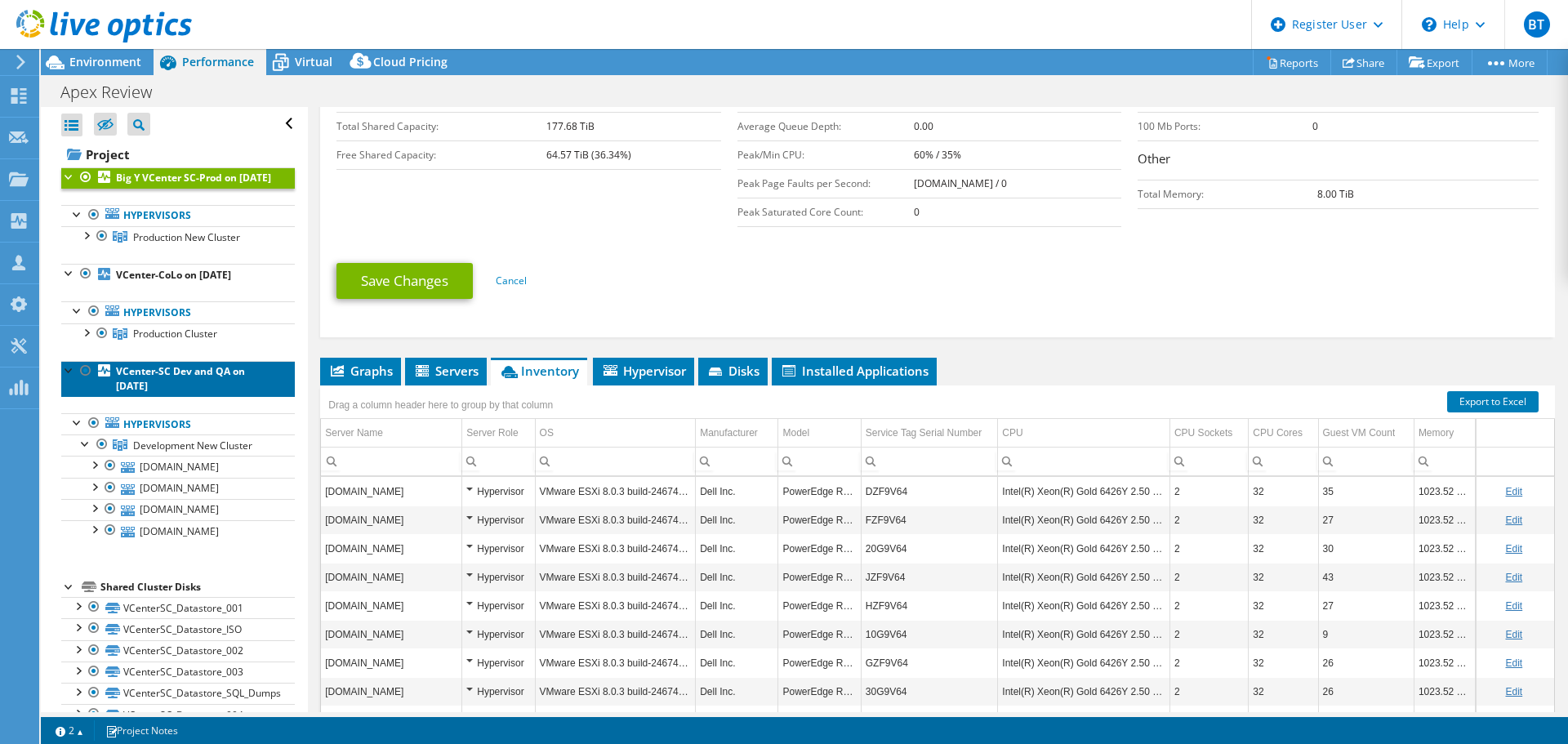
click at [195, 397] on link "VCenter-SC Dev and QA on [DATE]" at bounding box center [178, 378] width 233 height 36
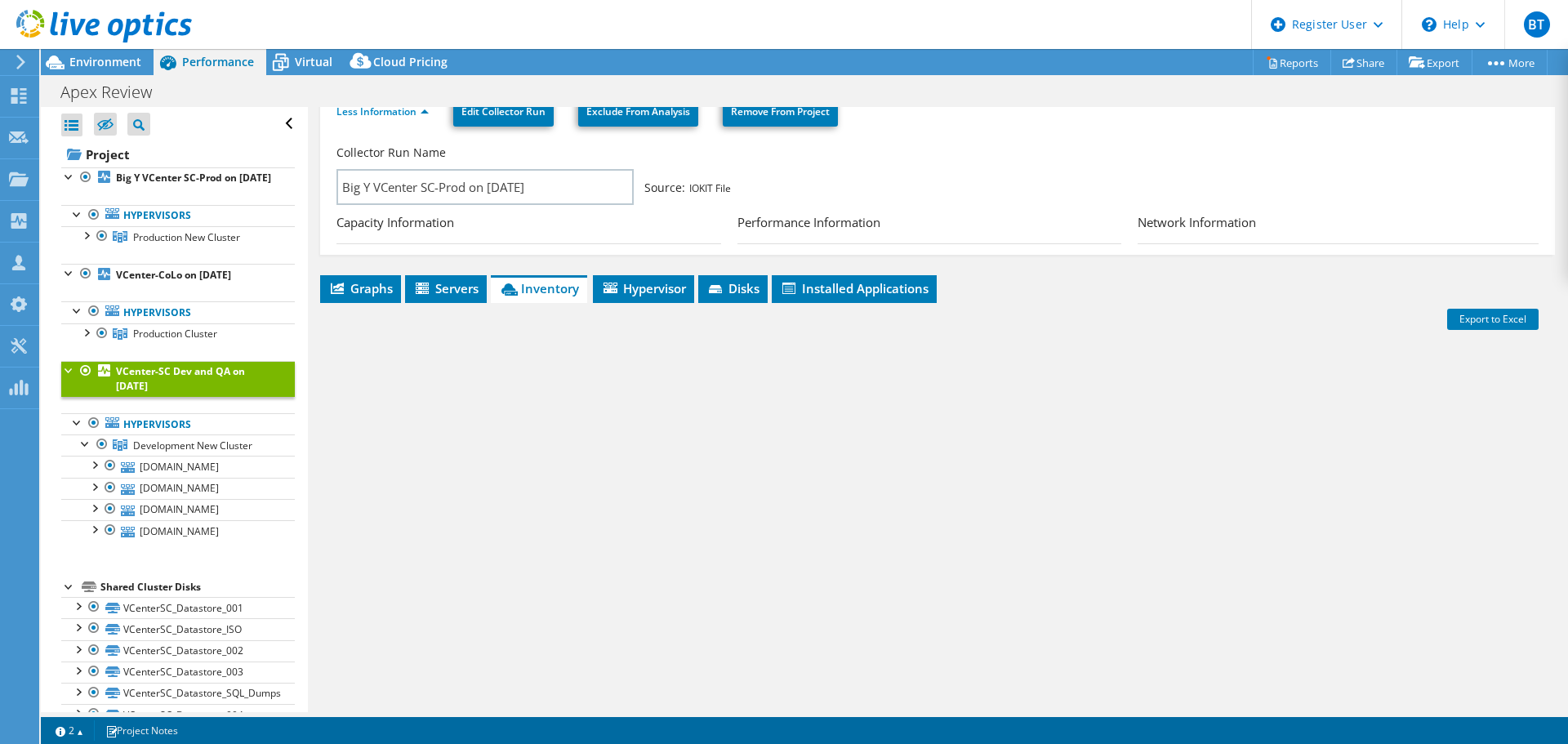
scroll to position [105, 0]
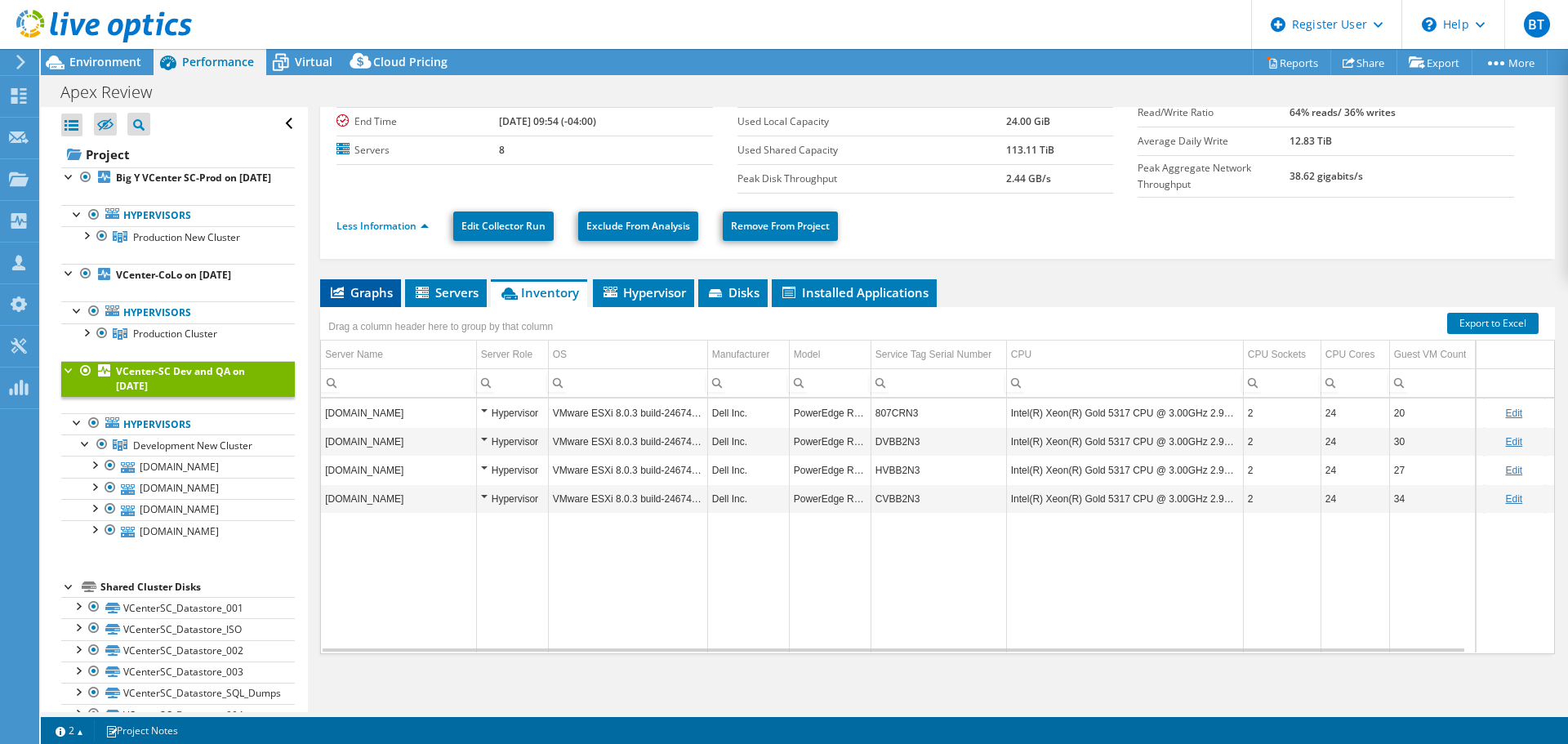
click at [372, 294] on span "Graphs" at bounding box center [361, 292] width 64 height 17
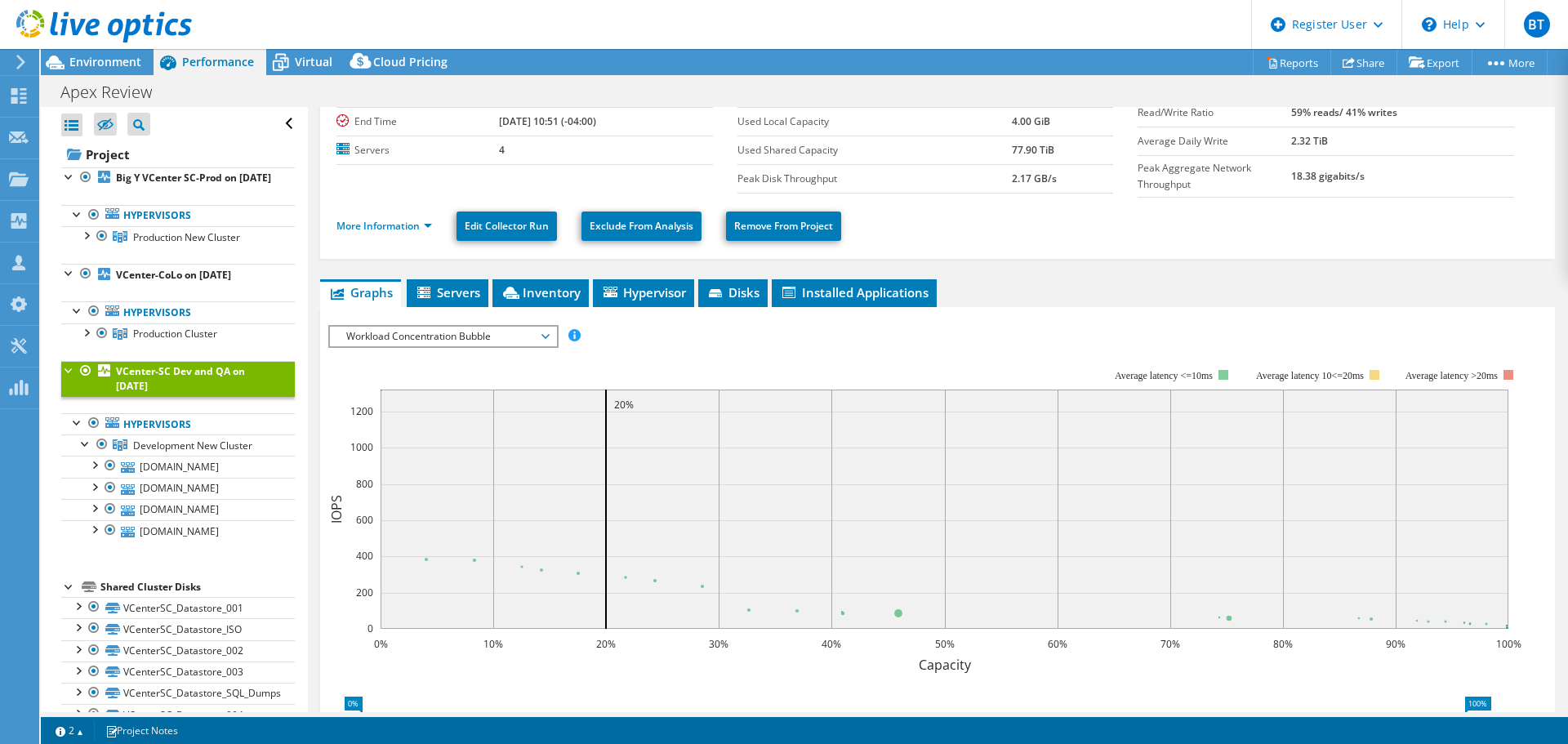
scroll to position [216, 0]
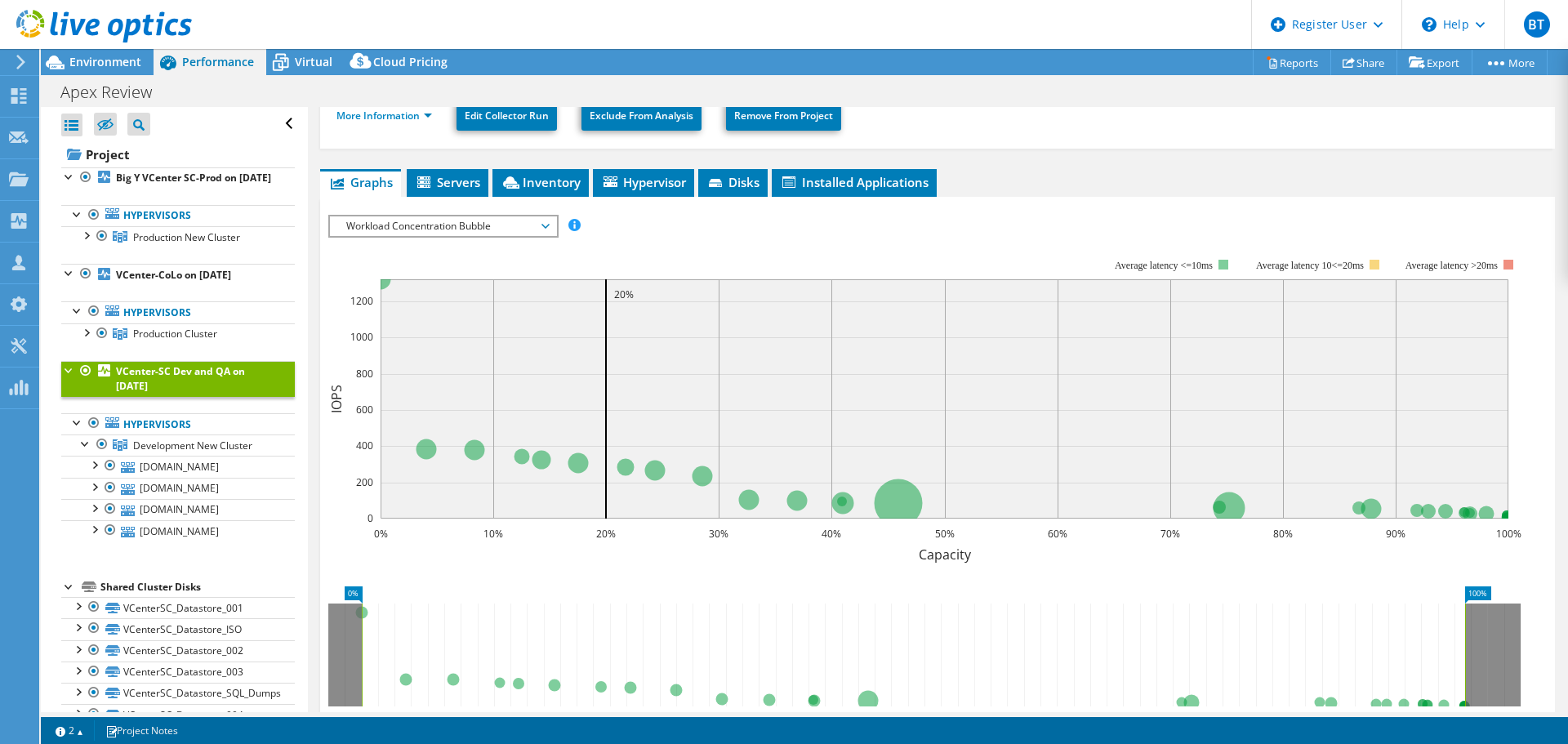
click at [394, 220] on span "Workload Concentration Bubble" at bounding box center [444, 227] width 210 height 19
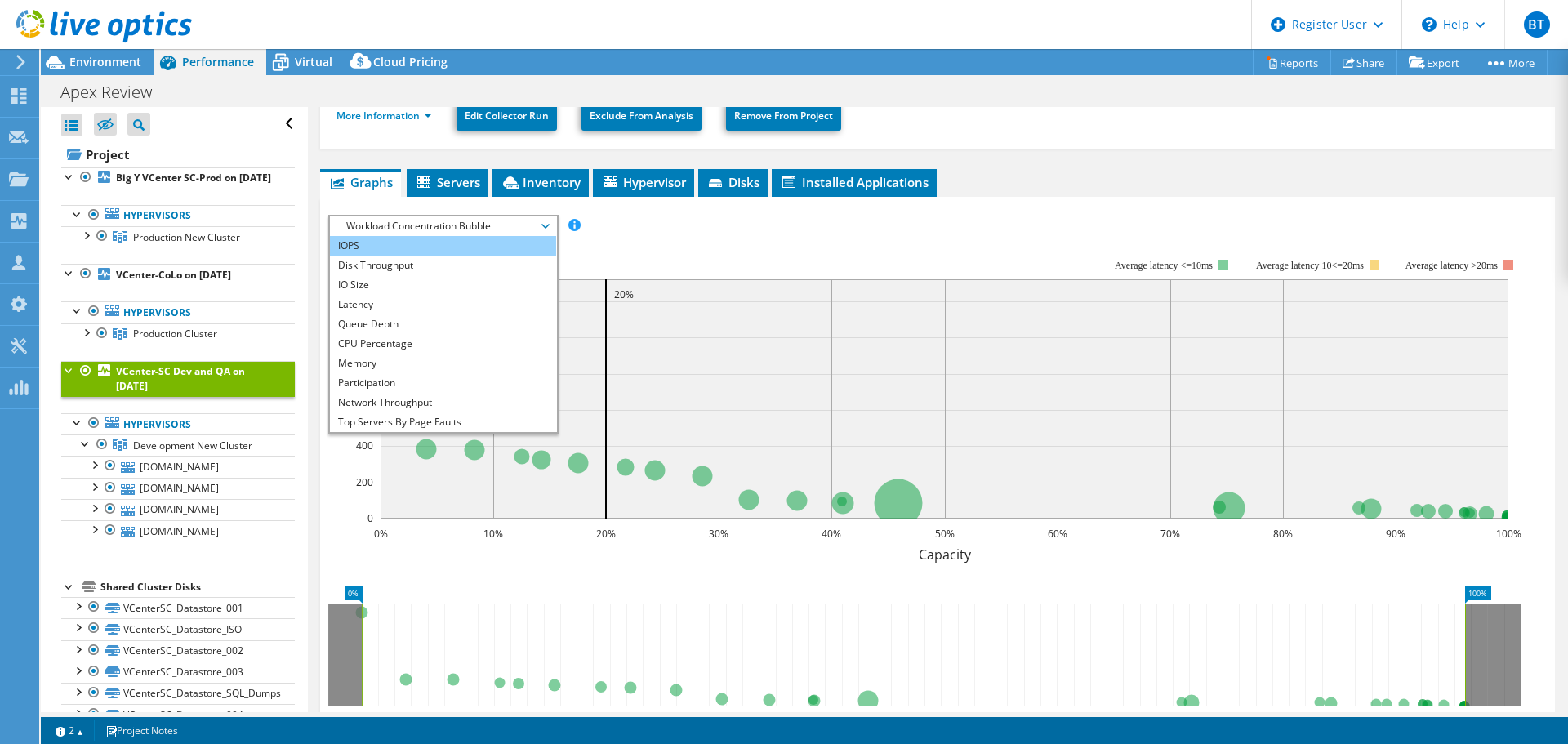
click at [421, 243] on li "IOPS" at bounding box center [443, 246] width 227 height 19
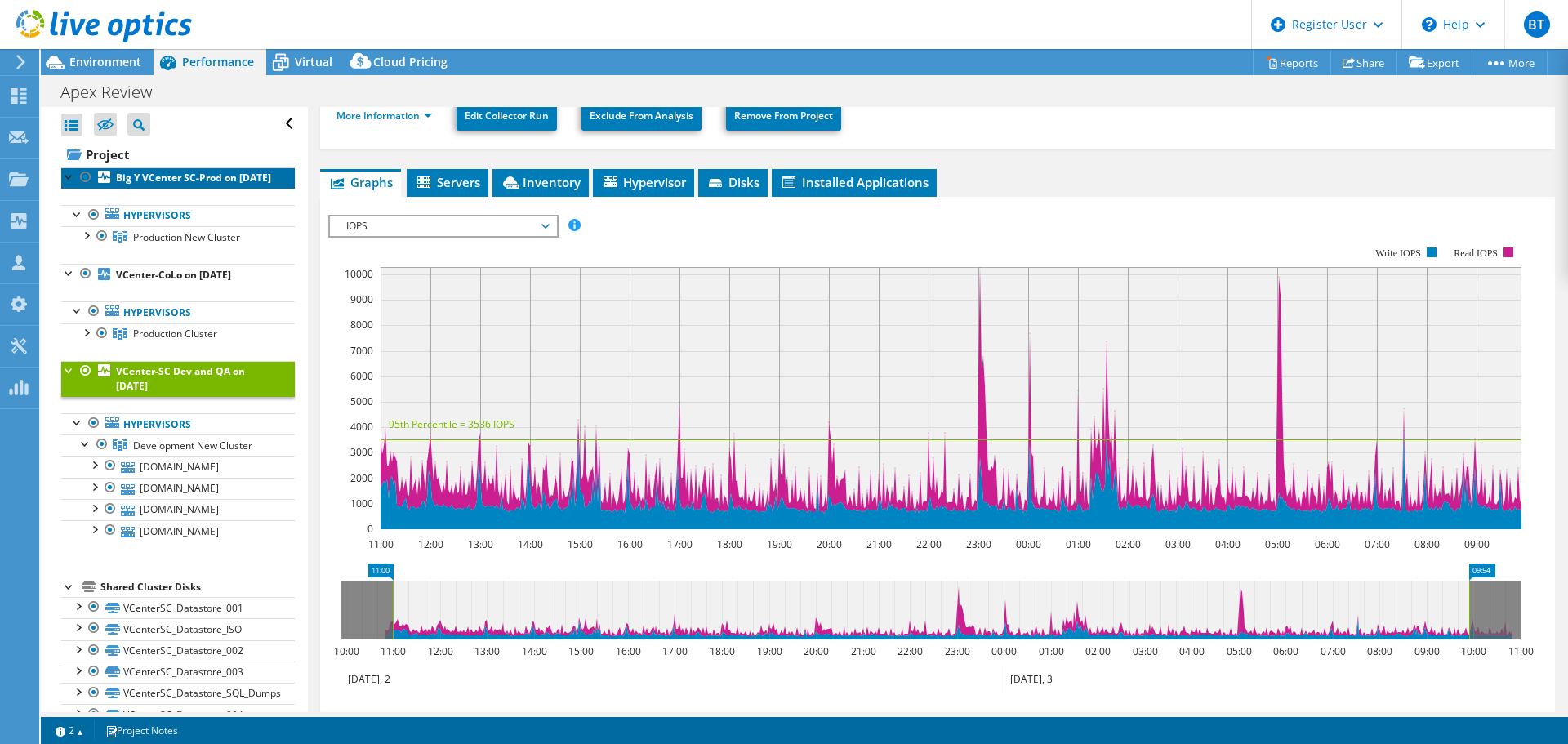
click at [184, 176] on b "Big Y VCenter SC-Prod on [DATE]" at bounding box center [194, 177] width 156 height 14
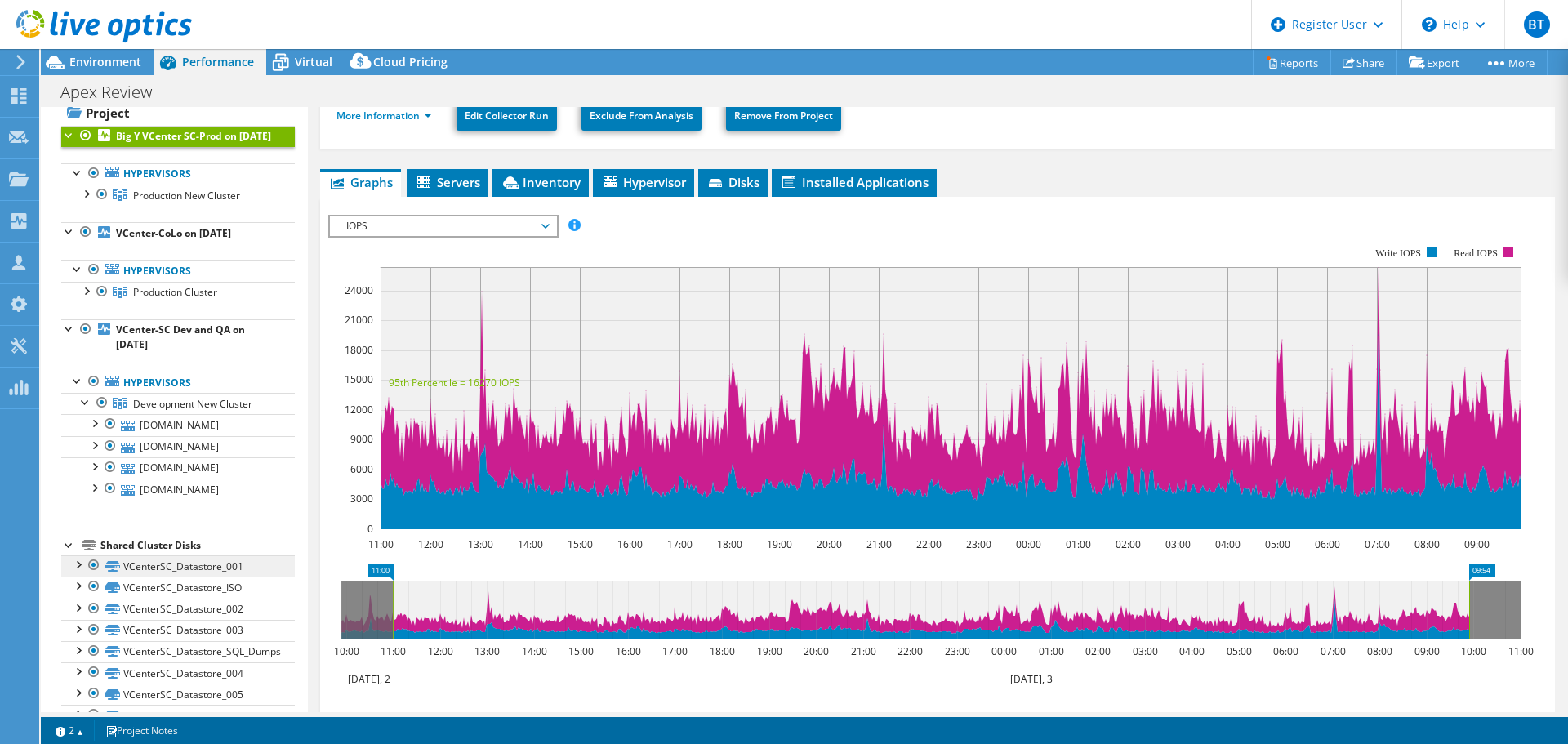
scroll to position [0, 0]
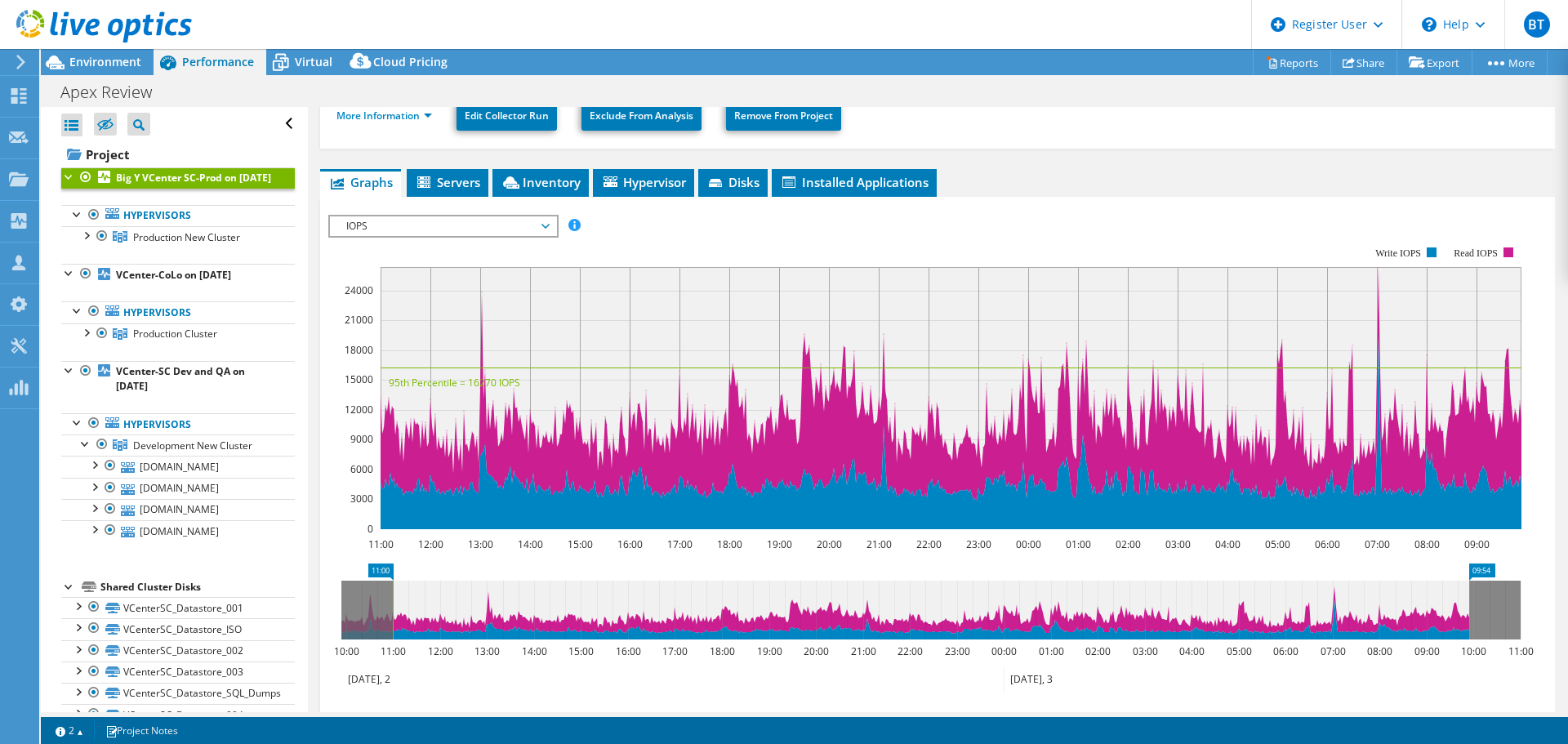
click at [86, 176] on div at bounding box center [86, 177] width 17 height 19
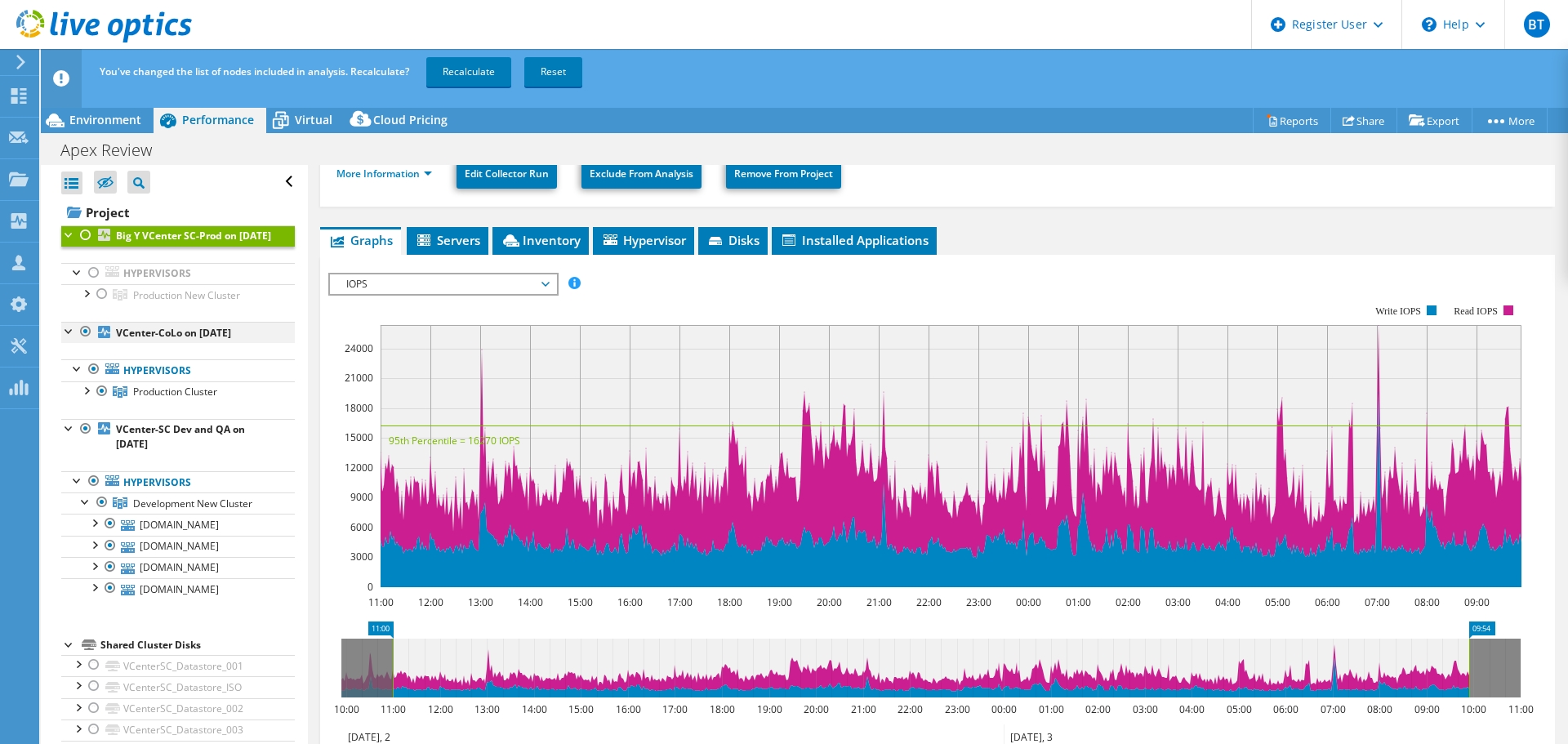
click at [85, 341] on div at bounding box center [86, 332] width 17 height 19
click at [456, 79] on link "Recalculate" at bounding box center [468, 72] width 85 height 29
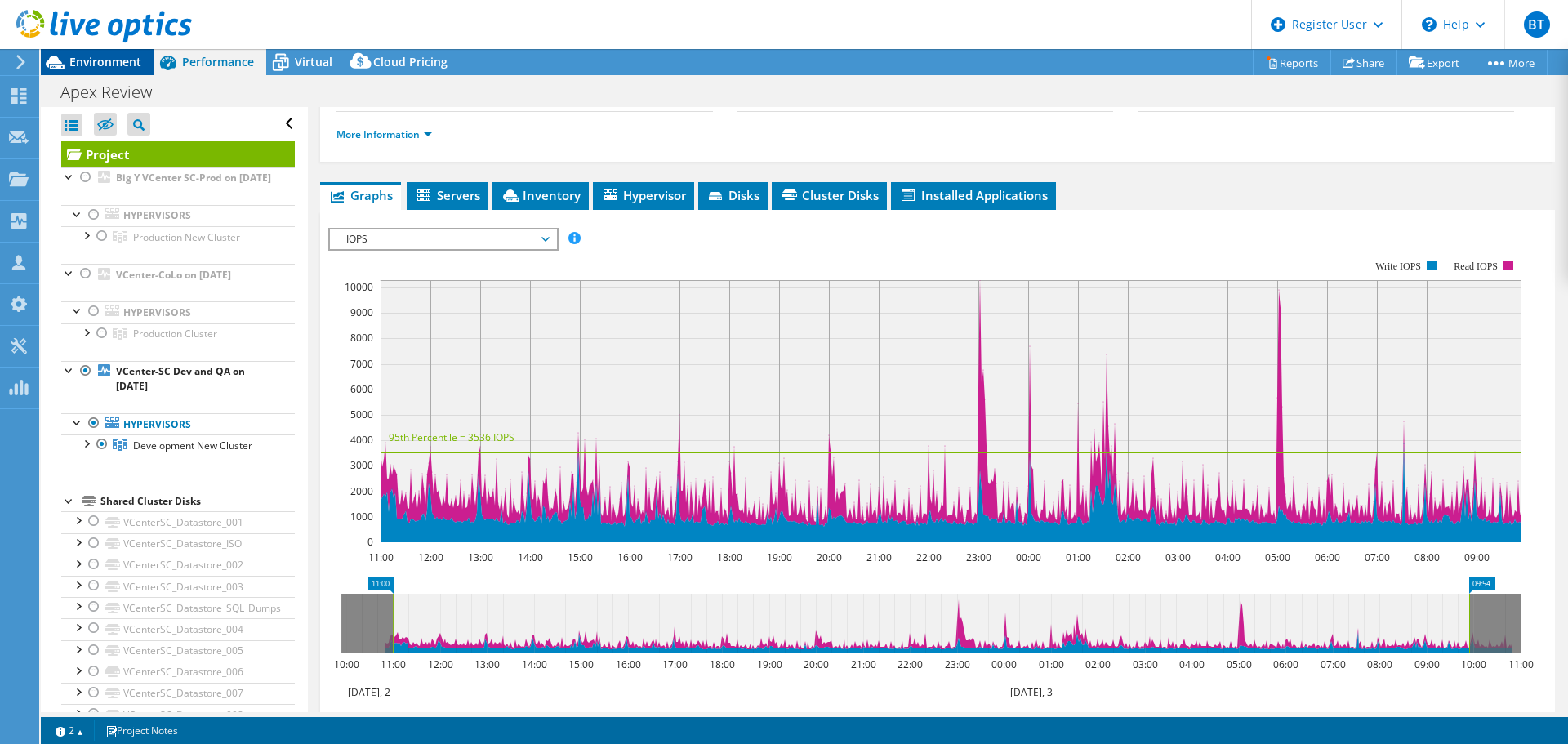
click at [99, 58] on span "Environment" at bounding box center [105, 61] width 72 height 16
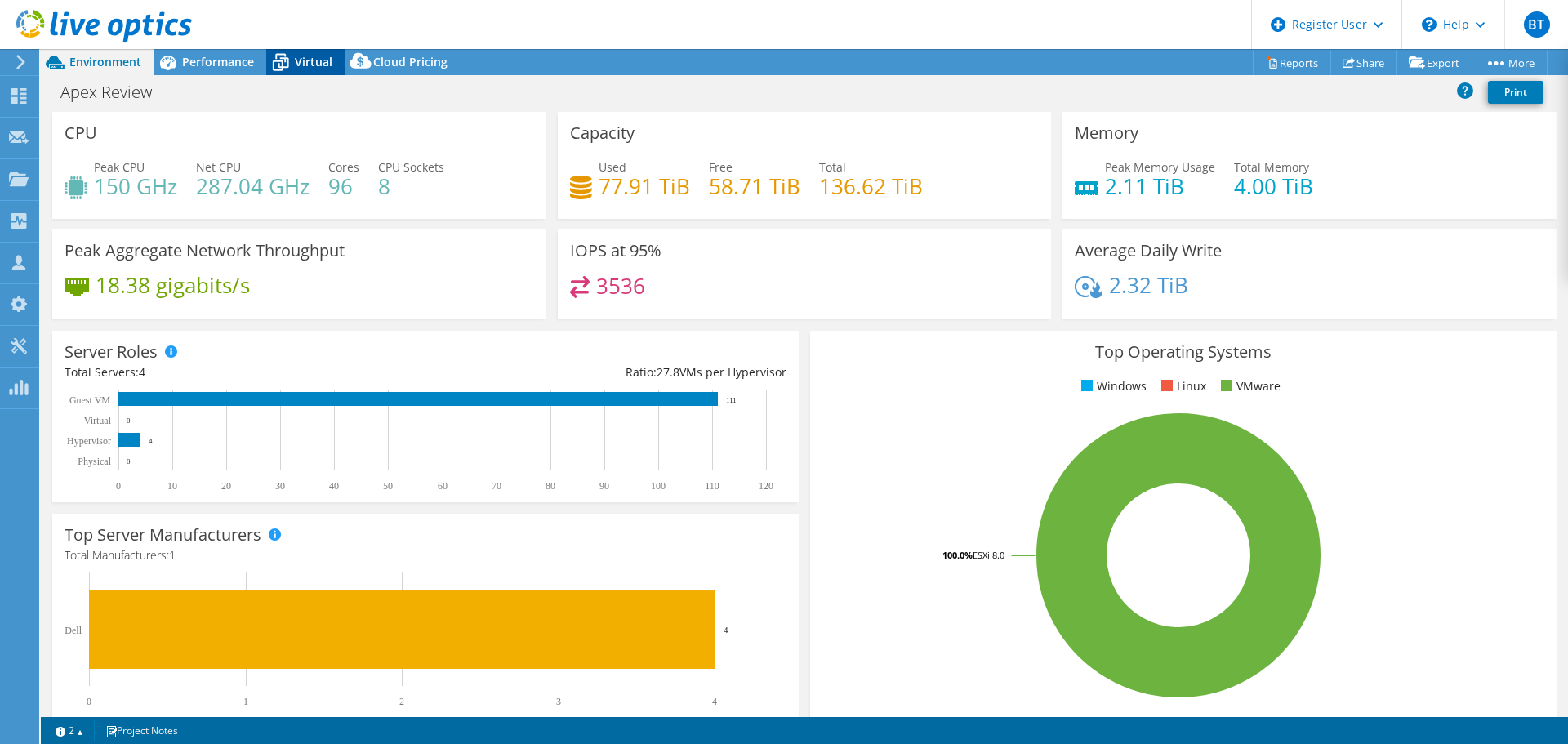
click at [286, 53] on icon at bounding box center [280, 62] width 28 height 28
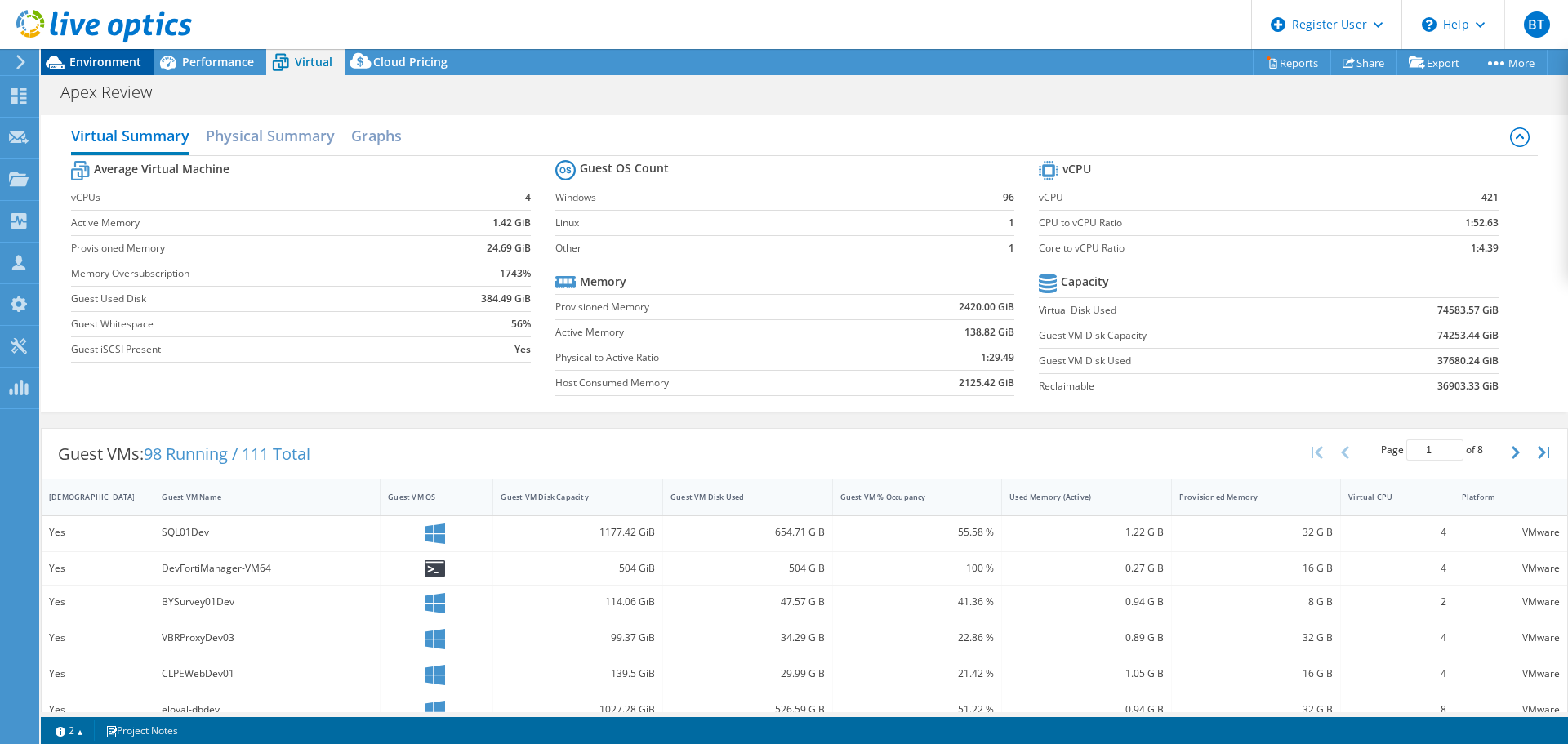
click at [87, 57] on span "Environment" at bounding box center [105, 61] width 72 height 16
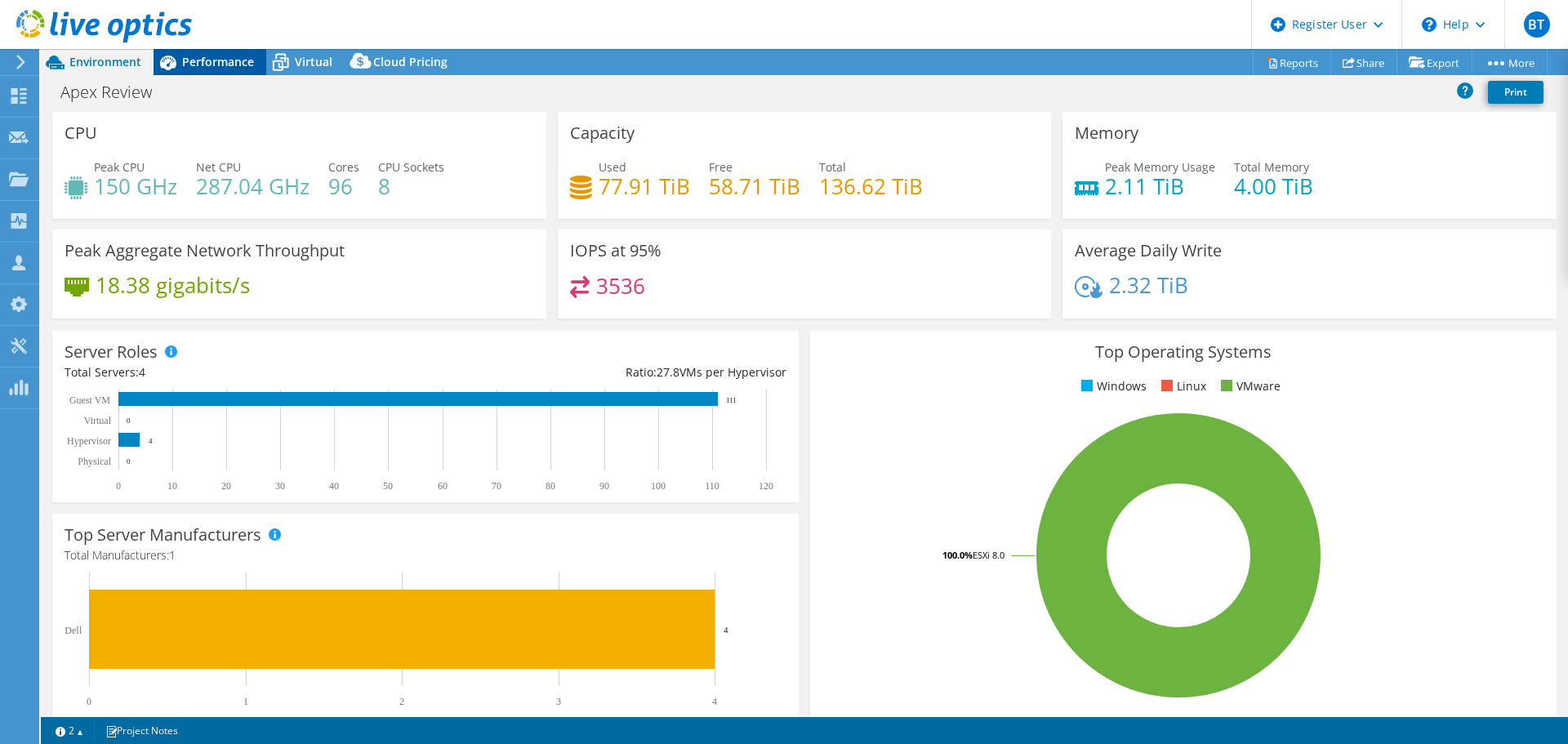
click at [235, 59] on span "Performance" at bounding box center [218, 61] width 72 height 16
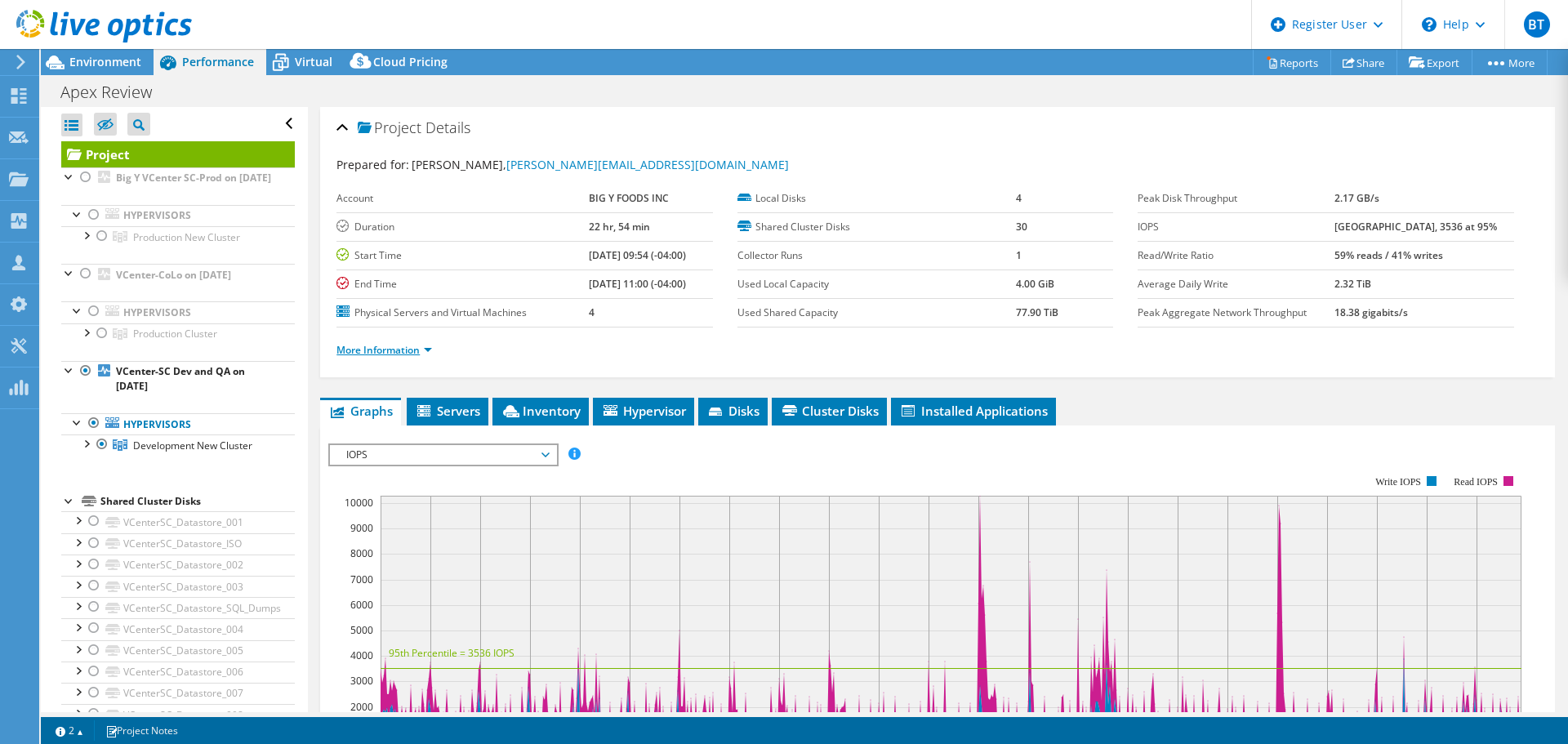
click at [400, 345] on link "More Information" at bounding box center [384, 350] width 95 height 14
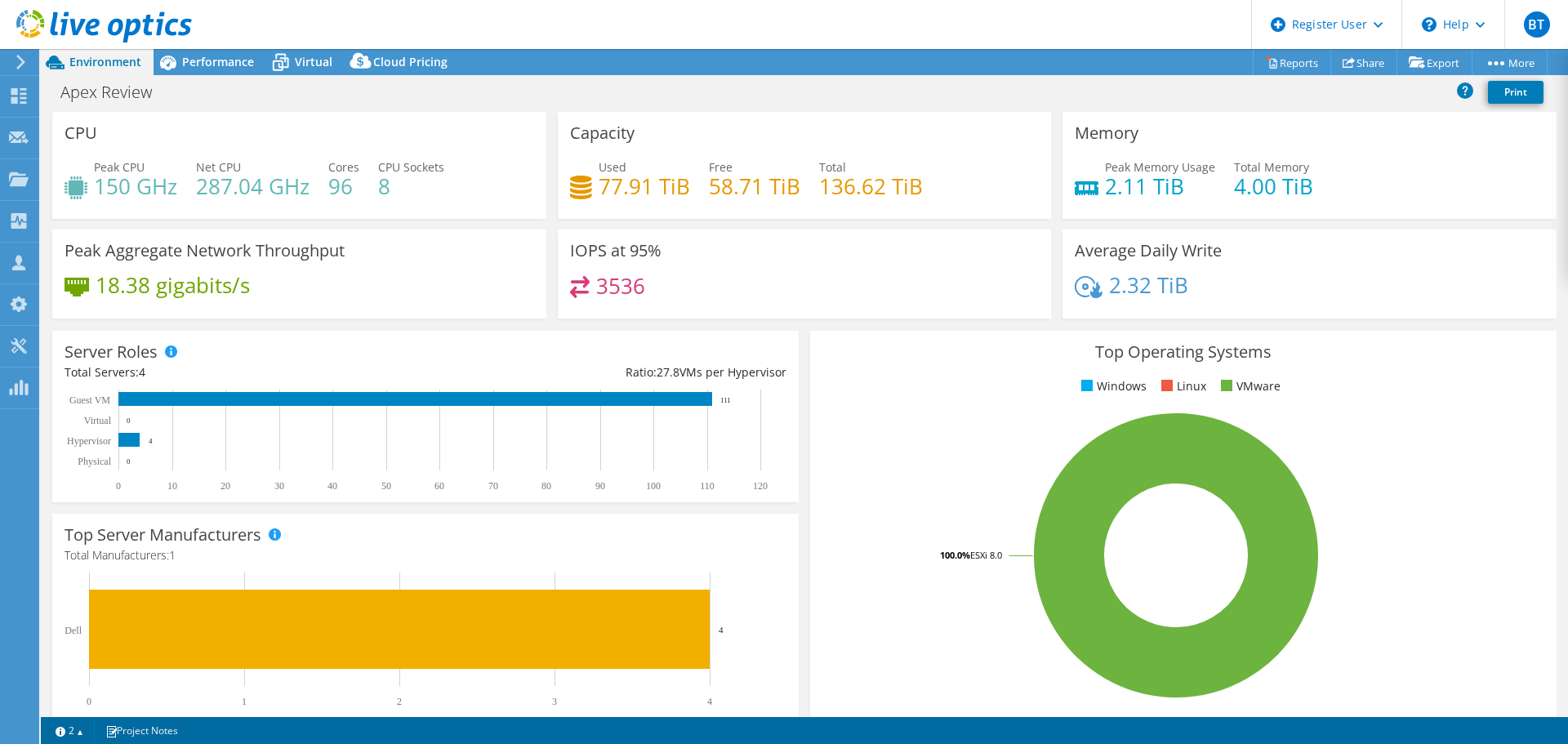
select select "USD"
